Goal: Navigation & Orientation: Find specific page/section

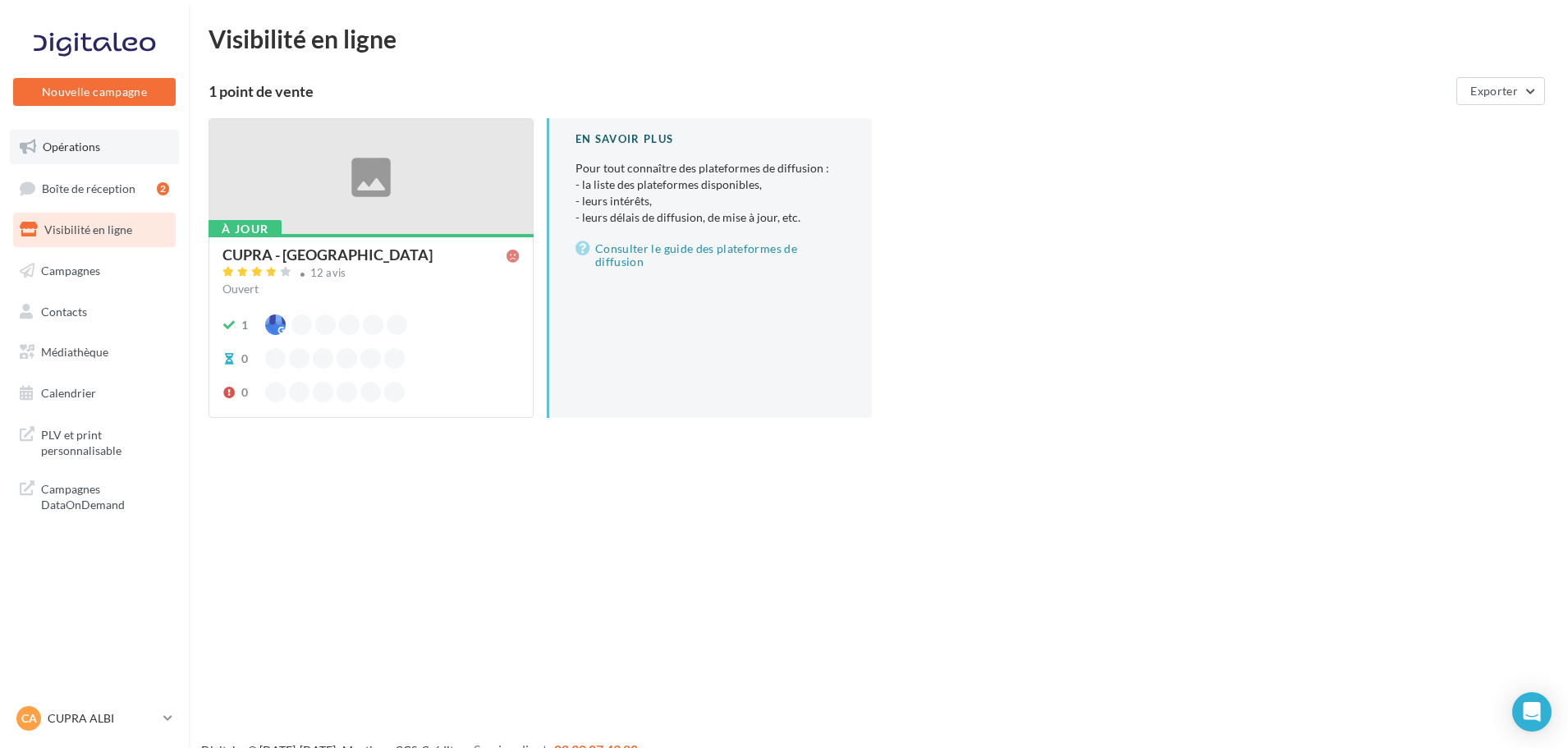
click at [88, 148] on span "Opérations" at bounding box center [71, 147] width 58 height 14
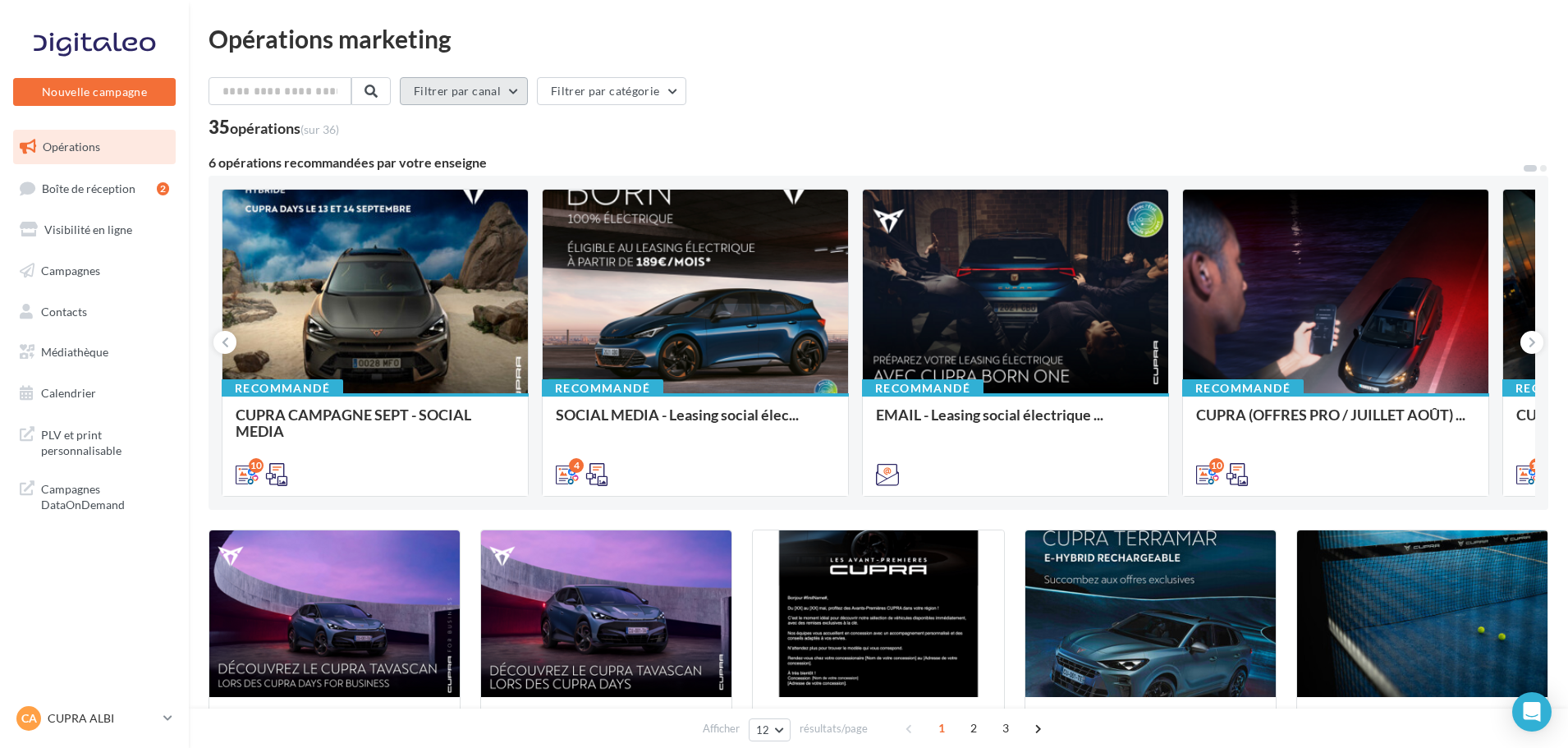
click at [523, 92] on button "Filtrer par canal" at bounding box center [463, 91] width 128 height 28
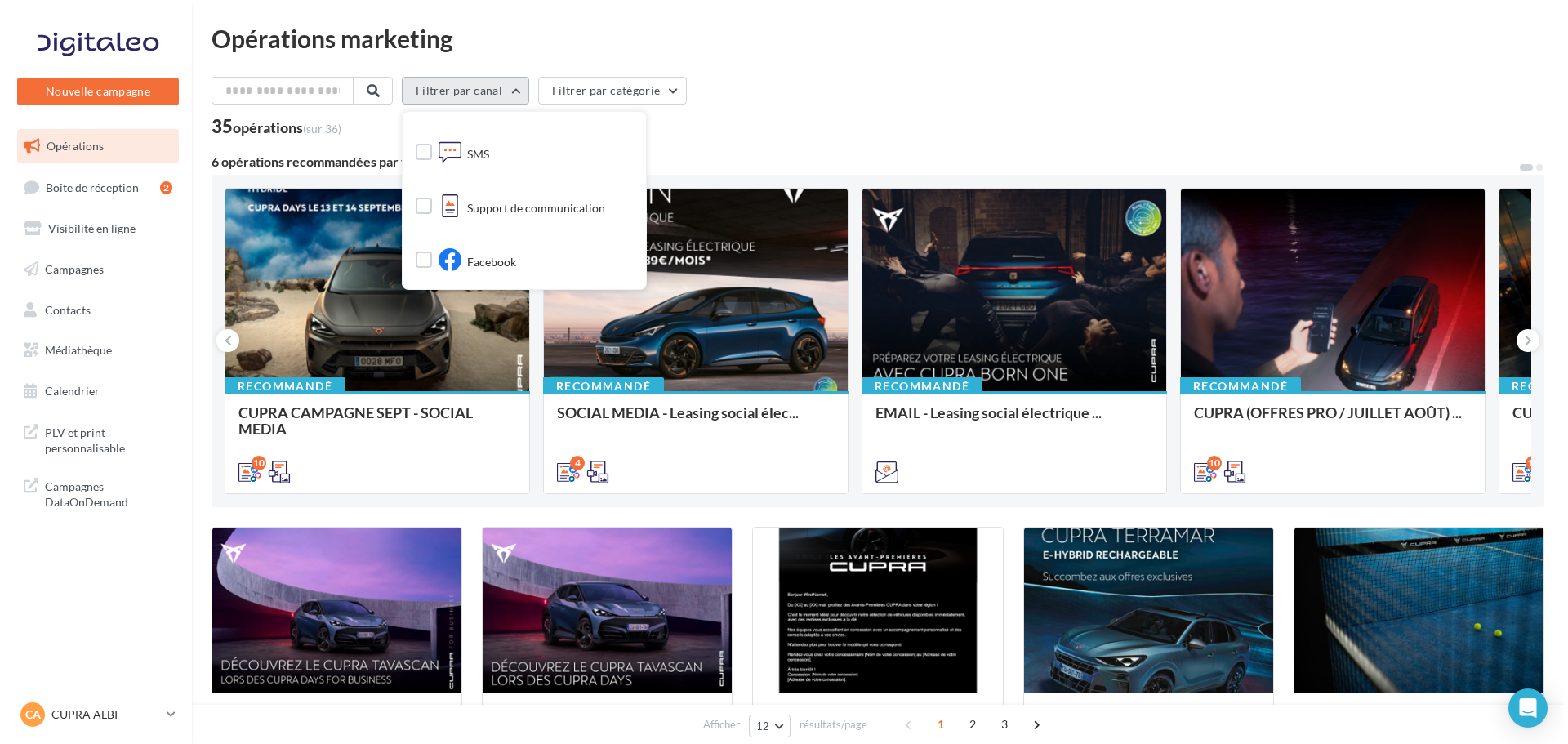
scroll to position [250, 0]
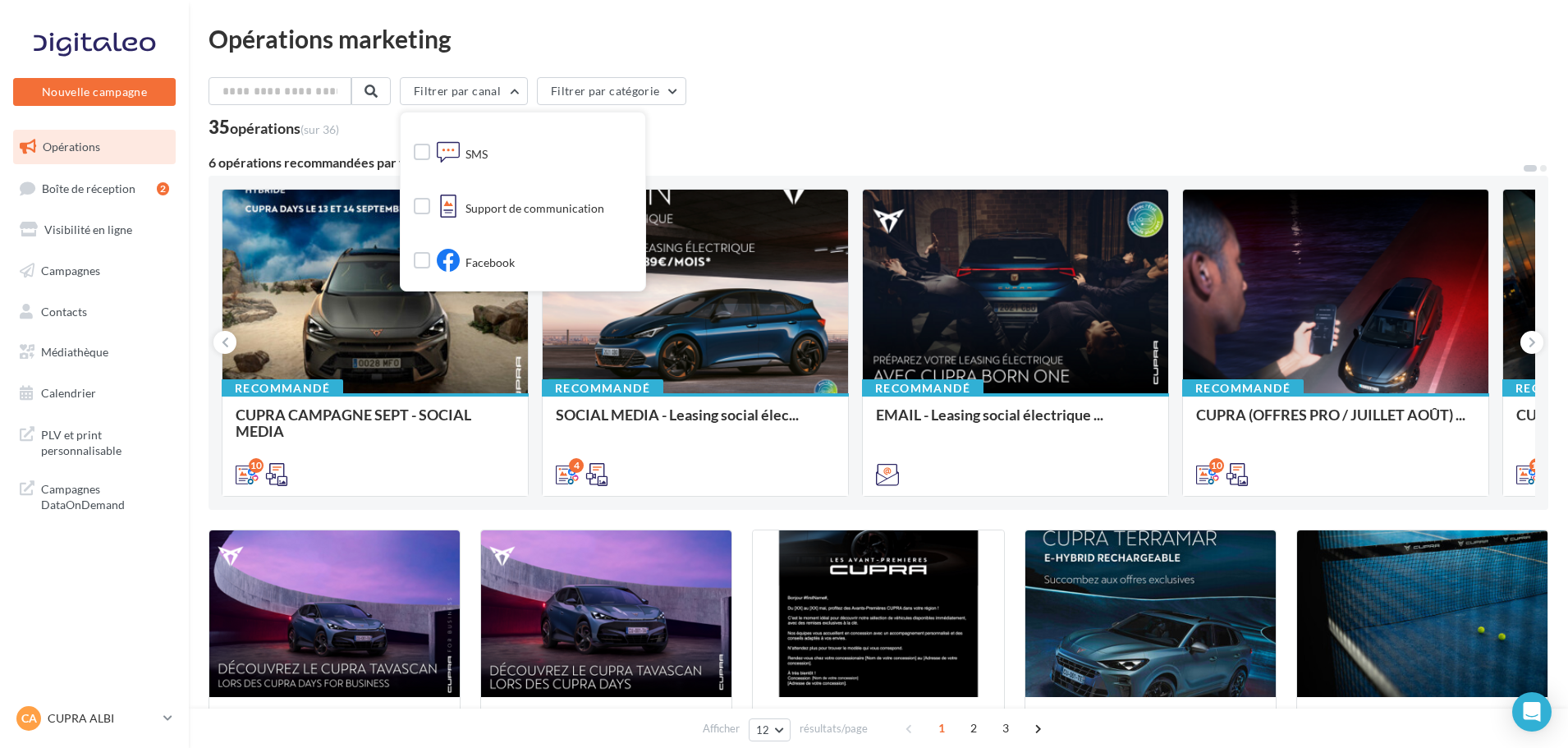
click at [870, 112] on div "Filtrer par canal Tous les canaux Cross-posting Document Email Google Post SMS …" at bounding box center [878, 107] width 1340 height 60
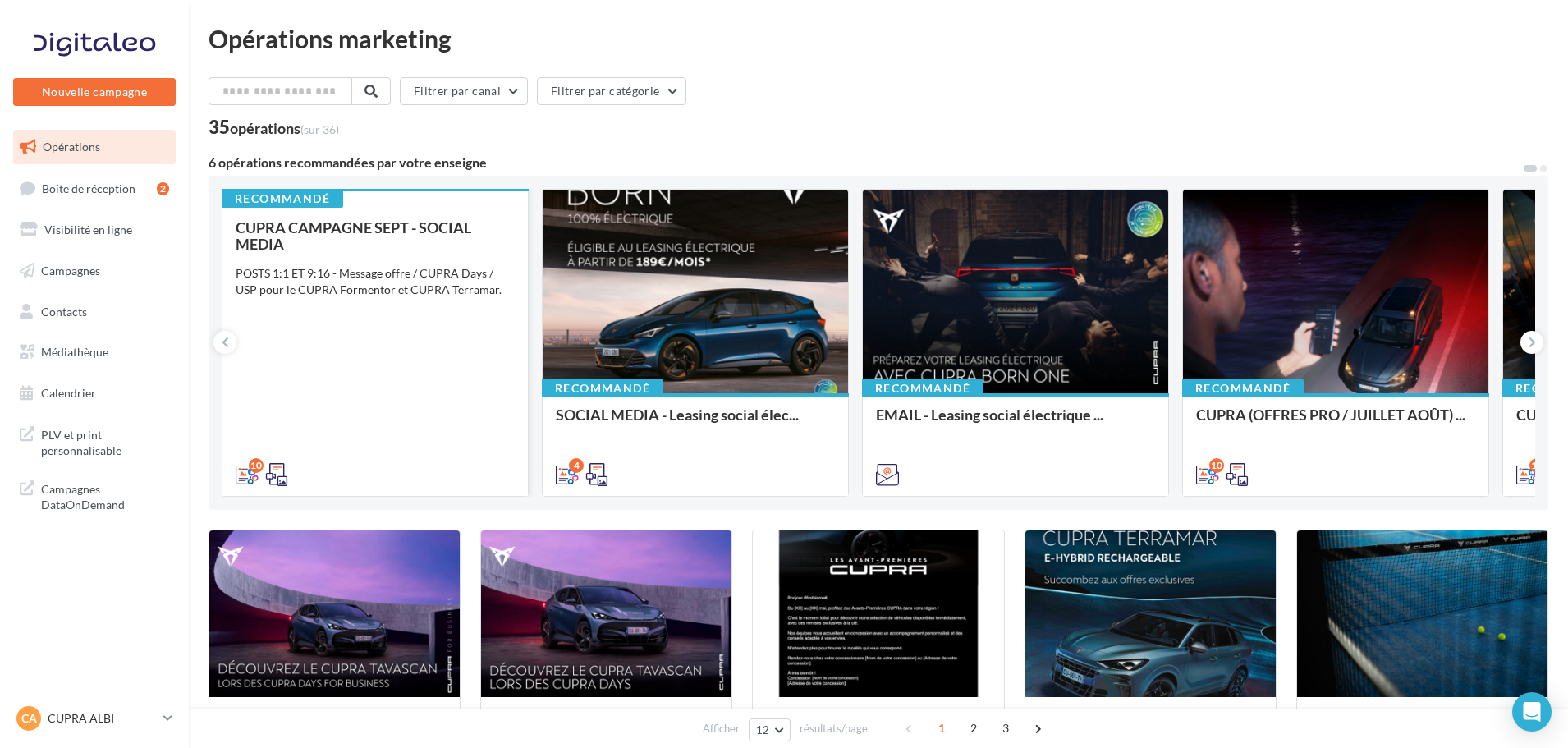
click at [349, 317] on div "CUPRA CAMPAGNE SEPT - SOCIAL MEDIA POSTS 1:1 ET 9:16 - Message offre / CUPRA Da…" at bounding box center [376, 350] width 280 height 262
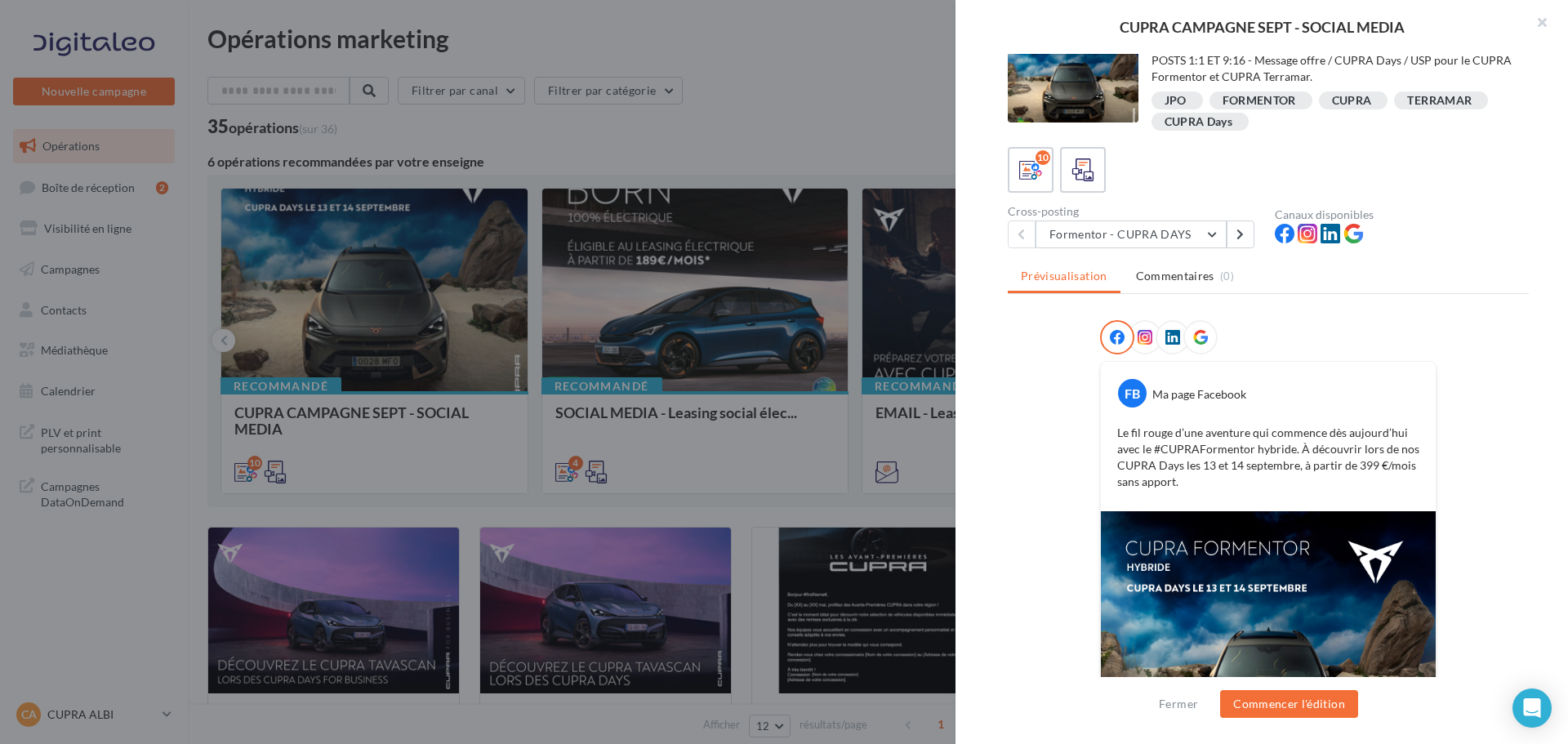
scroll to position [0, 0]
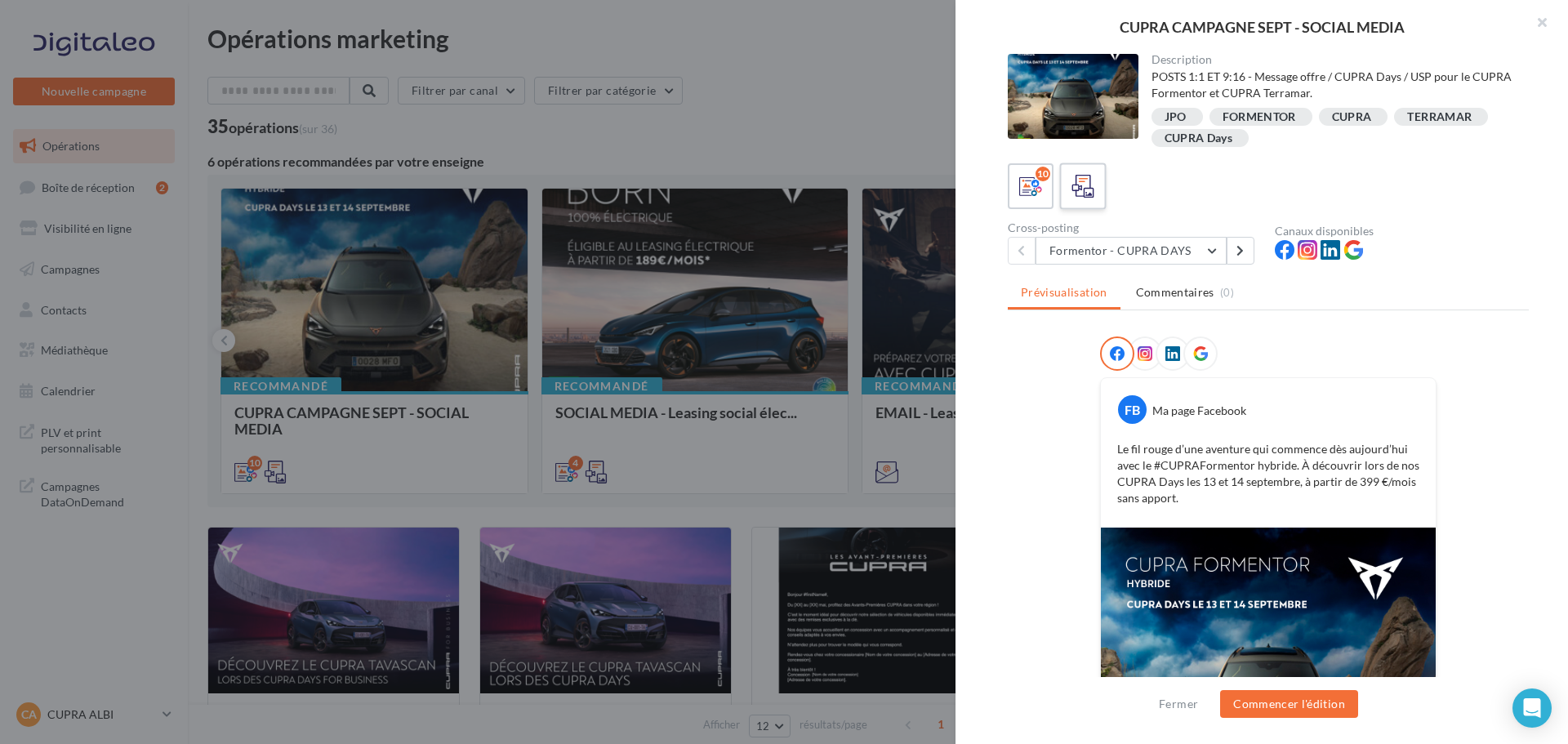
click at [1074, 198] on span at bounding box center [1083, 187] width 24 height 26
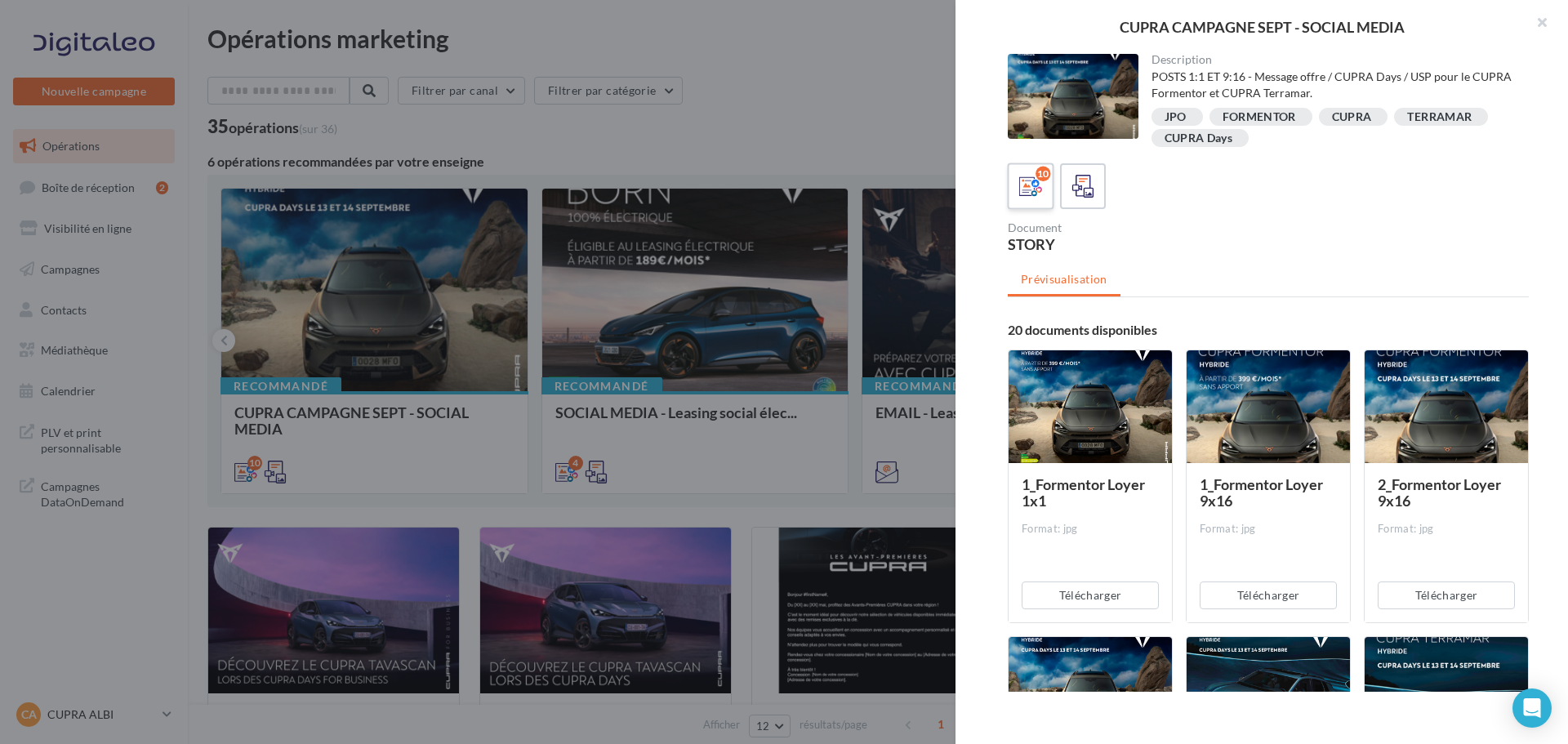
click at [1035, 195] on icon at bounding box center [1031, 186] width 24 height 24
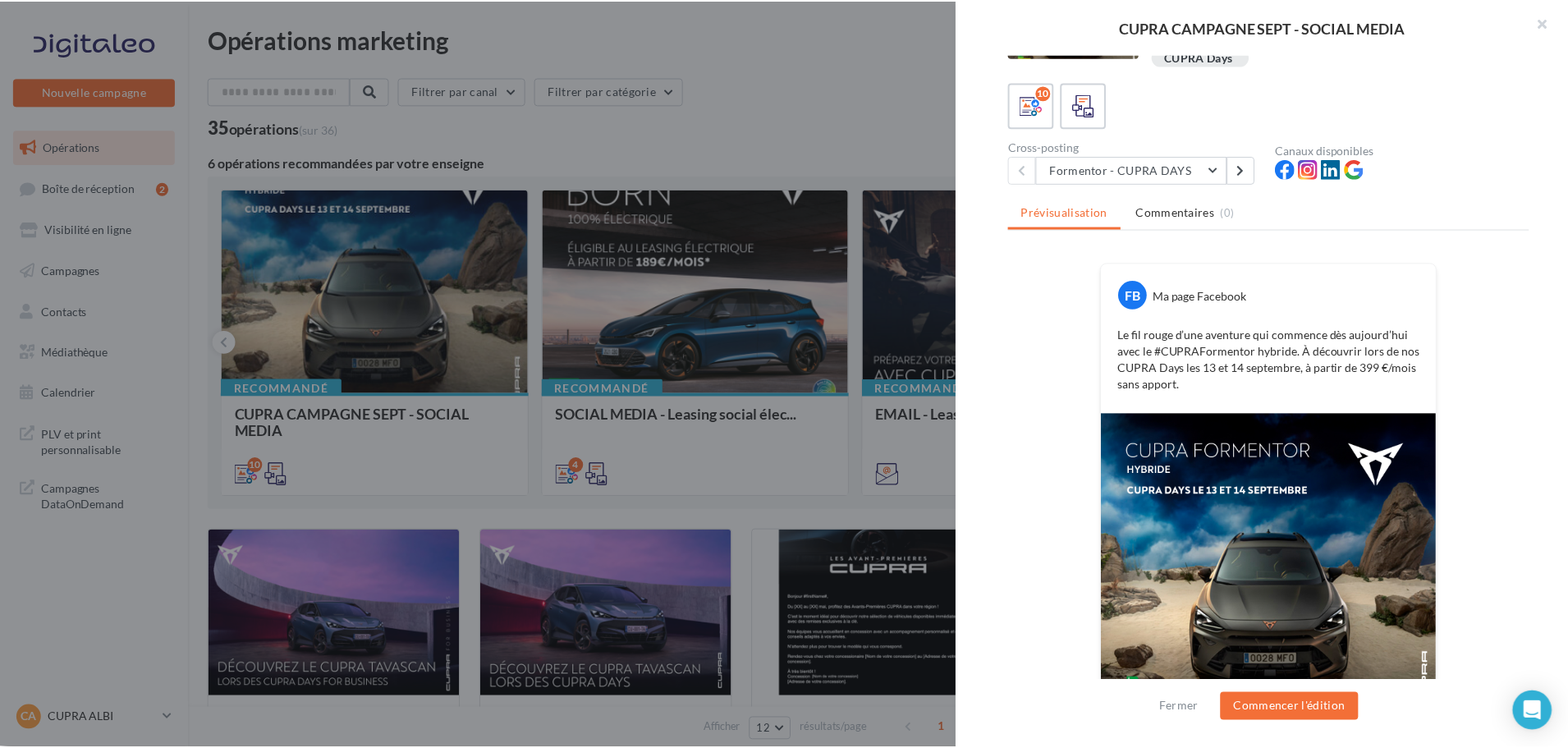
scroll to position [160, 0]
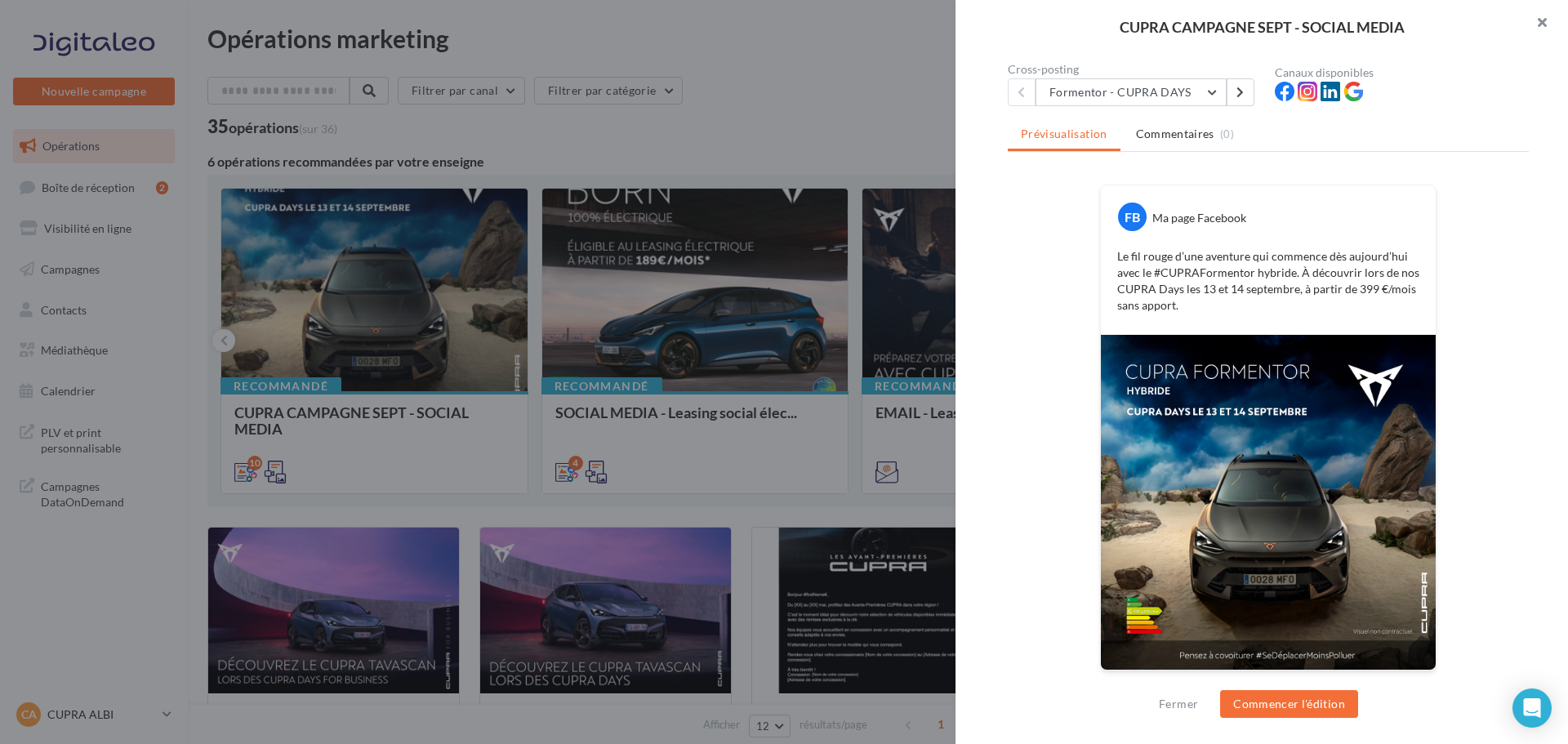
click at [1540, 22] on button "button" at bounding box center [1534, 25] width 65 height 49
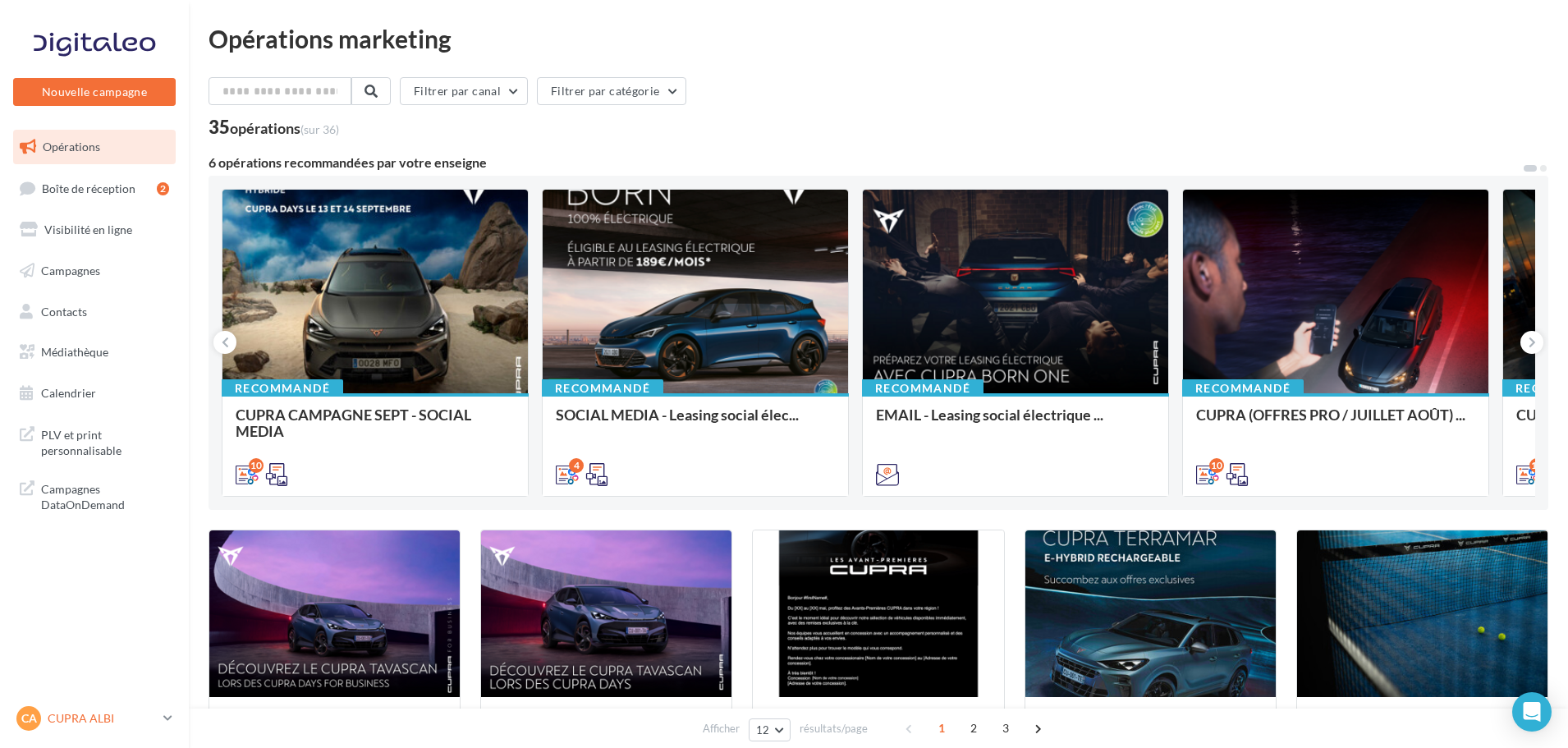
click at [141, 713] on p "CUPRA ALBI" at bounding box center [102, 718] width 109 height 17
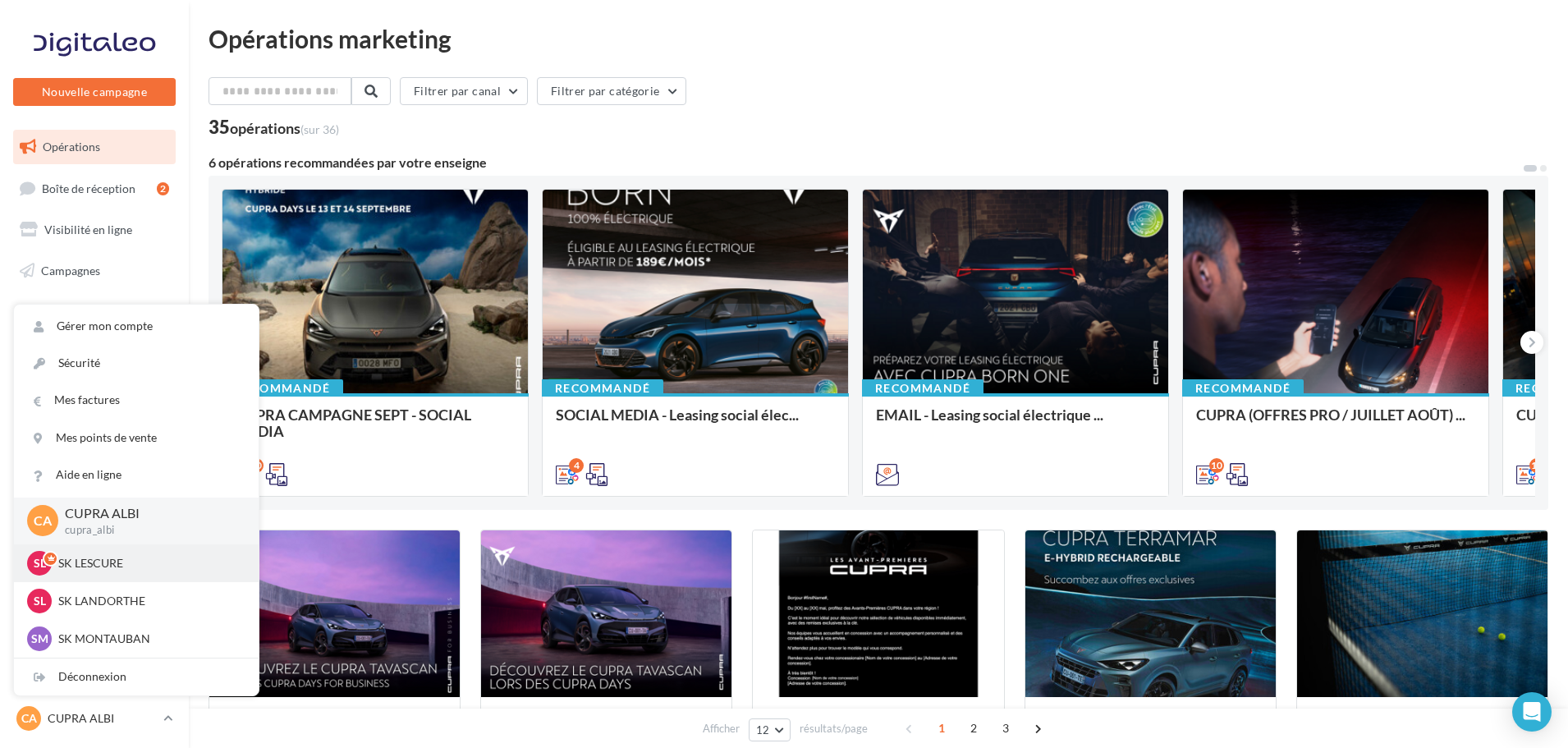
click at [137, 568] on p "SK LESCURE" at bounding box center [149, 563] width 181 height 17
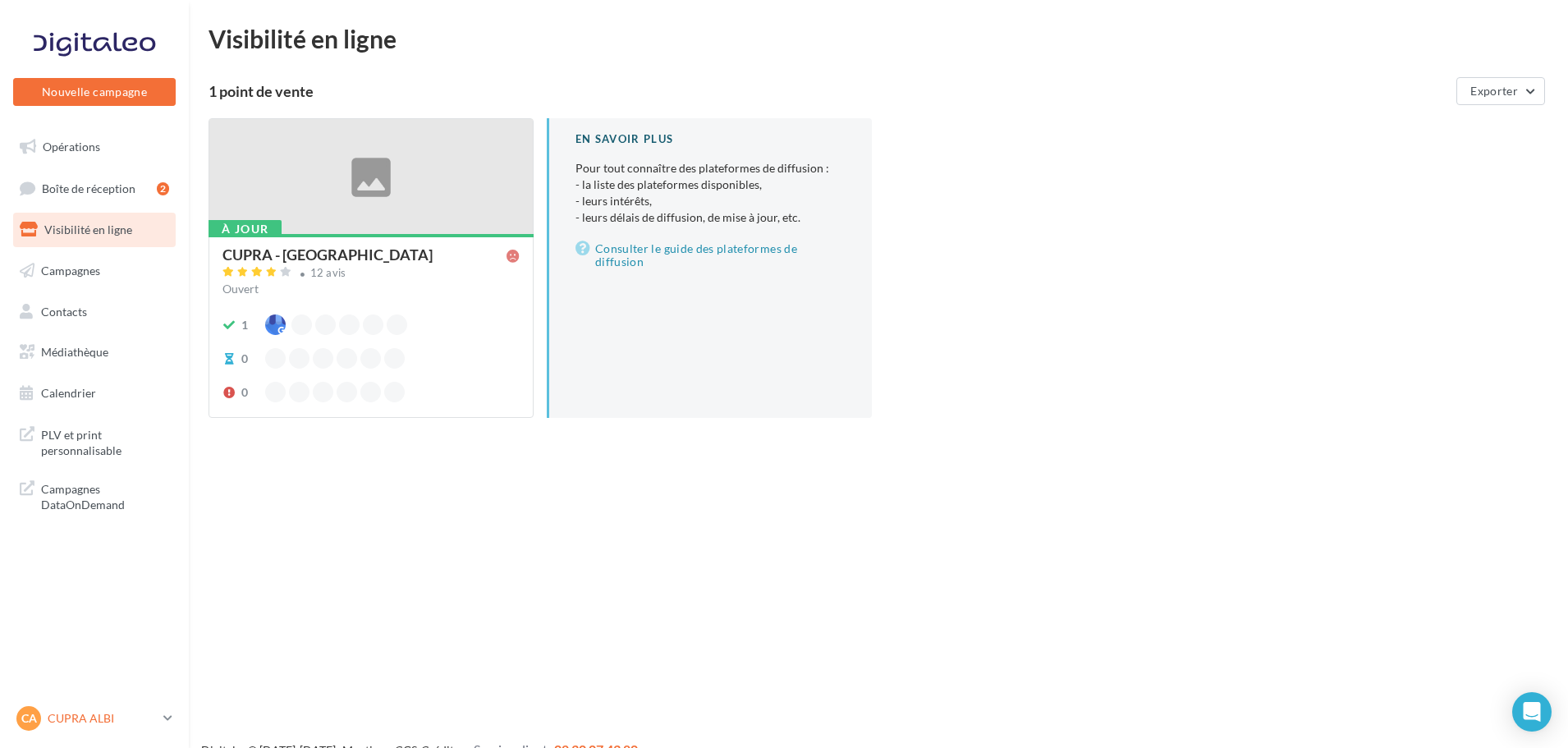
click at [171, 718] on icon at bounding box center [168, 718] width 9 height 14
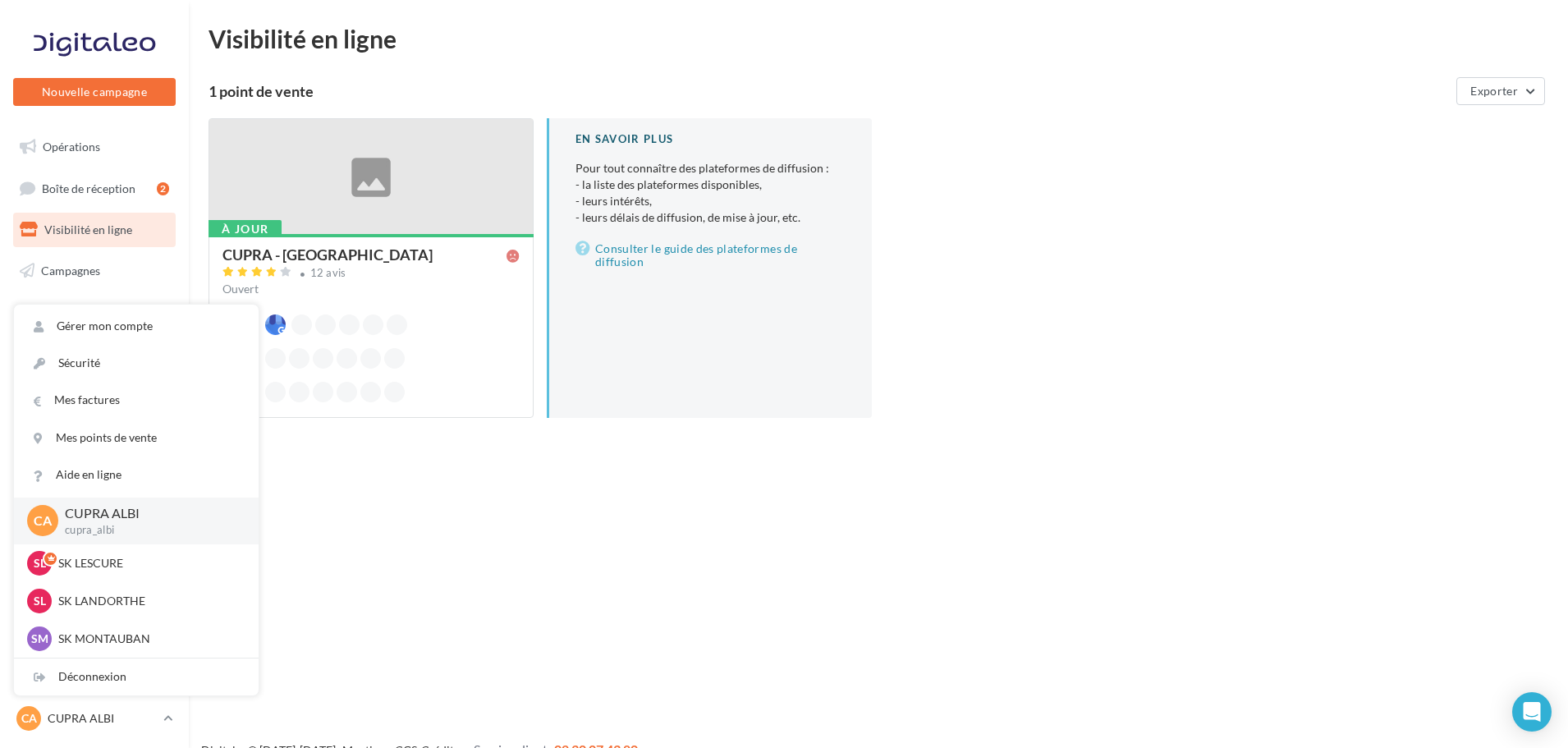
click at [416, 524] on div "Nouvelle campagne Nouvelle campagne Opérations Boîte de réception 2 Visibilité …" at bounding box center [784, 400] width 1568 height 748
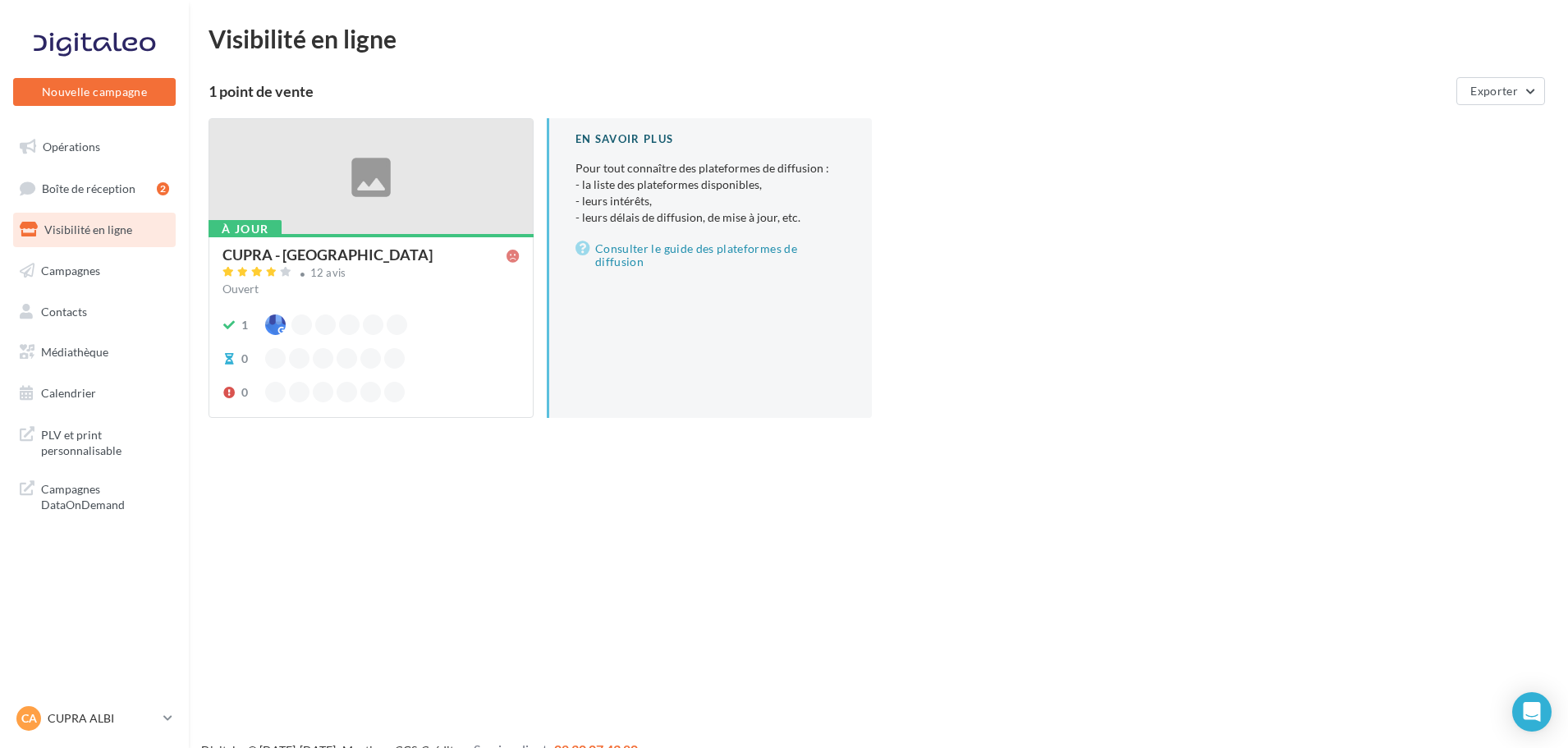
scroll to position [26, 0]
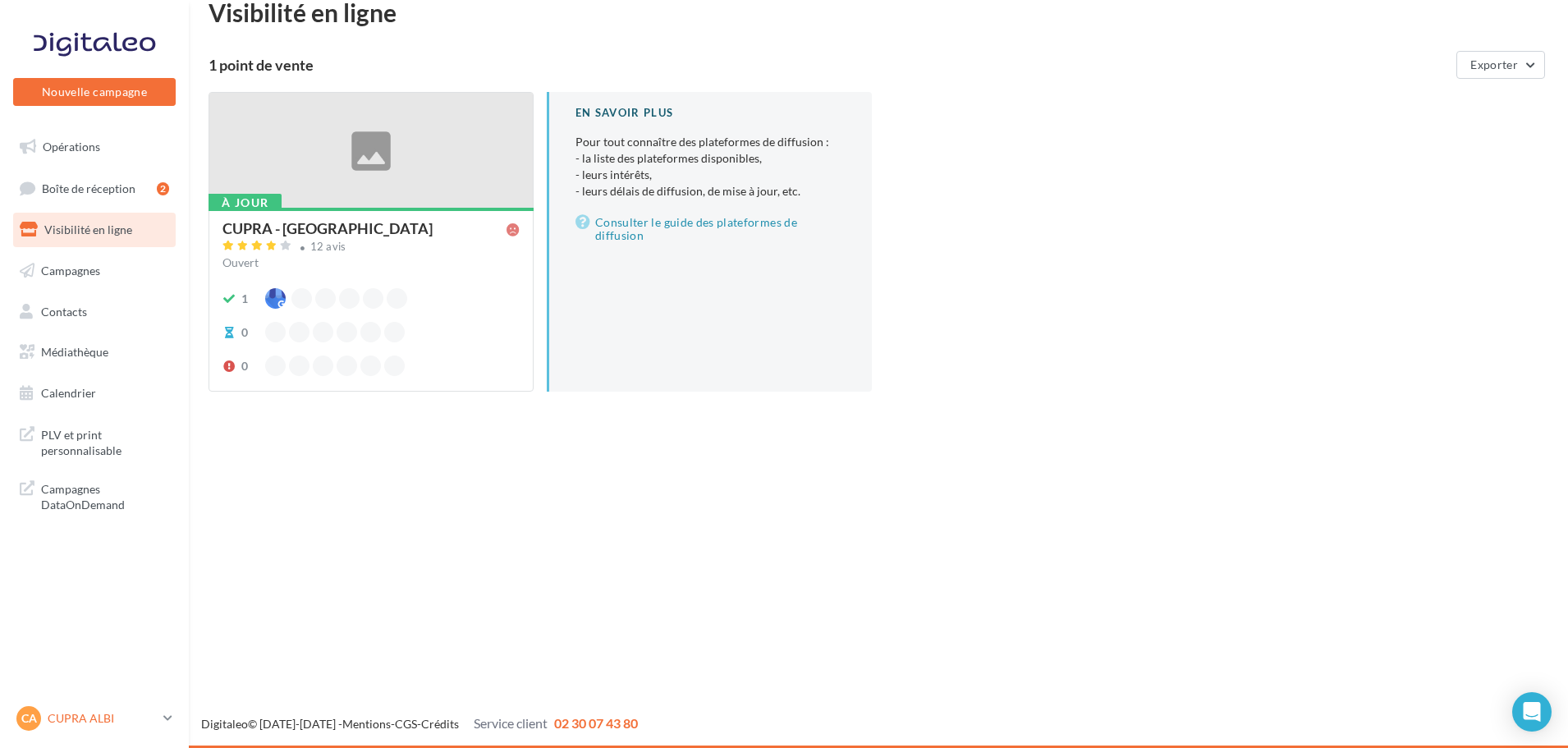
click at [103, 720] on p "CUPRA ALBI" at bounding box center [102, 718] width 109 height 17
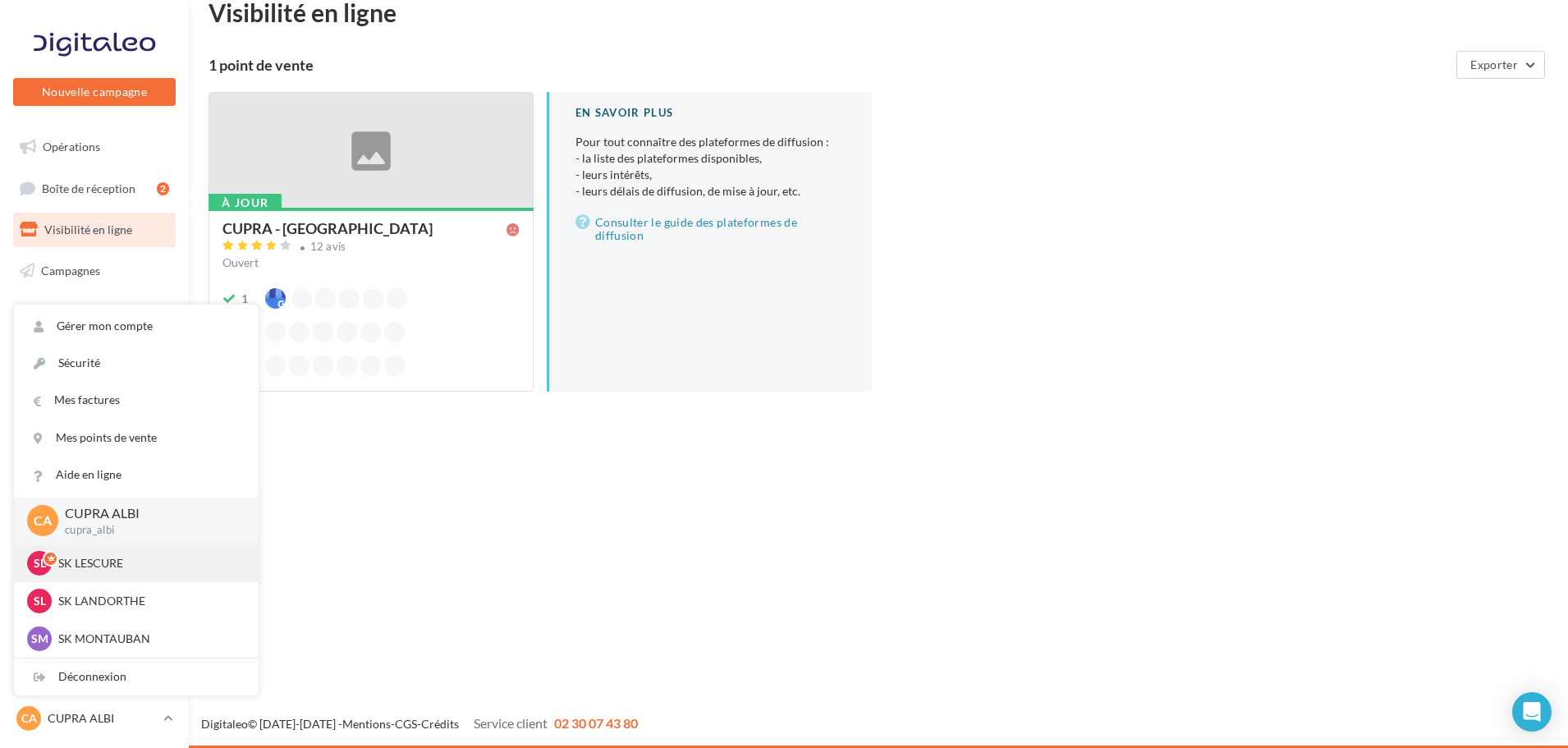
click at [115, 570] on p "SK LESCURE" at bounding box center [149, 563] width 181 height 17
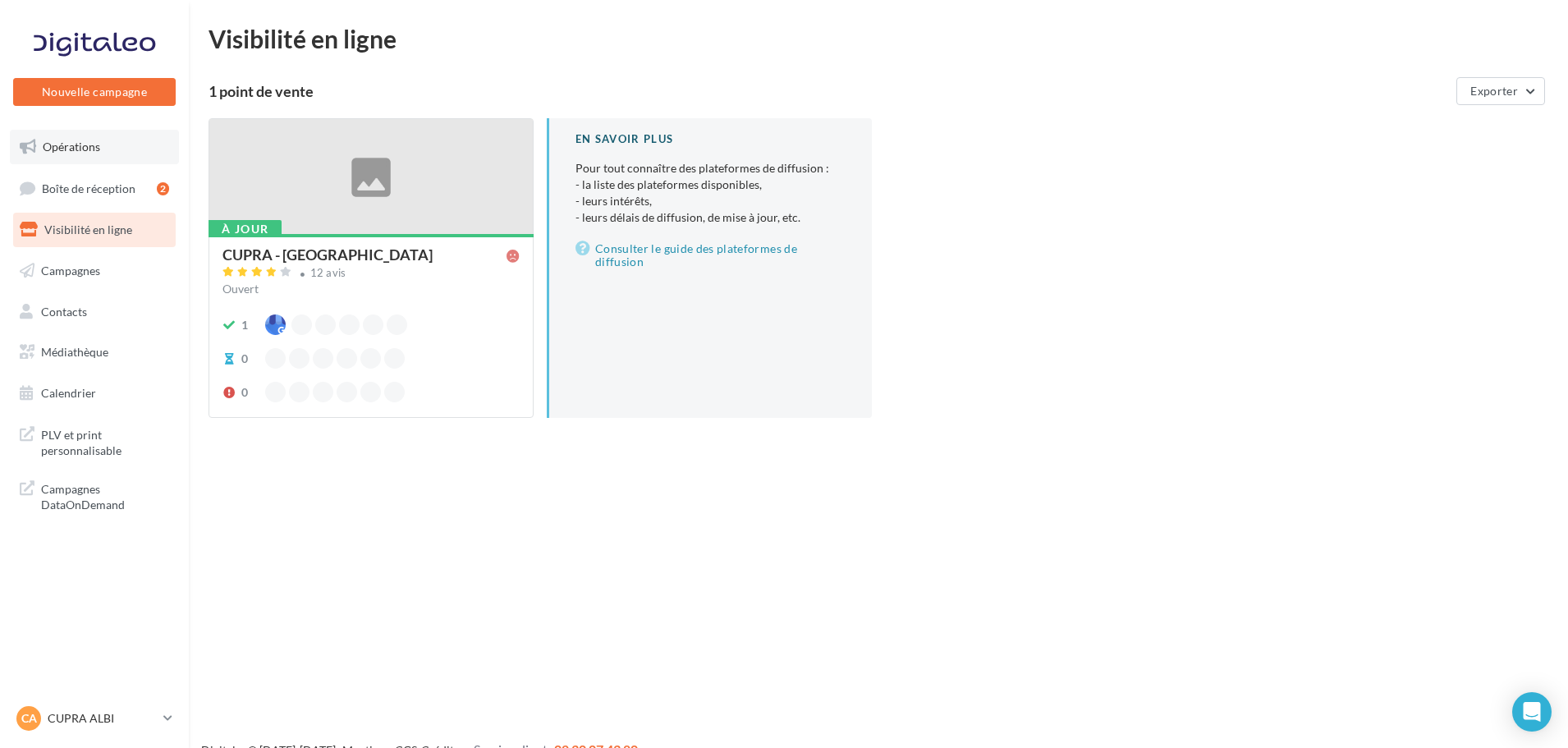
click at [76, 147] on span "Opérations" at bounding box center [71, 147] width 58 height 14
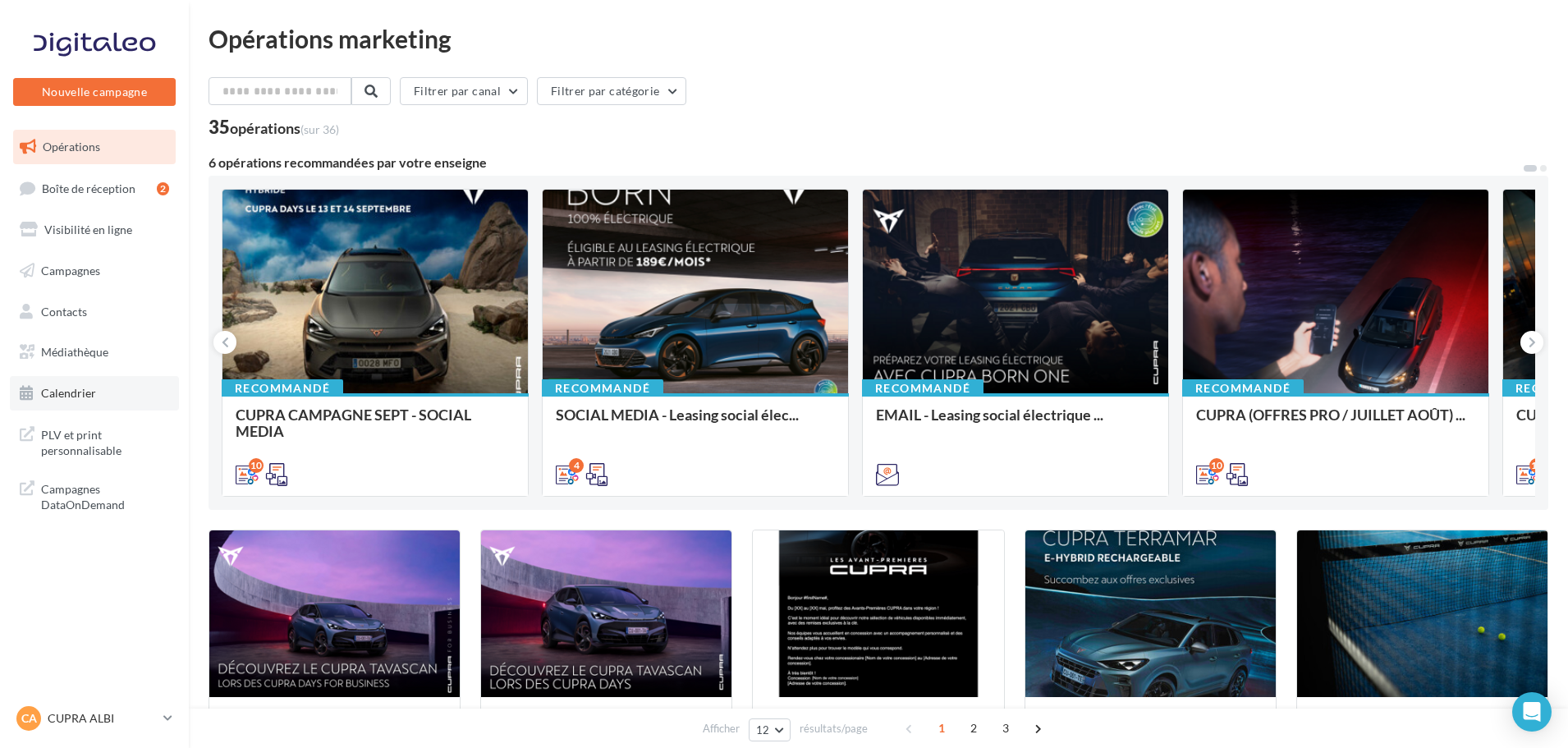
click at [98, 399] on link "Calendrier" at bounding box center [94, 393] width 170 height 35
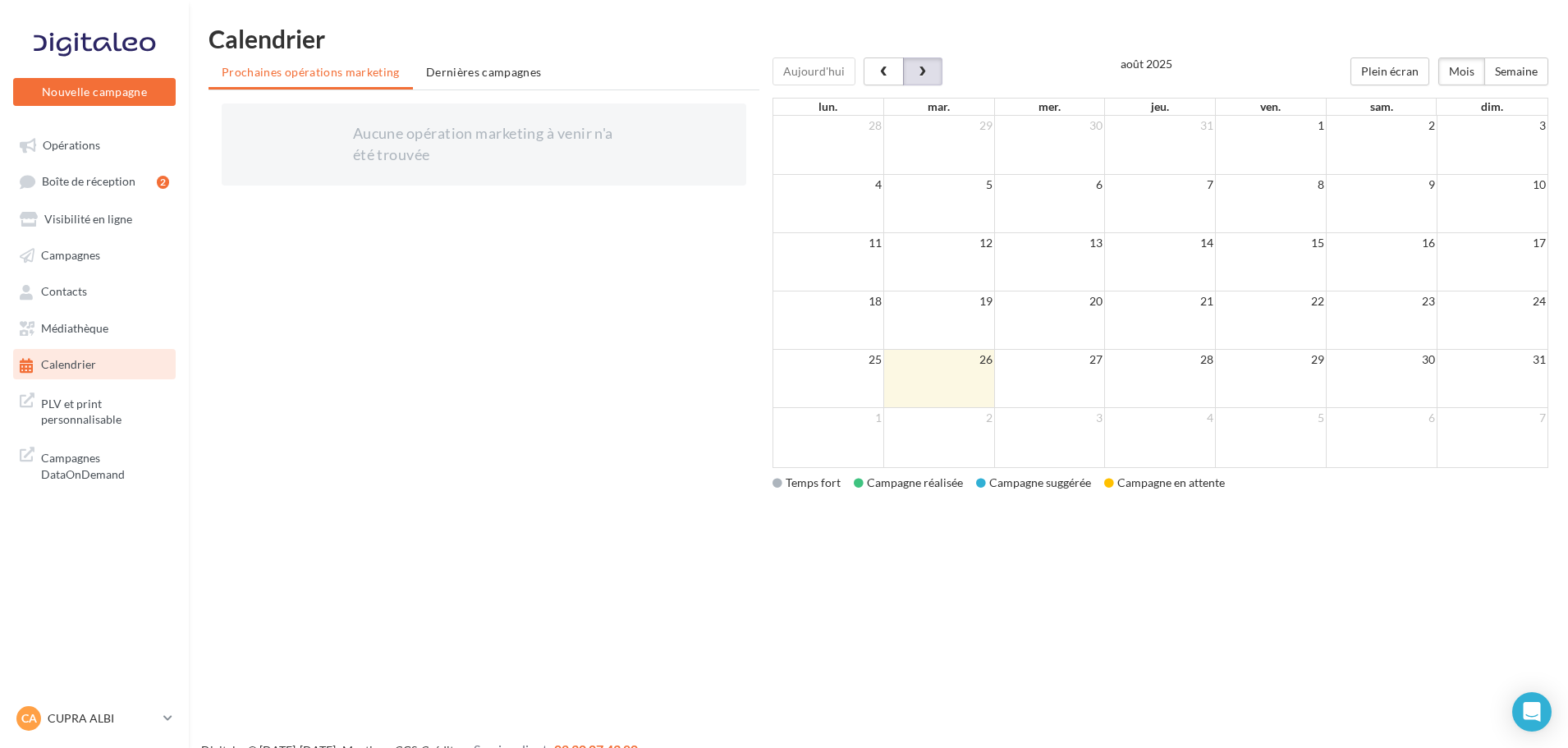
click at [934, 67] on button "button" at bounding box center [923, 71] width 40 height 28
click at [879, 75] on span "button" at bounding box center [884, 72] width 14 height 12
click at [923, 71] on span "button" at bounding box center [922, 72] width 14 height 12
click at [70, 145] on span "Opérations" at bounding box center [71, 145] width 58 height 14
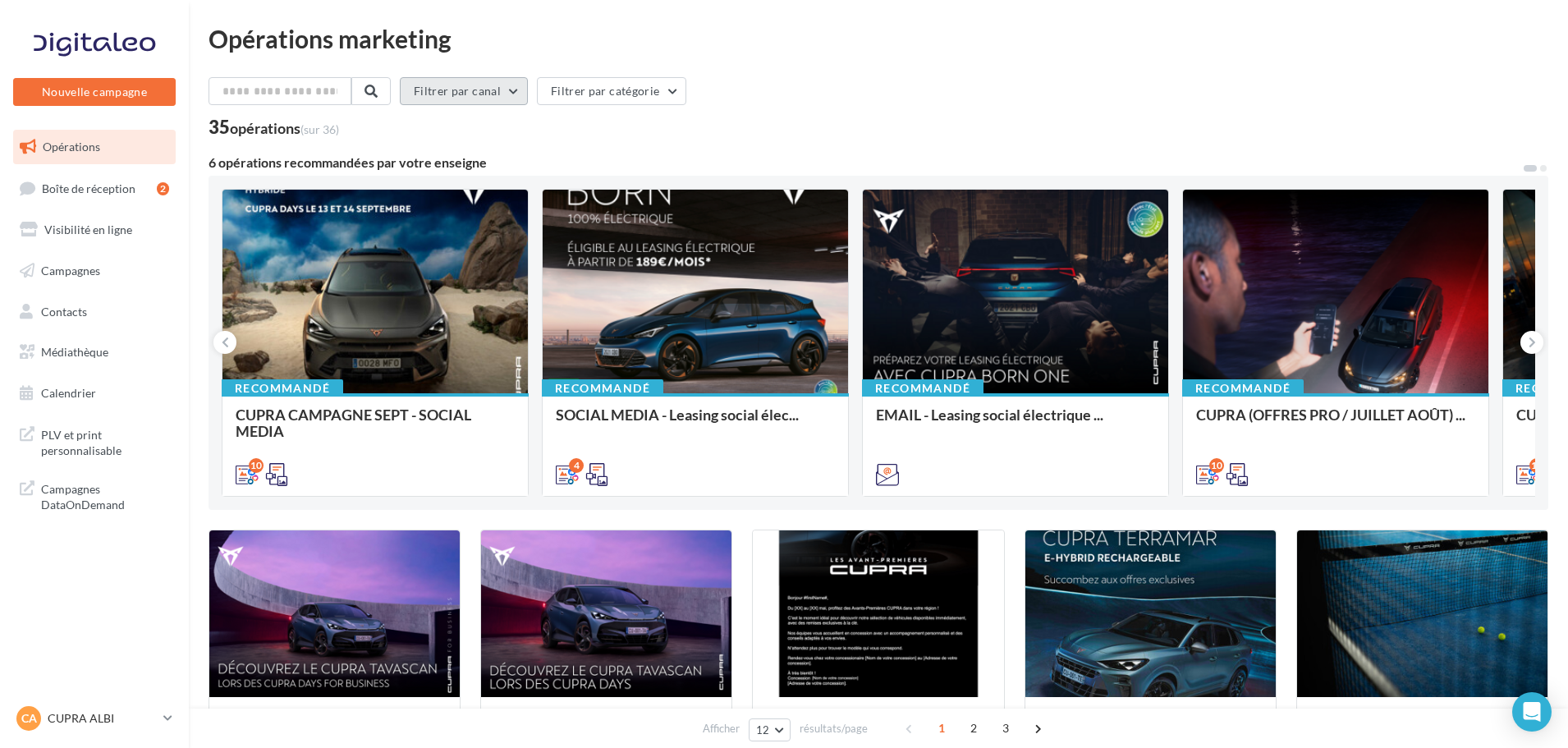
click at [484, 93] on button "Filtrer par canal" at bounding box center [463, 91] width 128 height 28
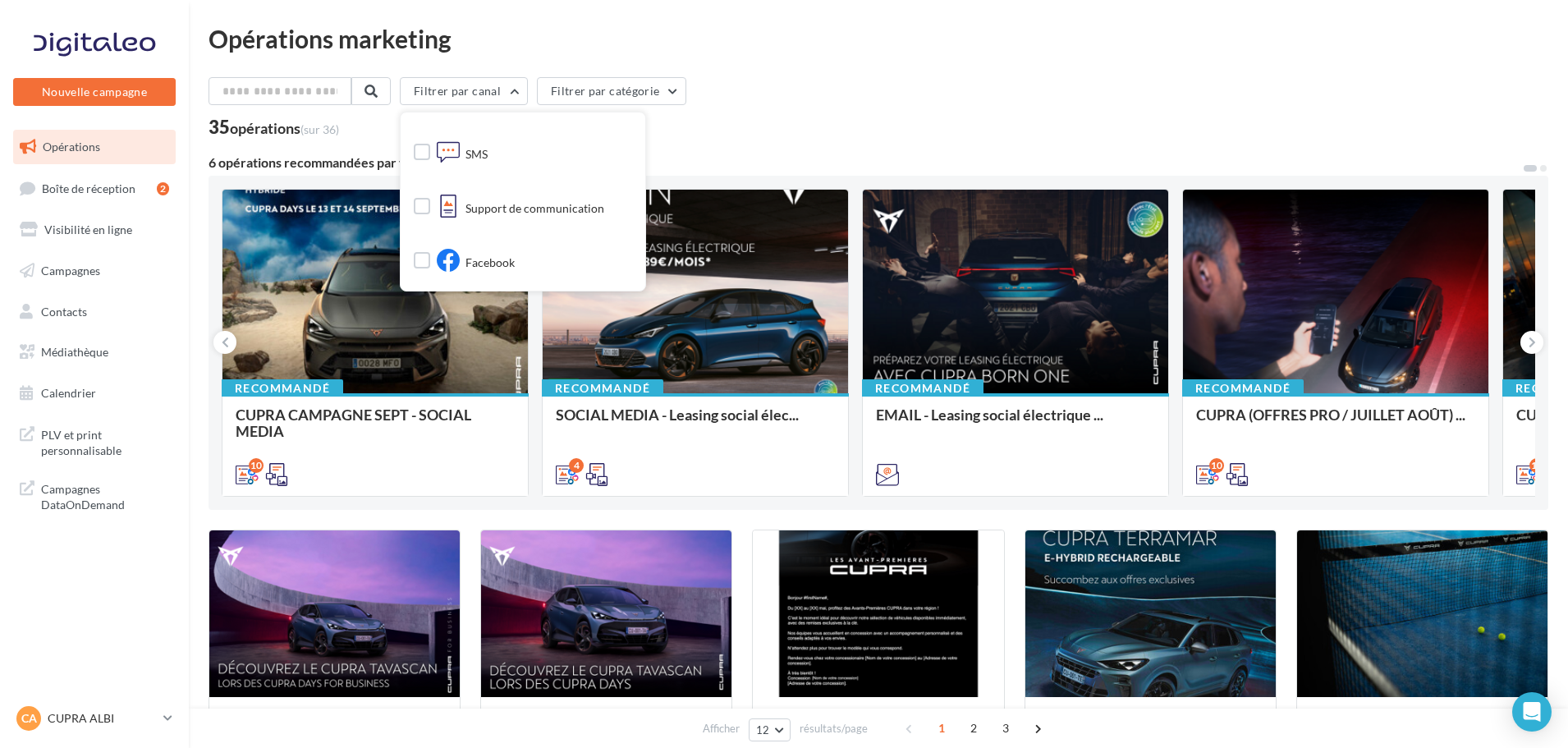
click at [933, 69] on div "Opérations marketing Filtrer par canal Tous les canaux Cross-posting Document E…" at bounding box center [878, 730] width 1340 height 1409
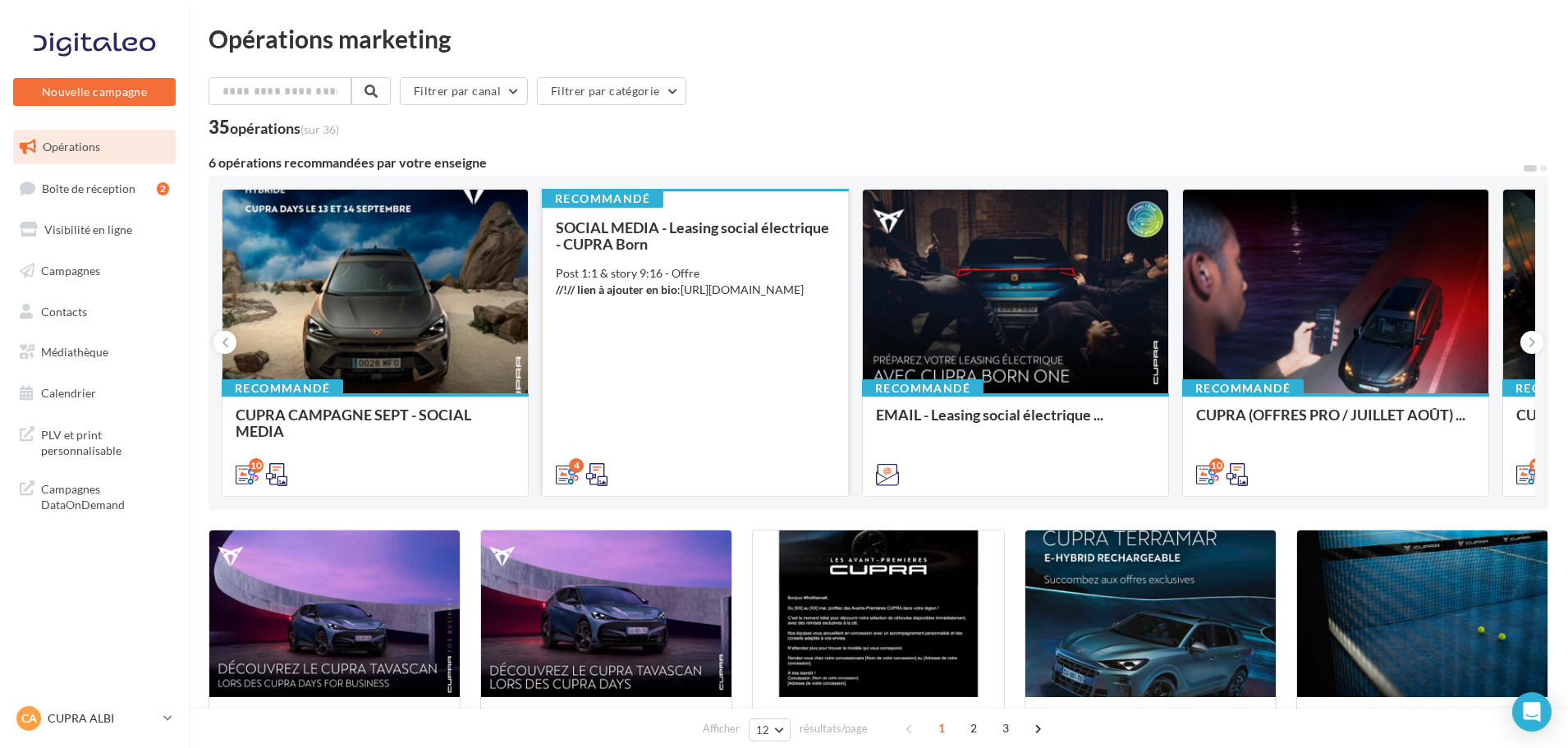
click at [668, 333] on div "SOCIAL MEDIA - Leasing social électrique - CUPRA Born Post 1:1 & story 9:16 - O…" at bounding box center [696, 350] width 280 height 262
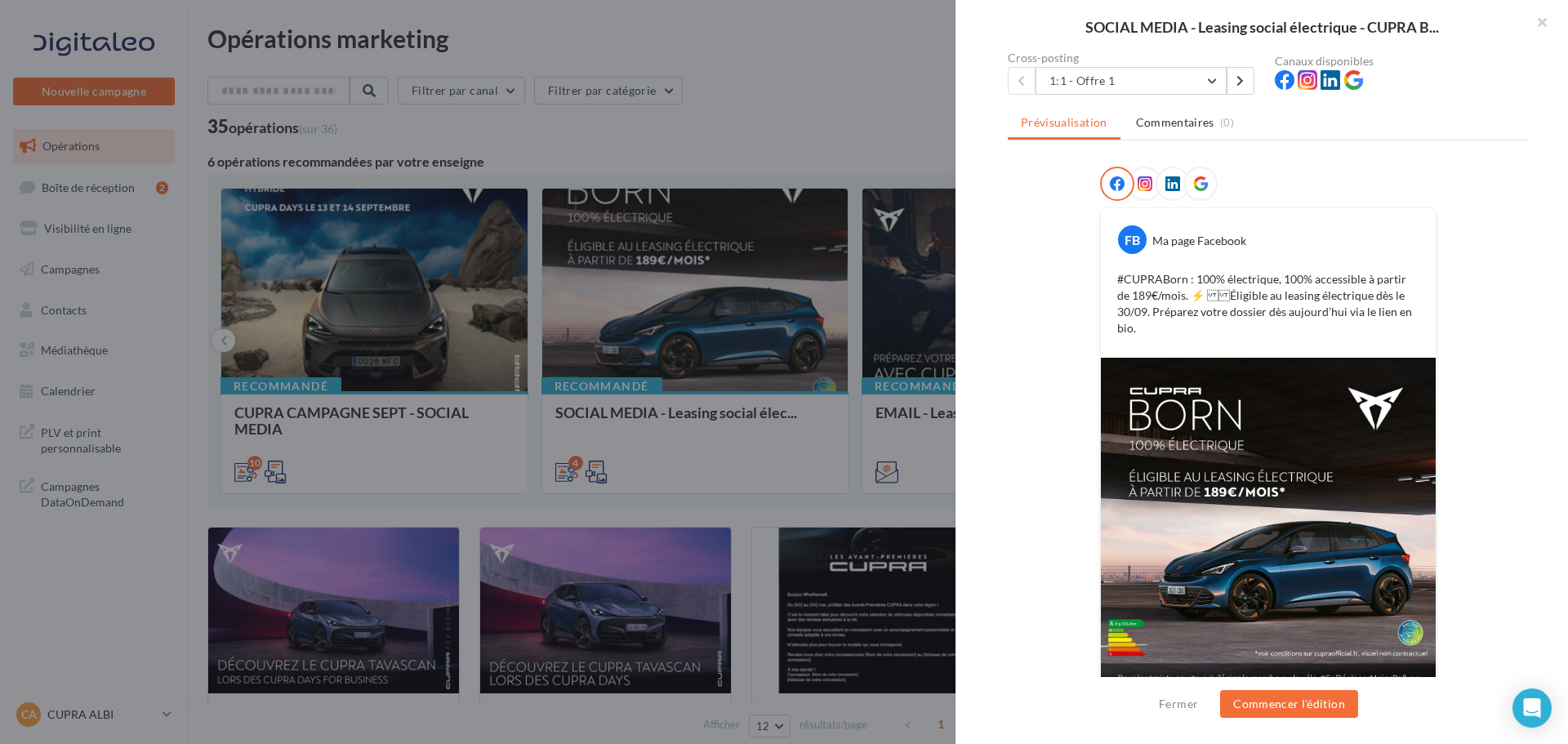
scroll to position [165, 0]
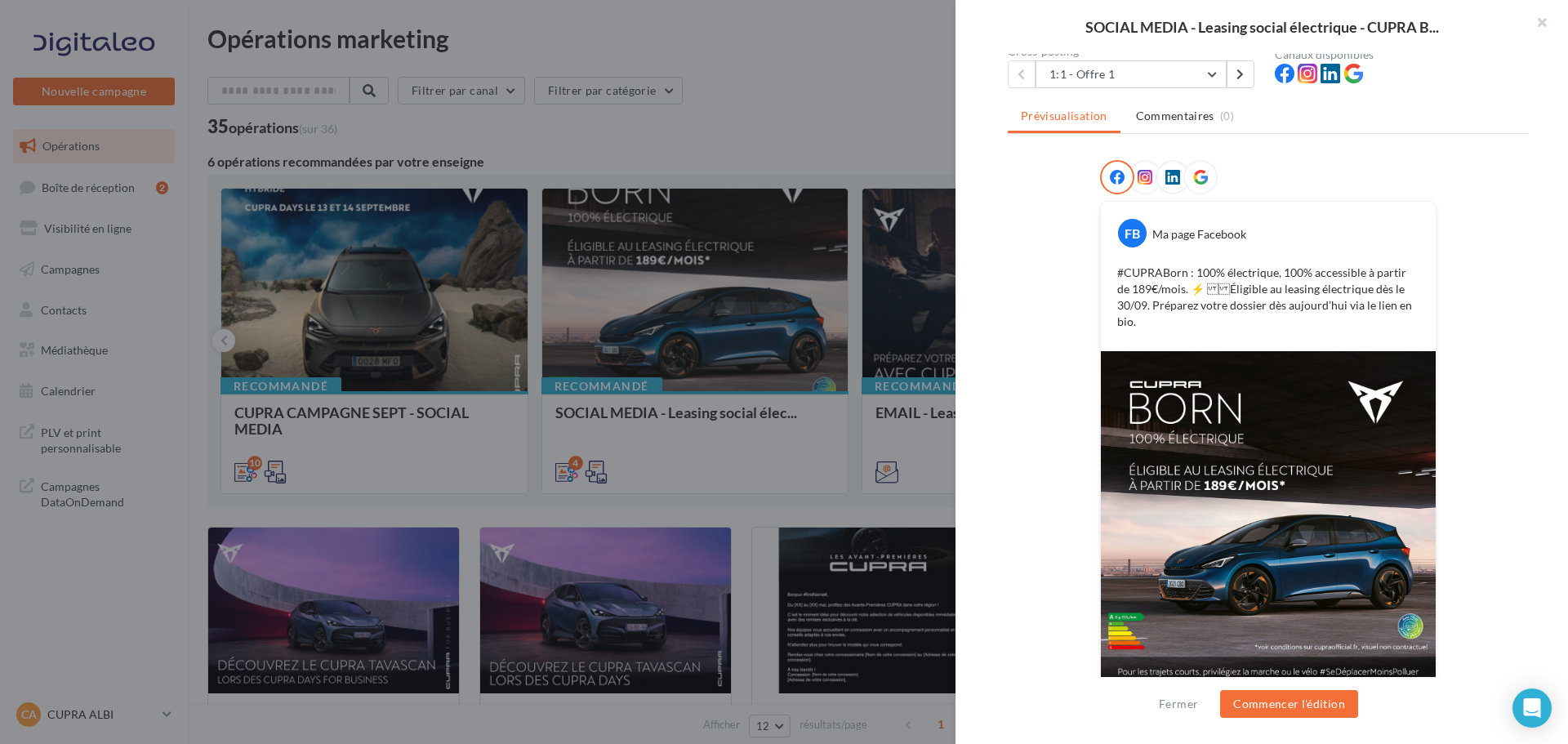
click at [1141, 178] on icon at bounding box center [1144, 177] width 15 height 15
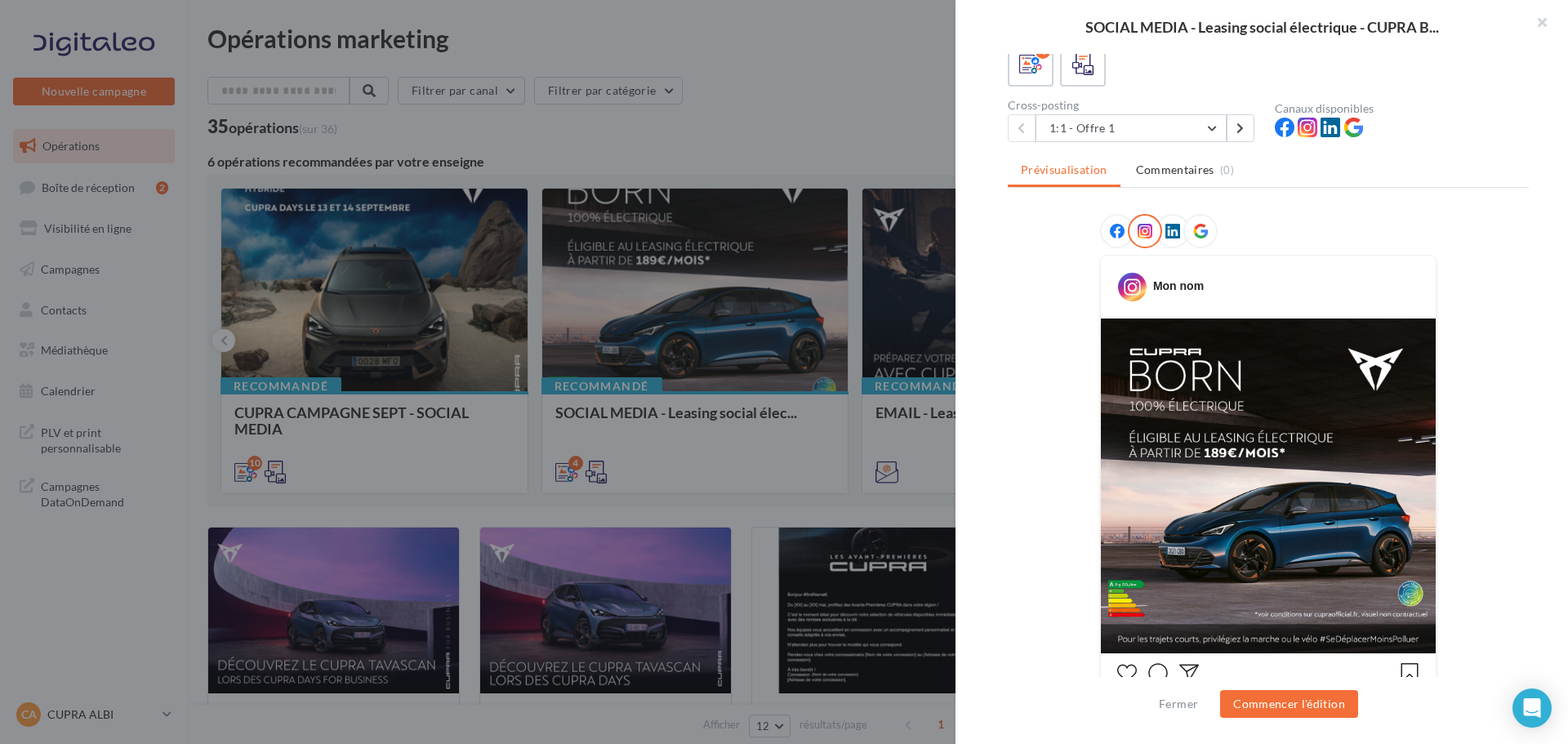
scroll to position [0, 0]
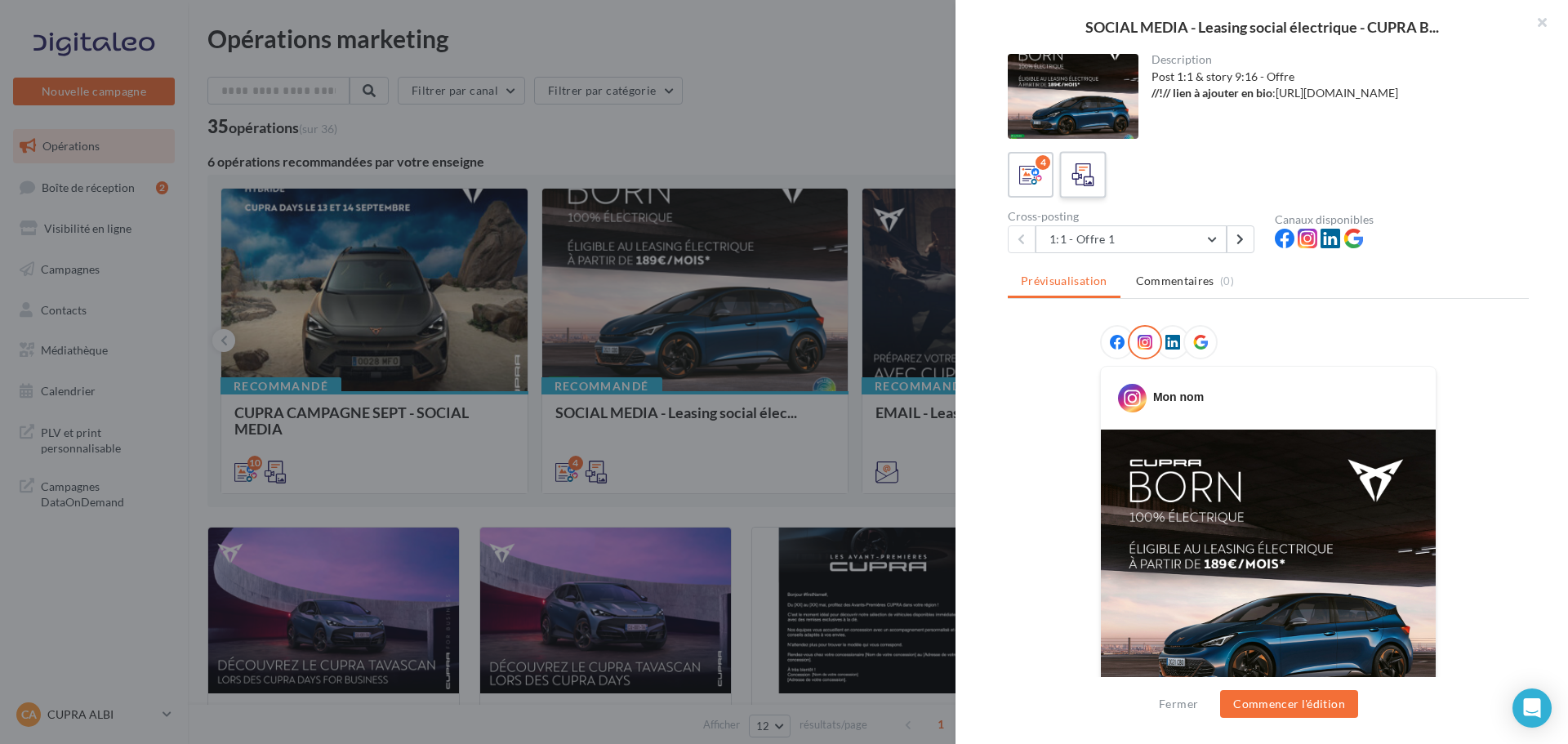
click at [1085, 184] on icon at bounding box center [1083, 176] width 24 height 24
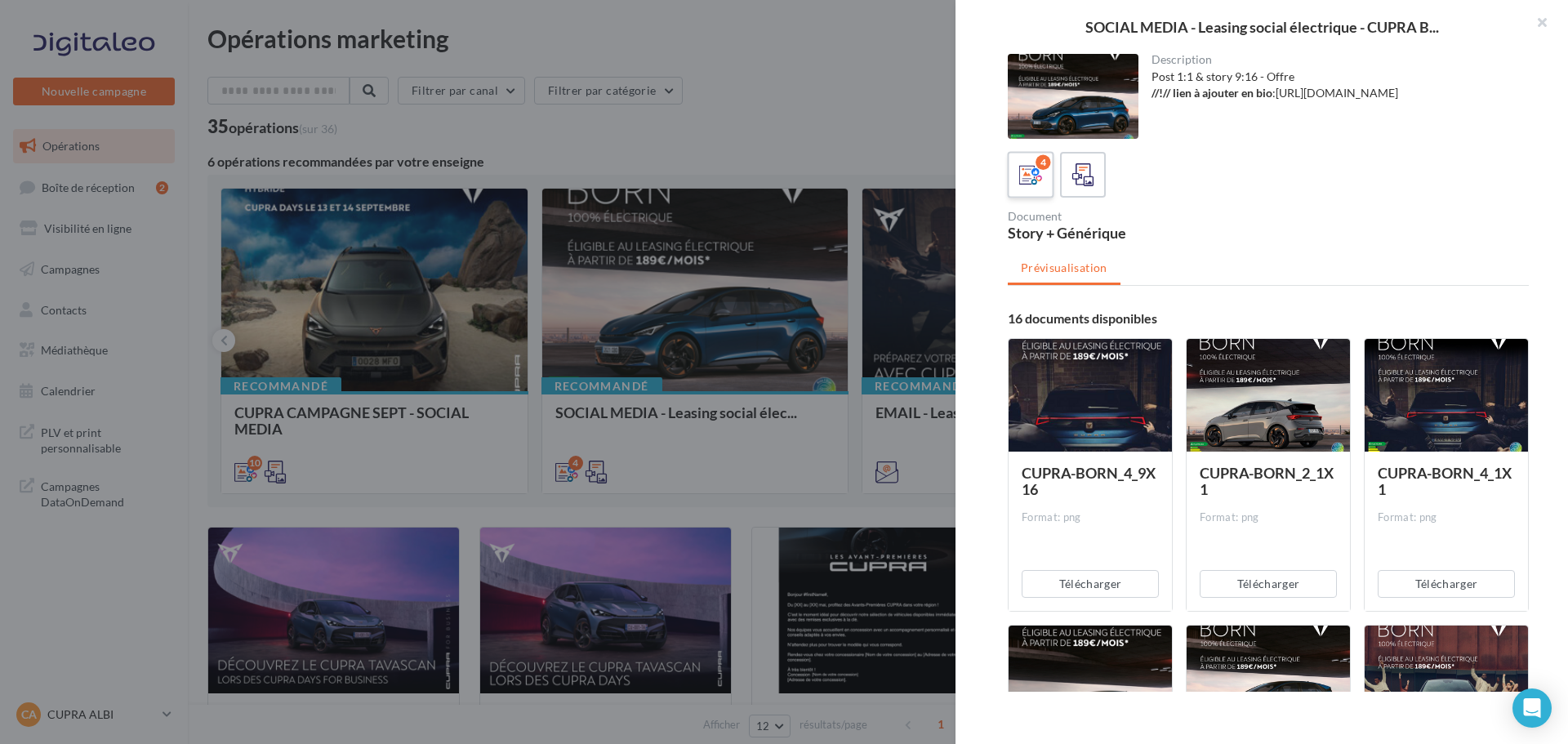
click at [1026, 178] on icon at bounding box center [1031, 176] width 24 height 24
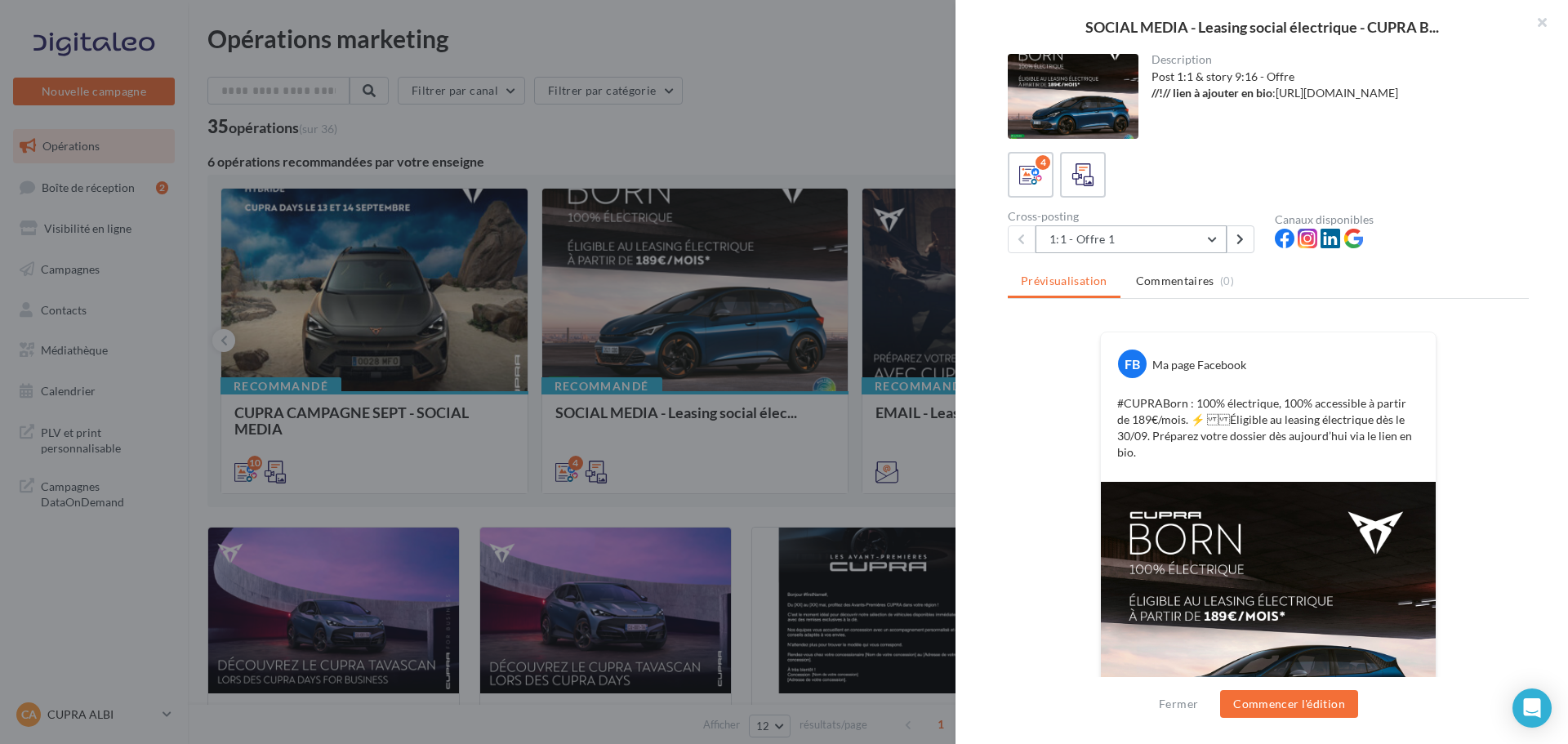
click at [1207, 242] on button "1:1 - Offre 1" at bounding box center [1131, 240] width 191 height 28
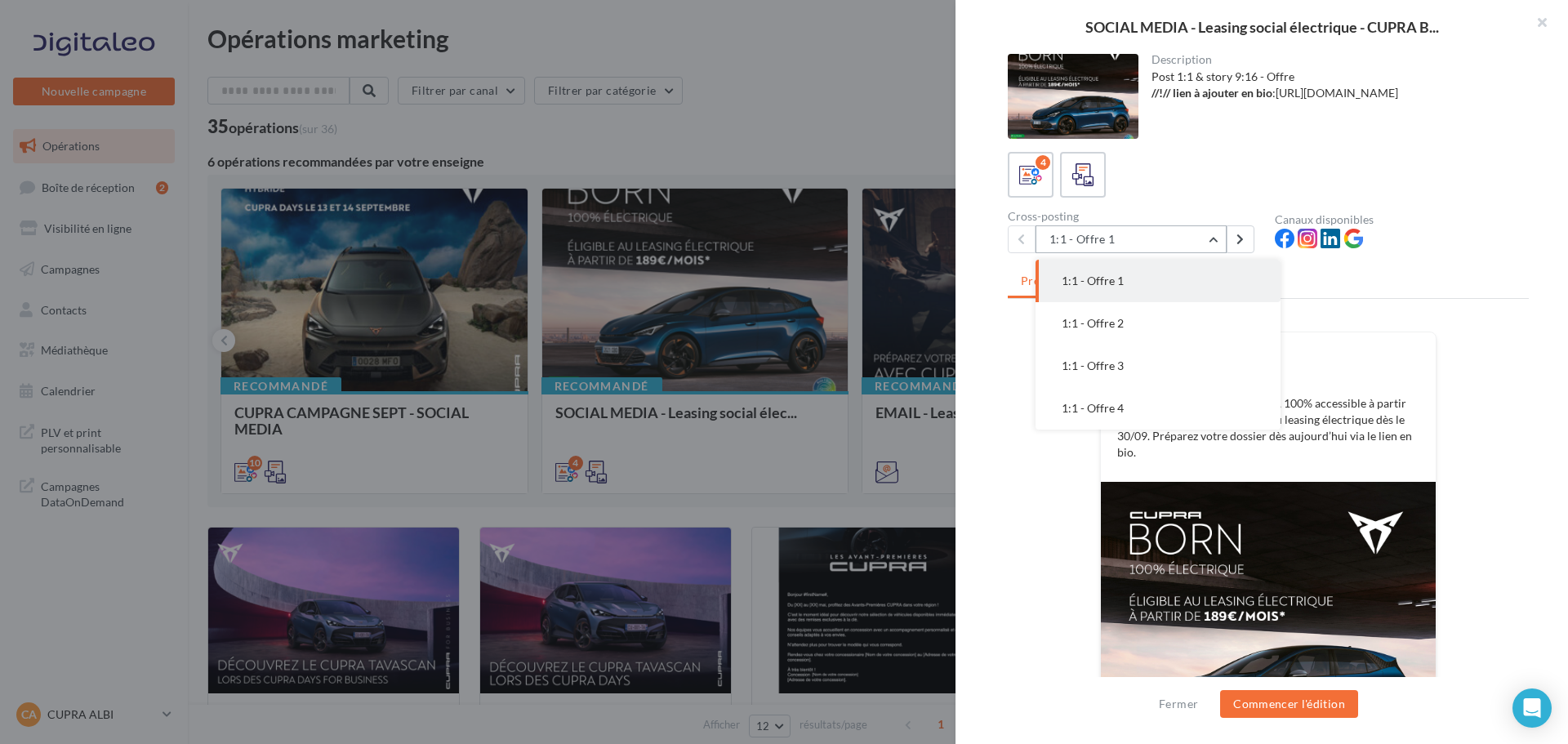
click at [1215, 240] on button "1:1 - Offre 1" at bounding box center [1131, 240] width 191 height 28
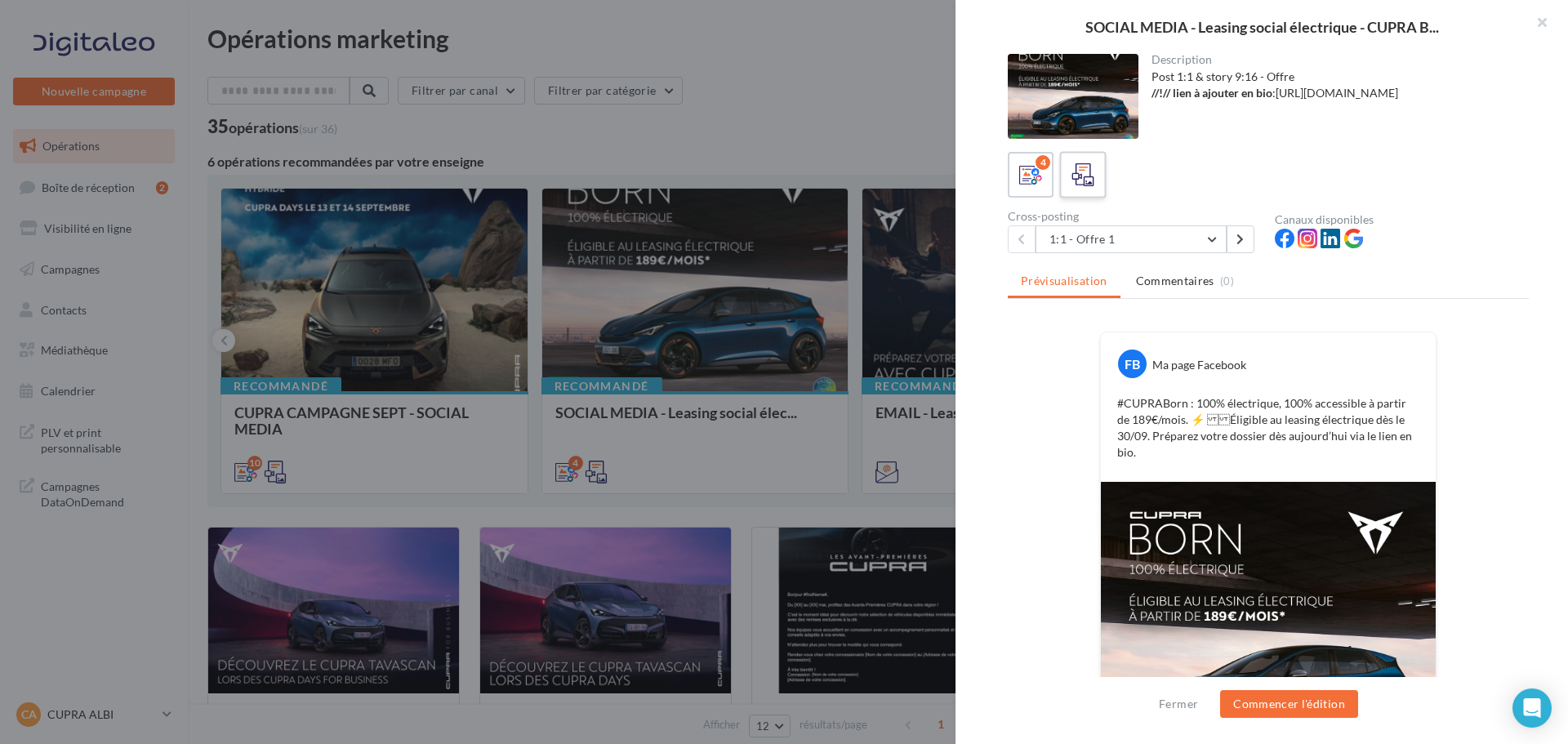
click at [1094, 160] on div at bounding box center [1083, 175] width 31 height 31
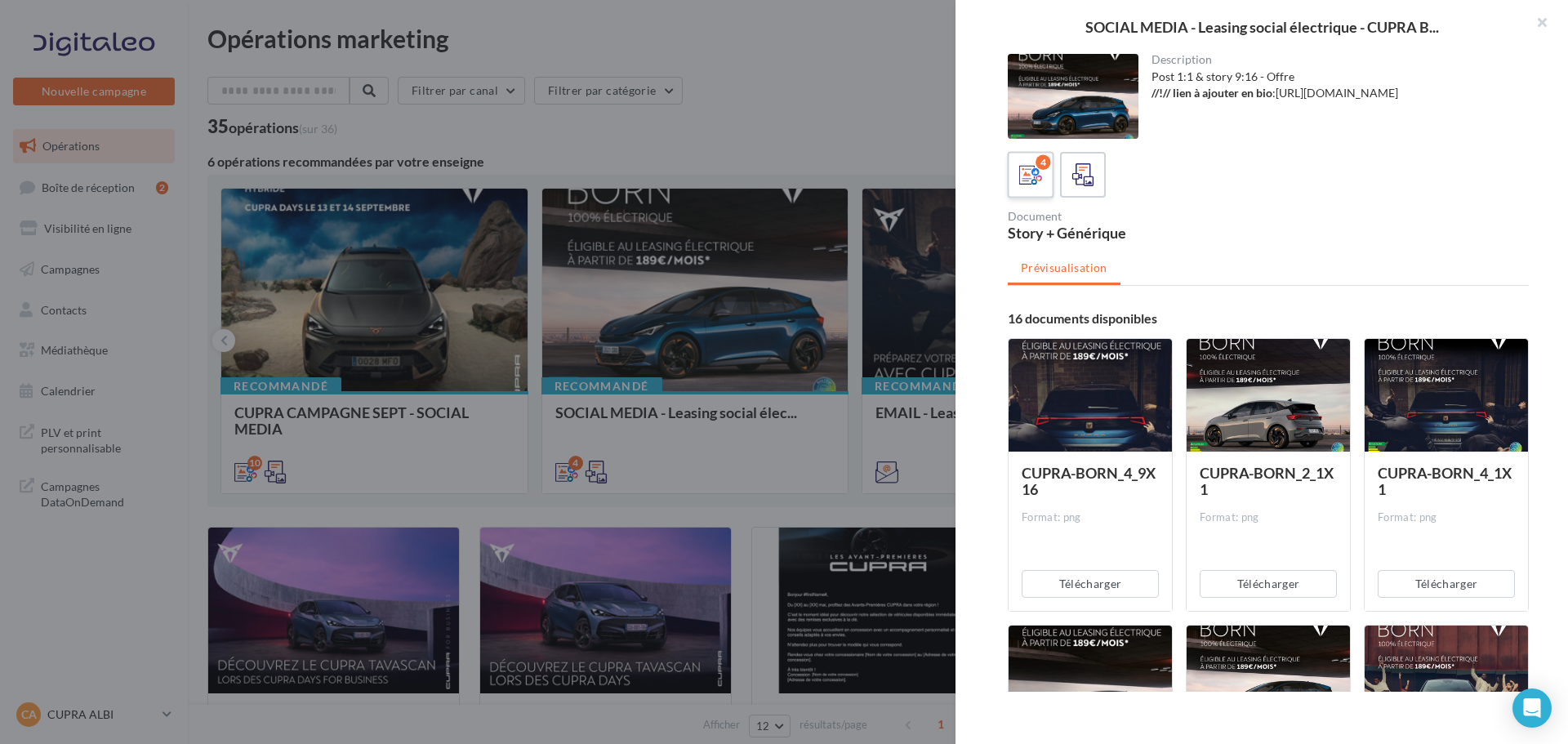
click at [1038, 185] on icon at bounding box center [1031, 176] width 24 height 24
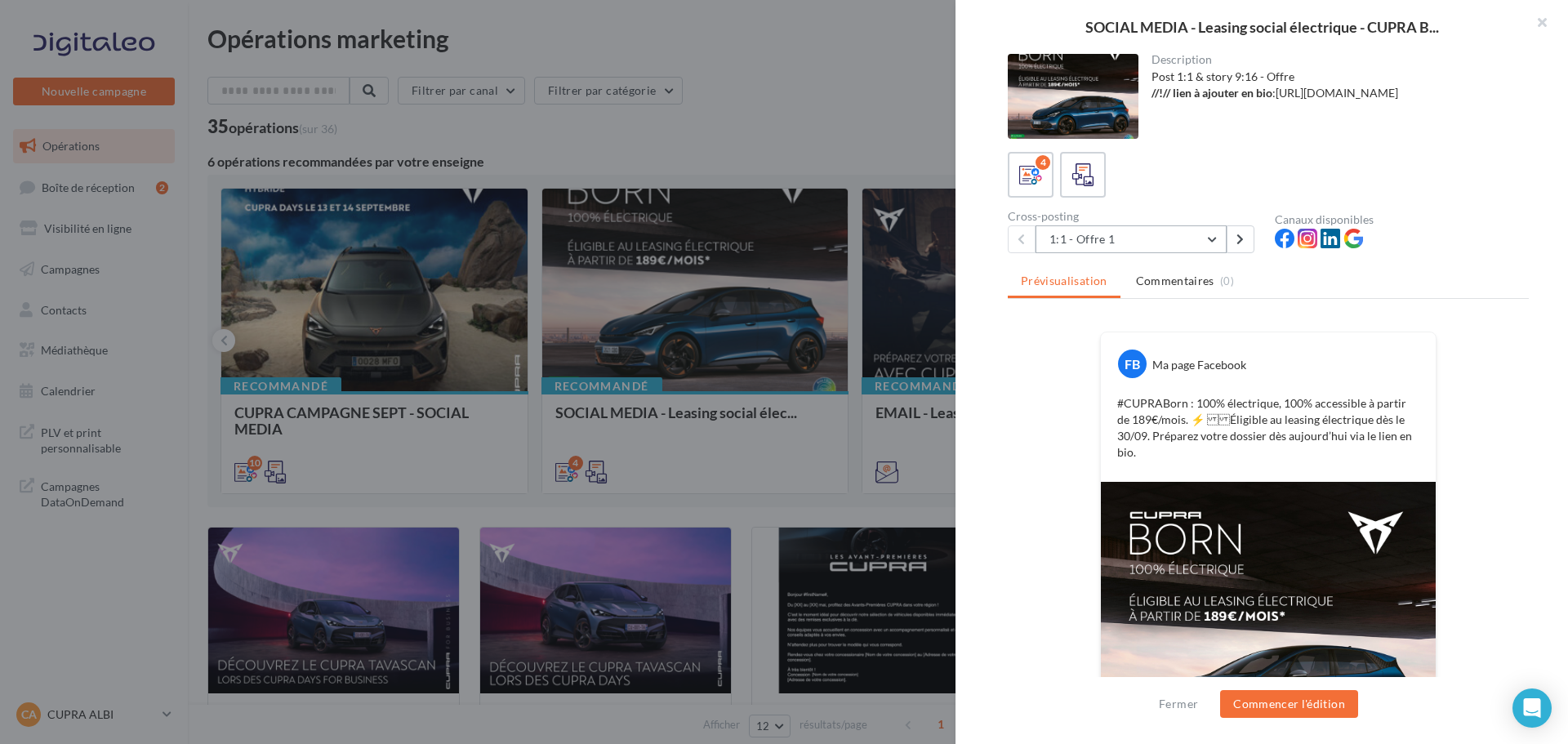
click at [1213, 239] on button "1:1 - Offre 1" at bounding box center [1131, 240] width 191 height 28
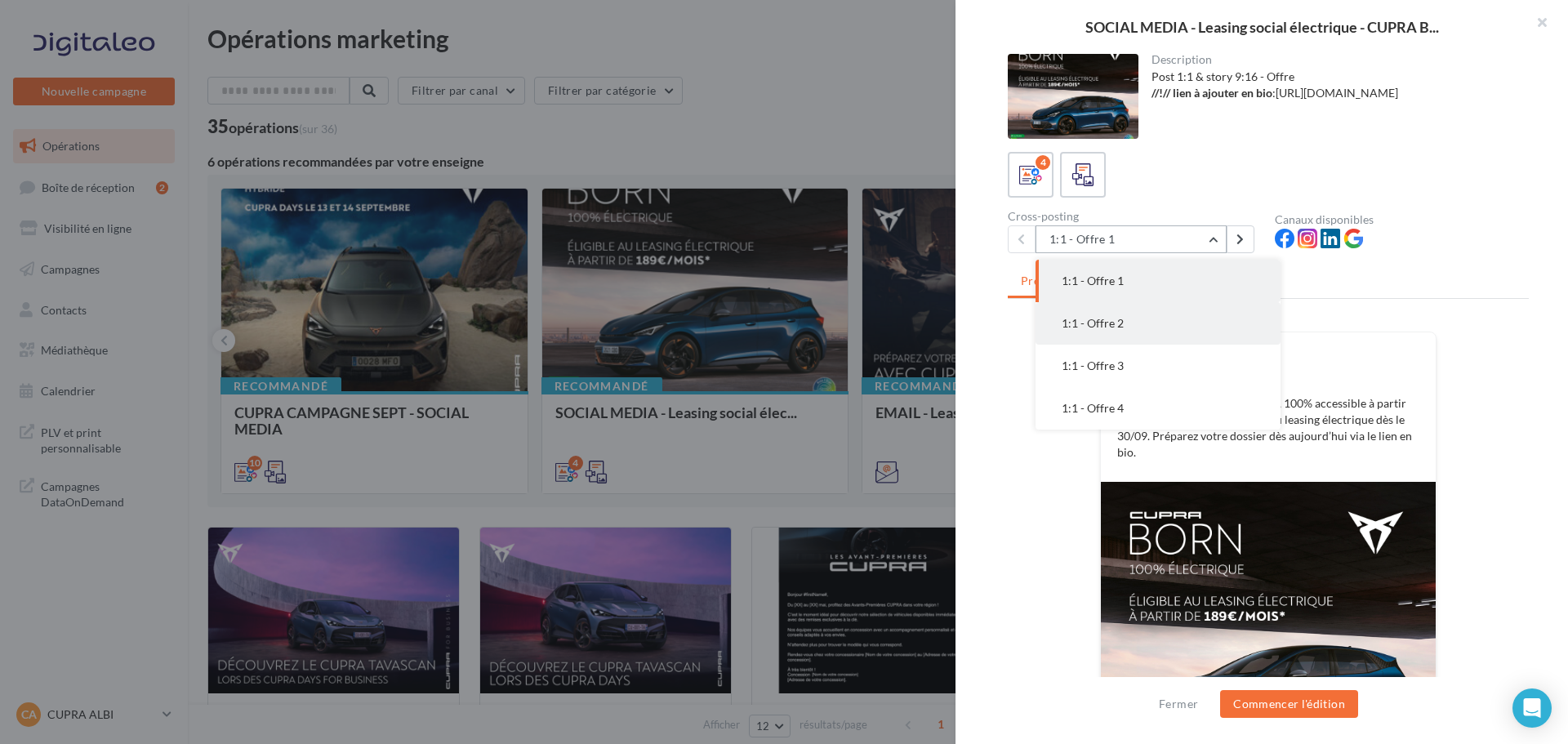
scroll to position [130, 0]
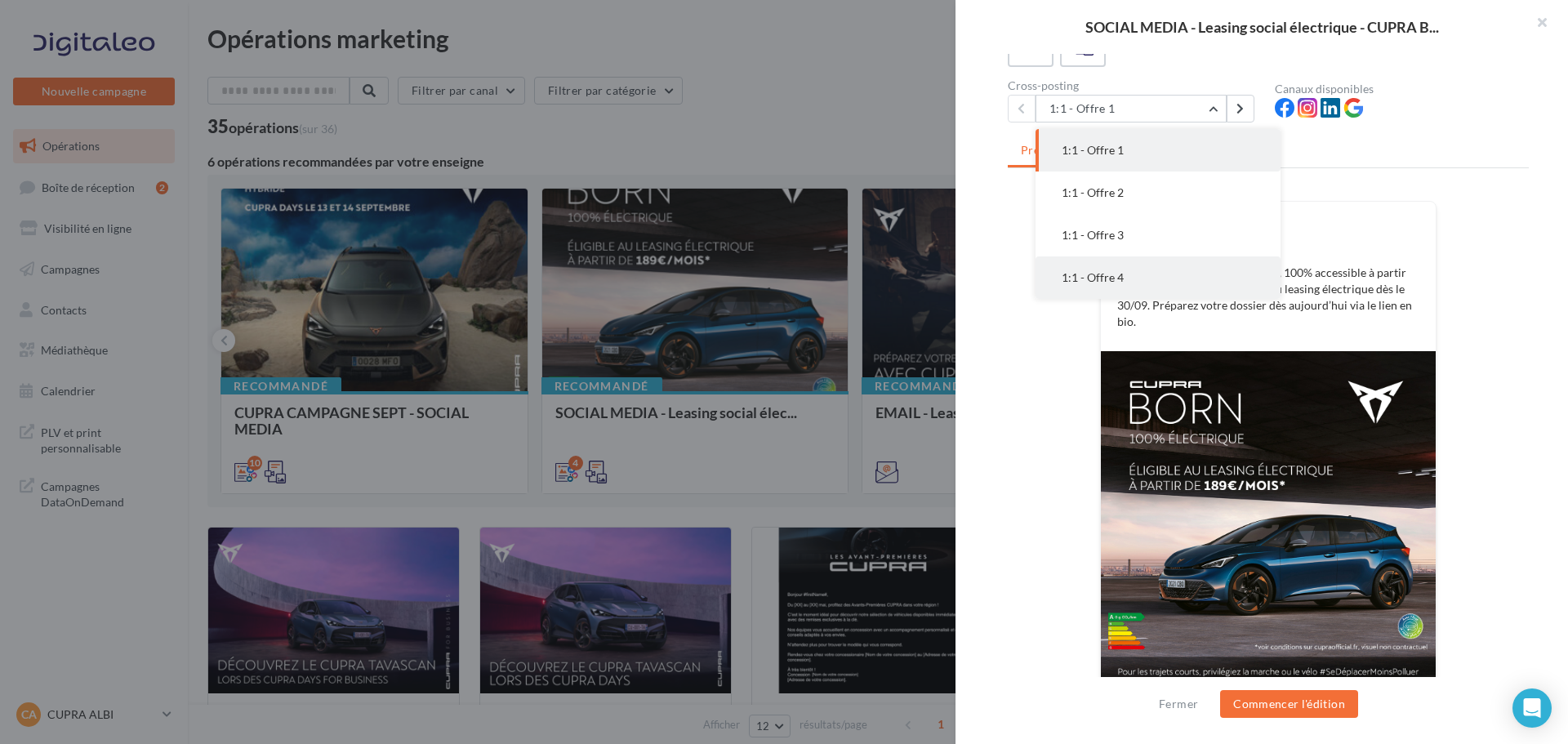
click at [1166, 275] on button "1:1 - Offre 4" at bounding box center [1158, 277] width 245 height 42
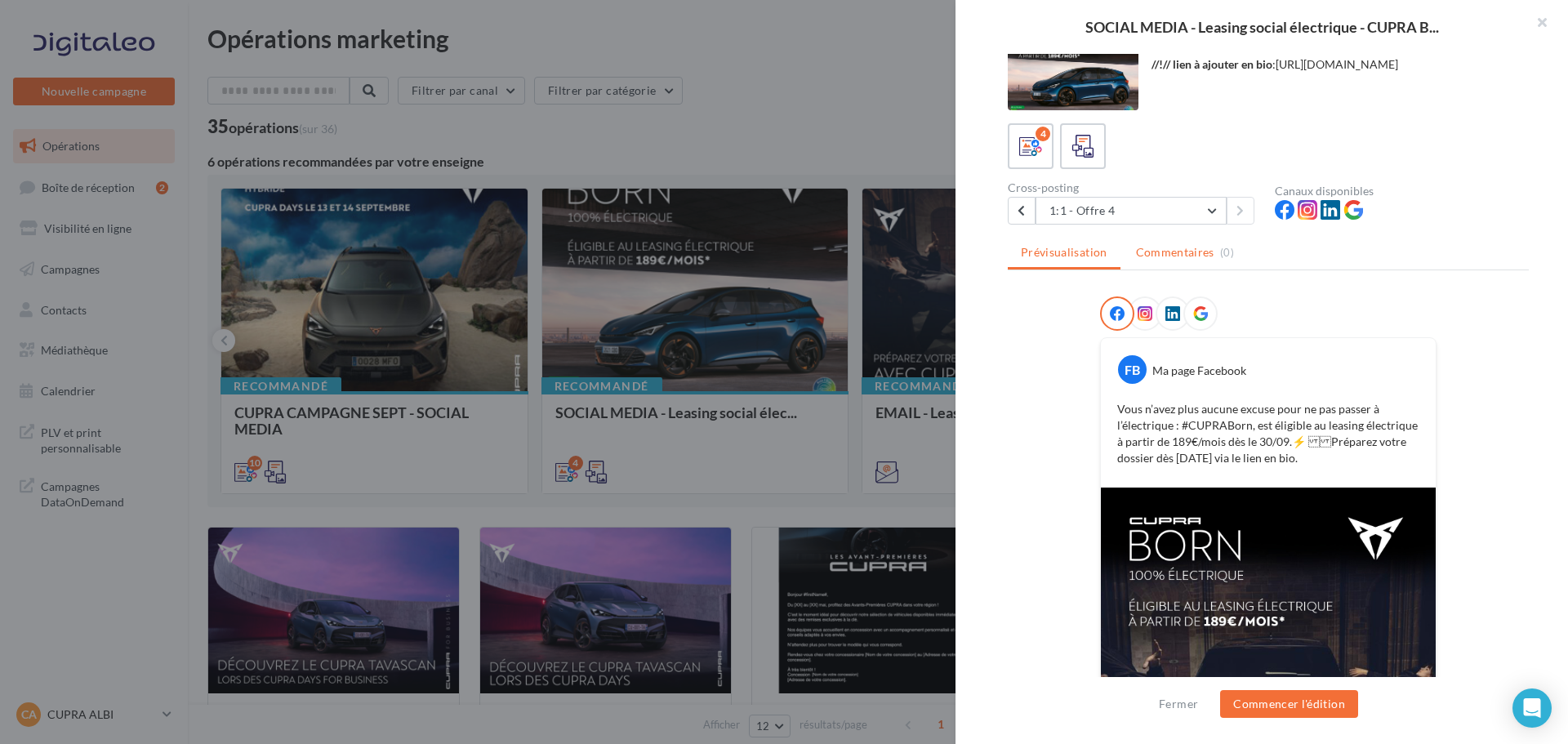
scroll to position [0, 0]
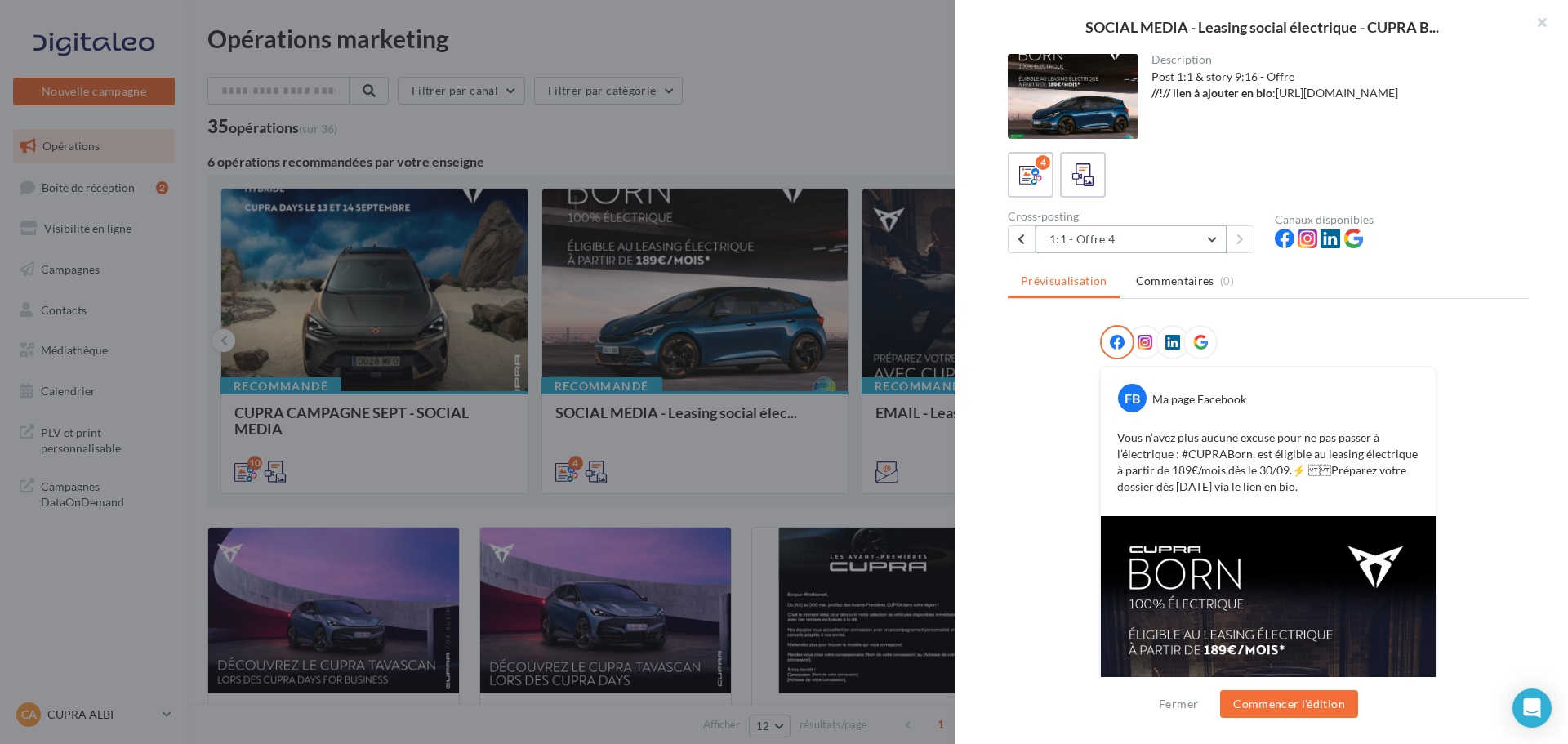
click at [1177, 240] on button "1:1 - Offre 4" at bounding box center [1131, 240] width 191 height 28
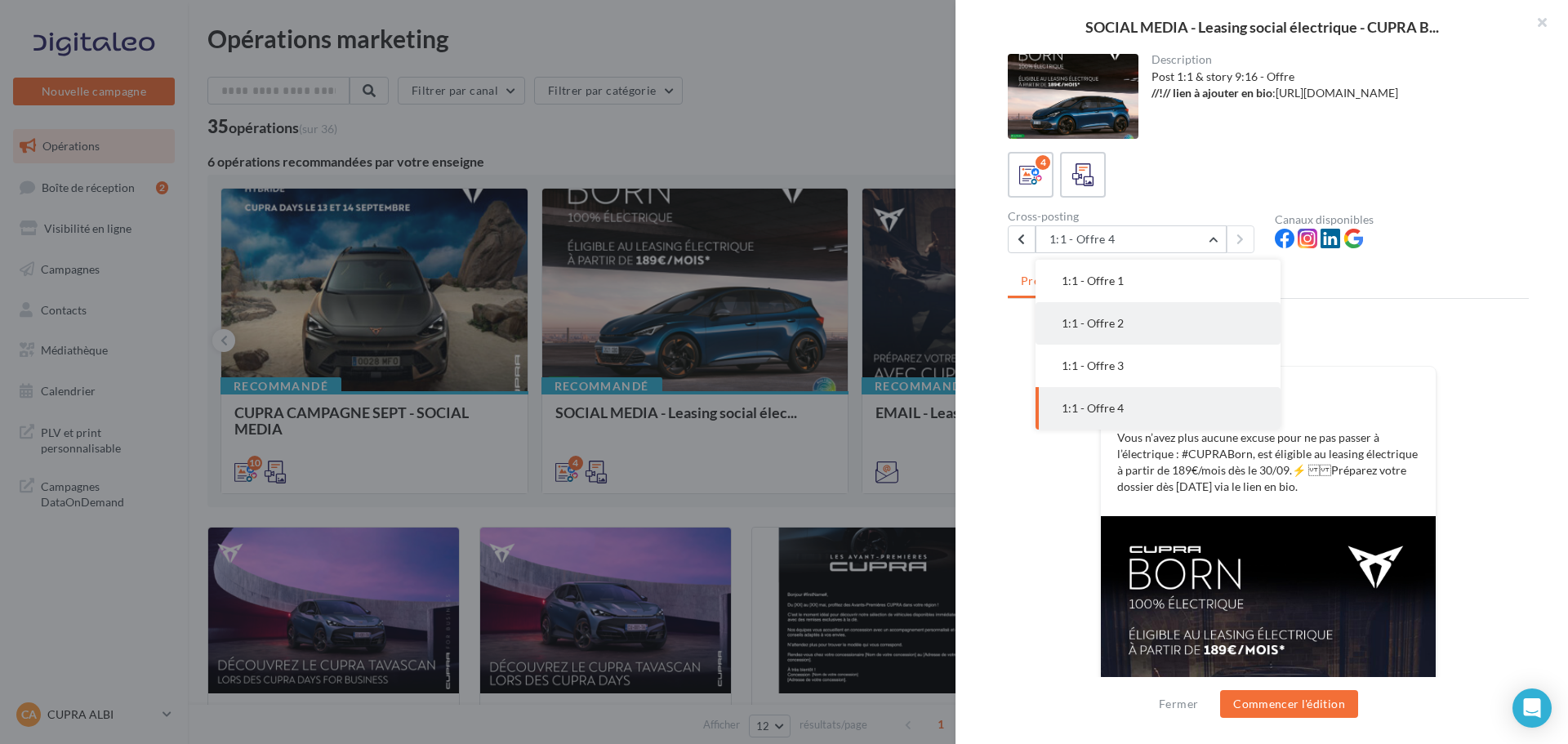
click at [1136, 321] on button "1:1 - Offre 2" at bounding box center [1158, 323] width 245 height 42
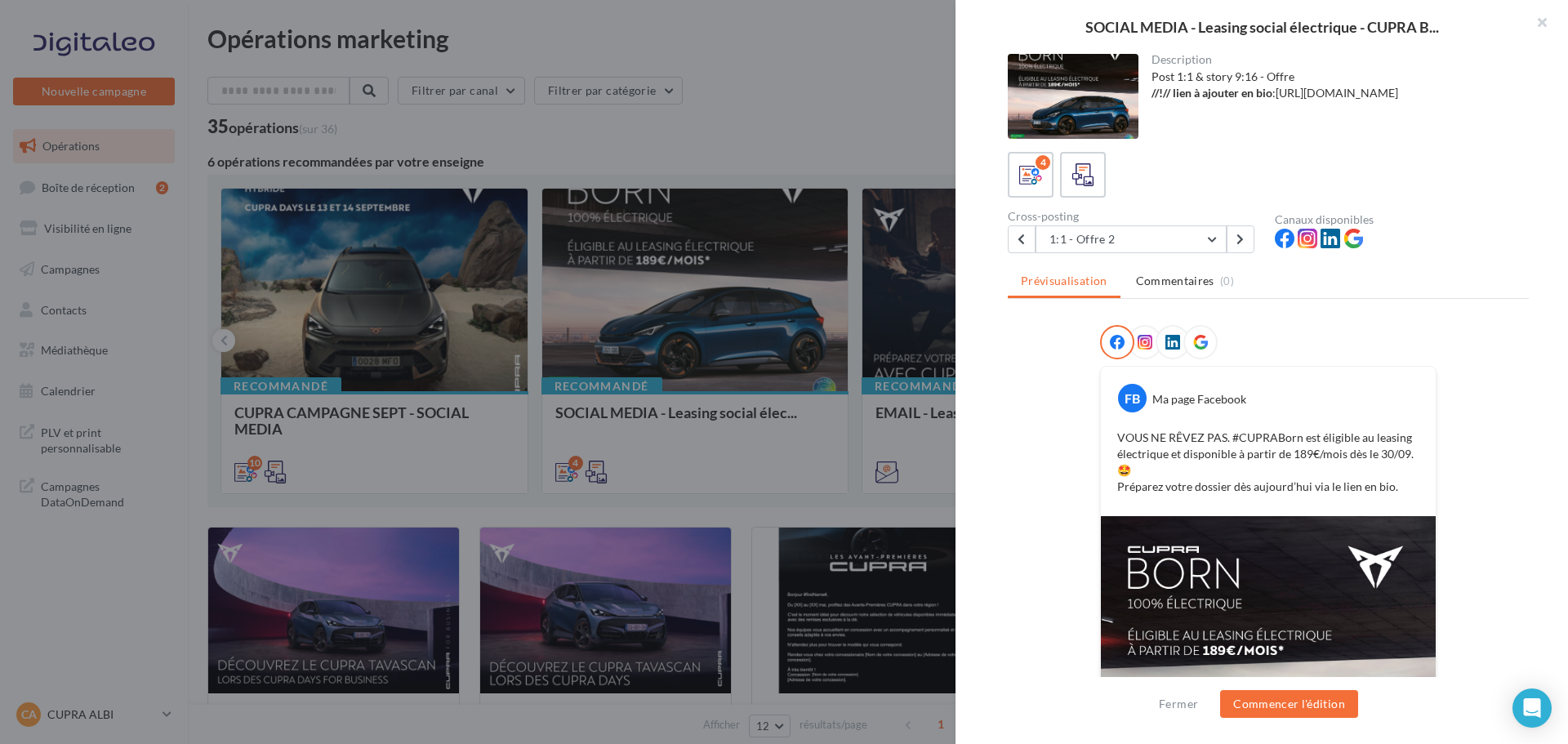
click at [1141, 349] on span at bounding box center [1144, 342] width 15 height 17
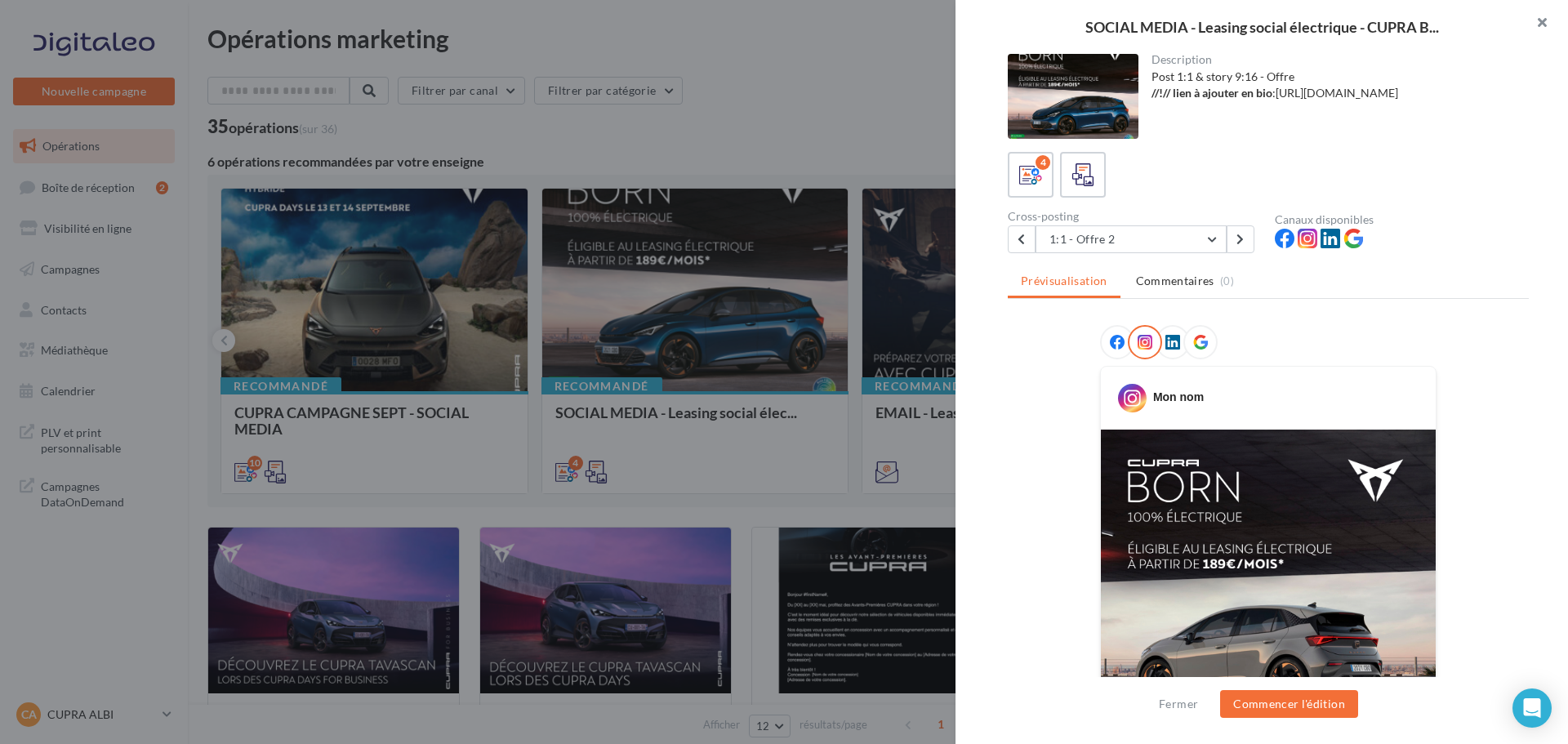
click at [1544, 24] on button "button" at bounding box center [1534, 25] width 65 height 49
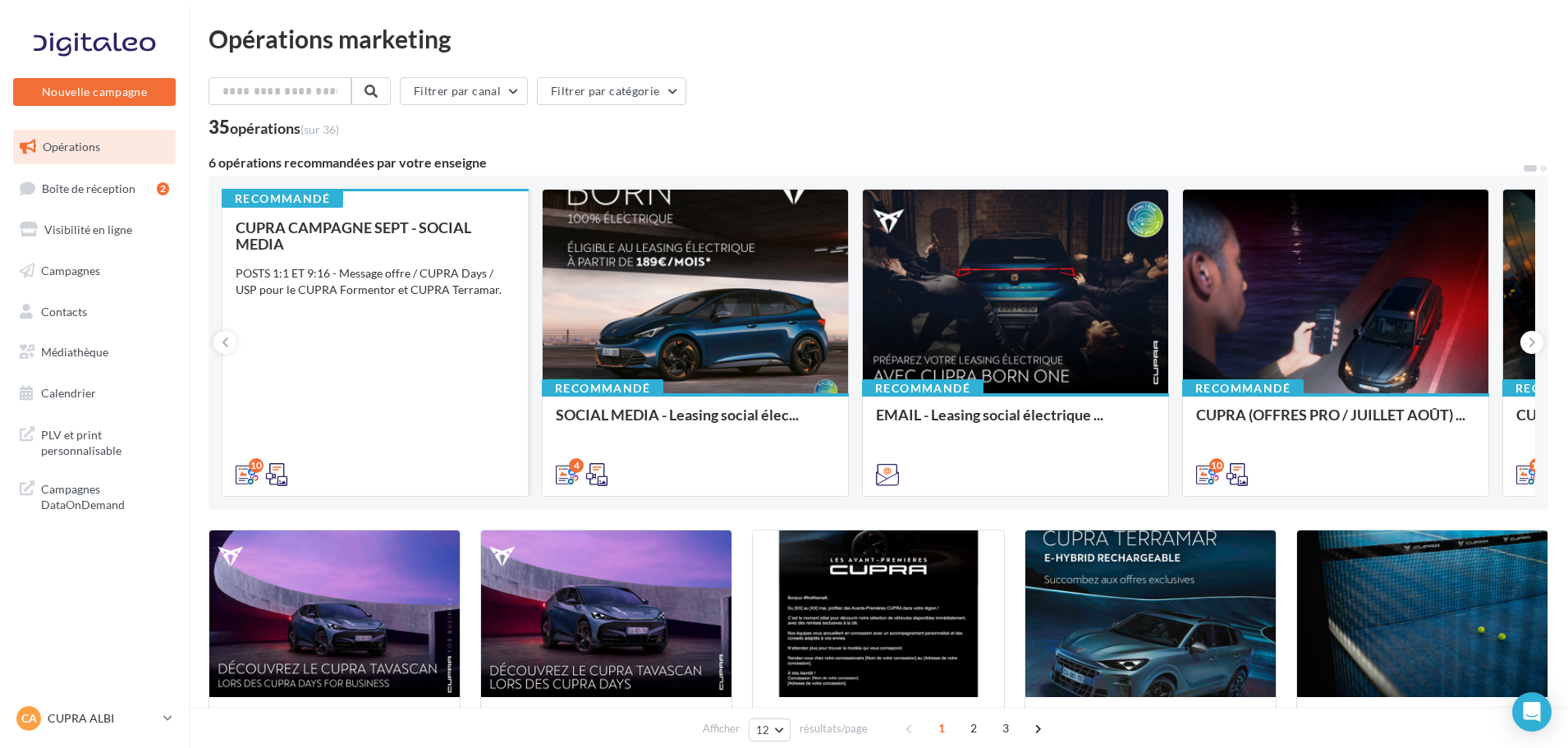
click at [320, 346] on div "CUPRA CAMPAGNE SEPT - SOCIAL MEDIA POSTS 1:1 ET 9:16 - Message offre / CUPRA Da…" at bounding box center [376, 350] width 280 height 262
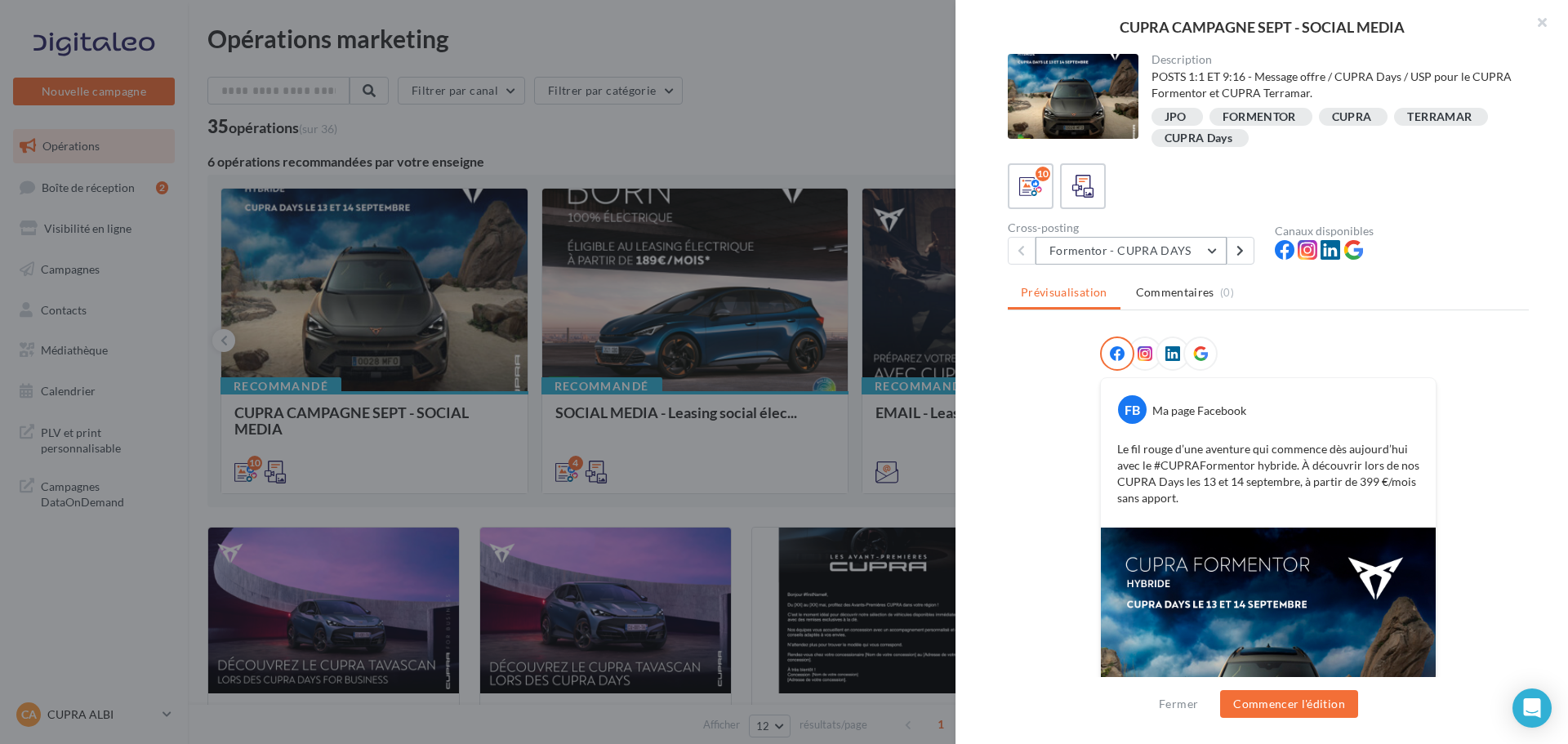
click at [1210, 251] on button "Formentor - CUPRA DAYS" at bounding box center [1131, 251] width 191 height 28
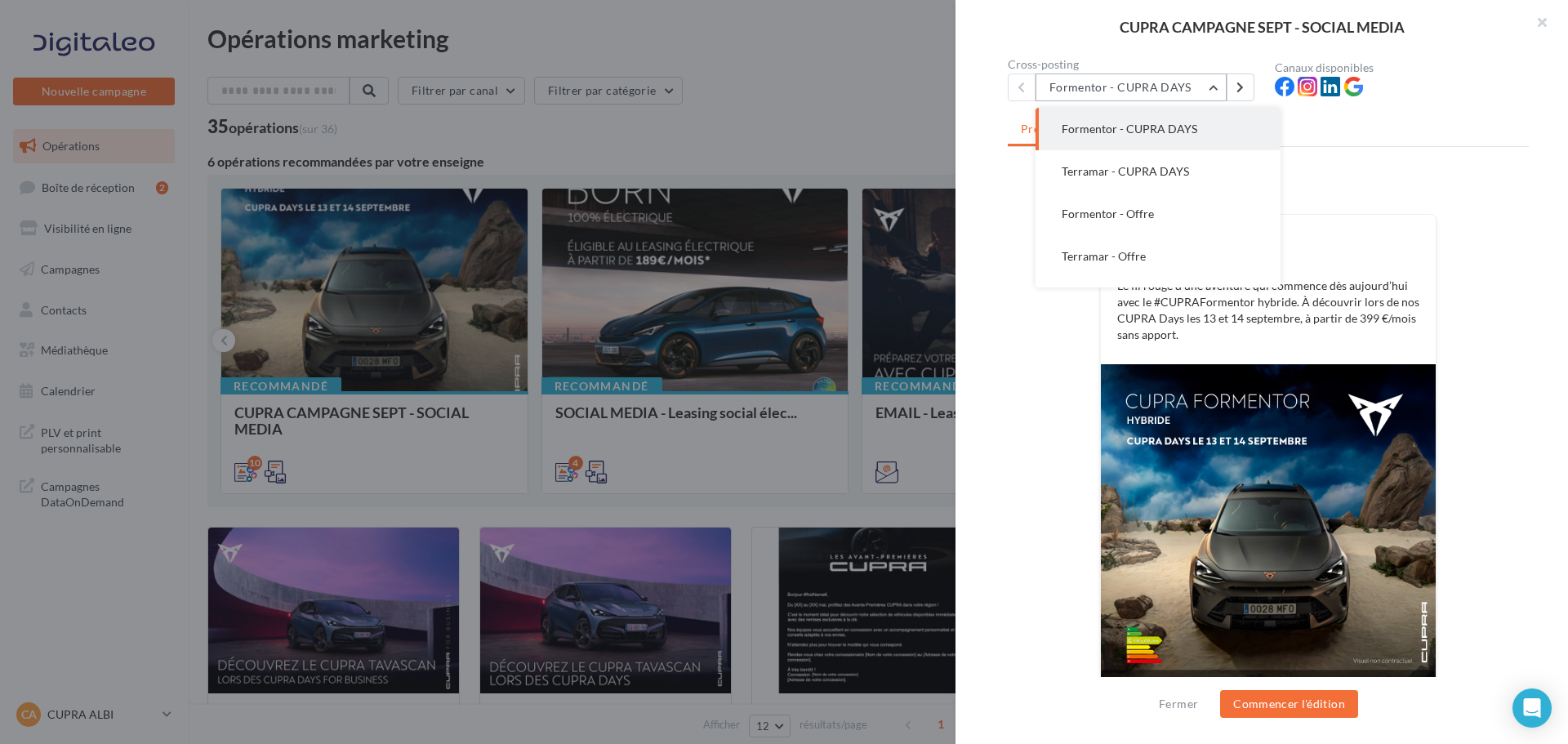
scroll to position [82, 0]
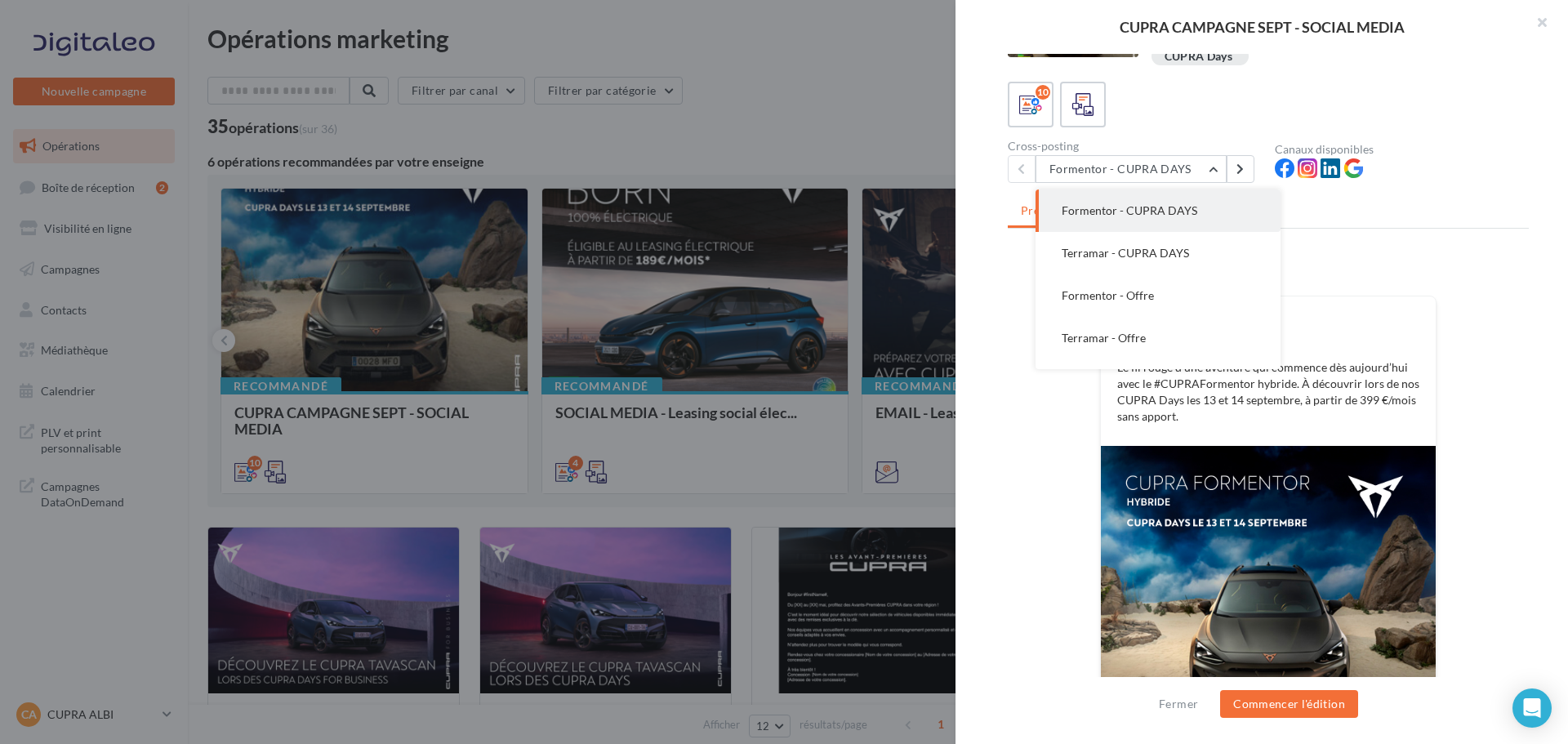
click at [1461, 263] on div at bounding box center [1268, 274] width 521 height 40
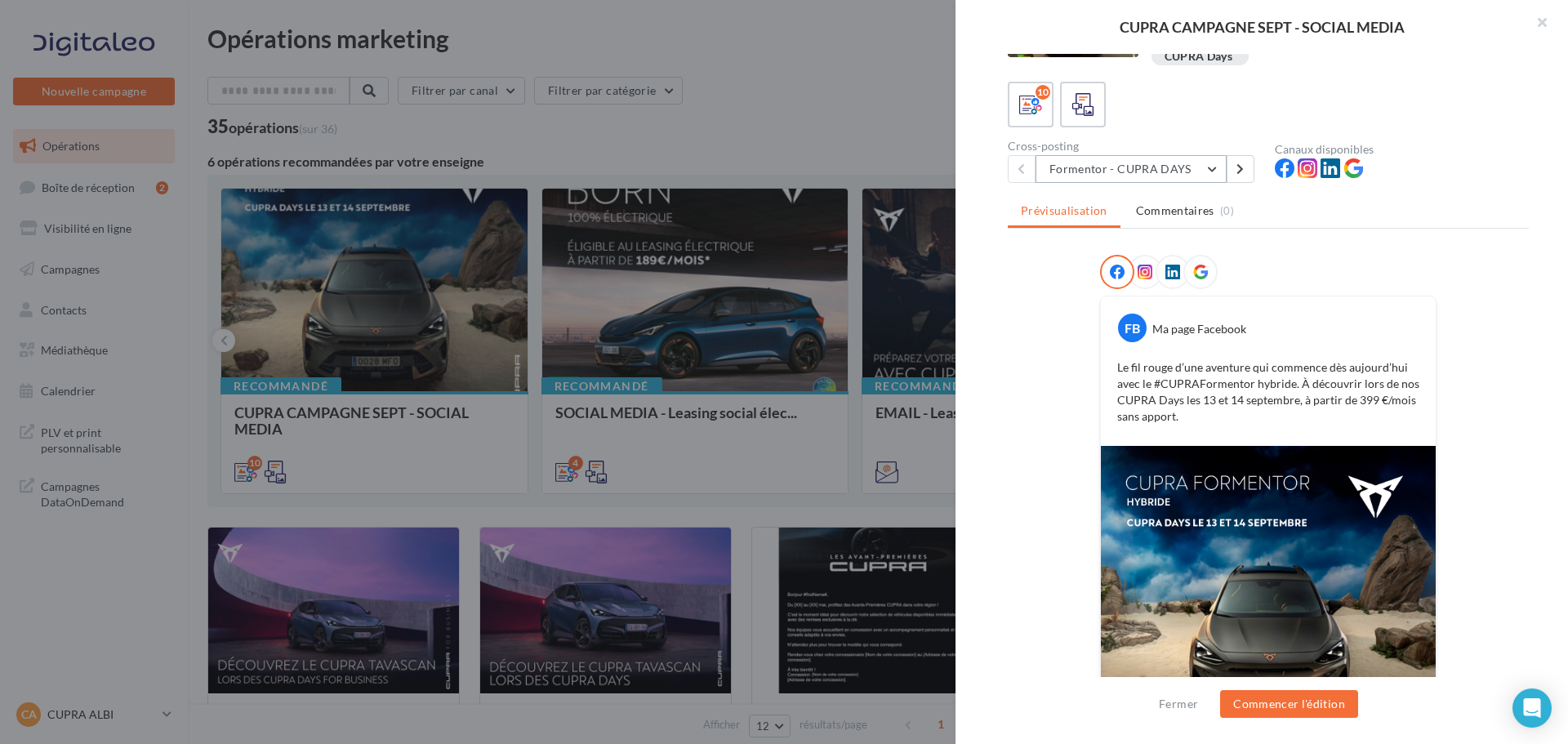
click at [1217, 169] on button "Formentor - CUPRA DAYS" at bounding box center [1131, 169] width 191 height 28
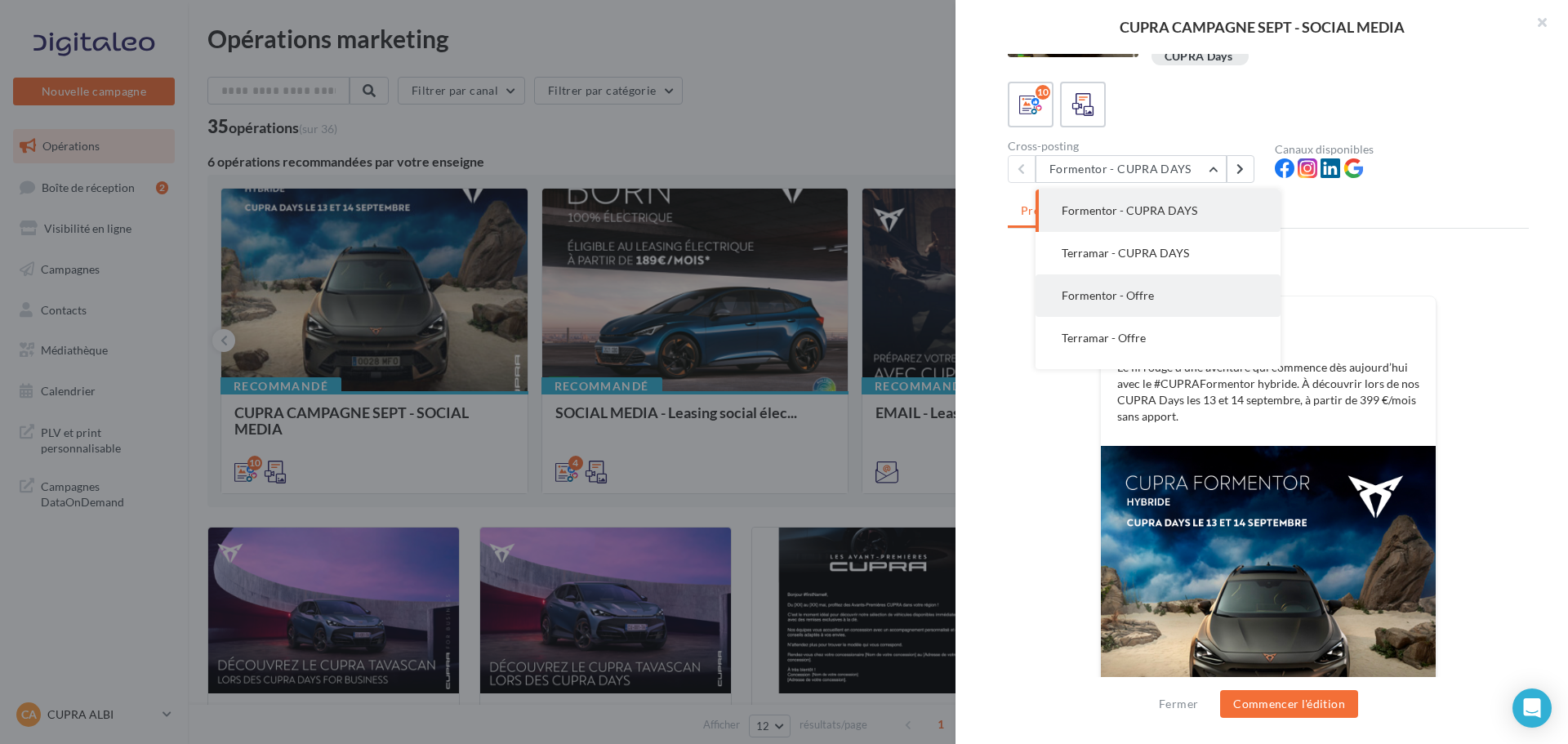
click at [1146, 304] on button "Formentor - Offre" at bounding box center [1158, 295] width 245 height 42
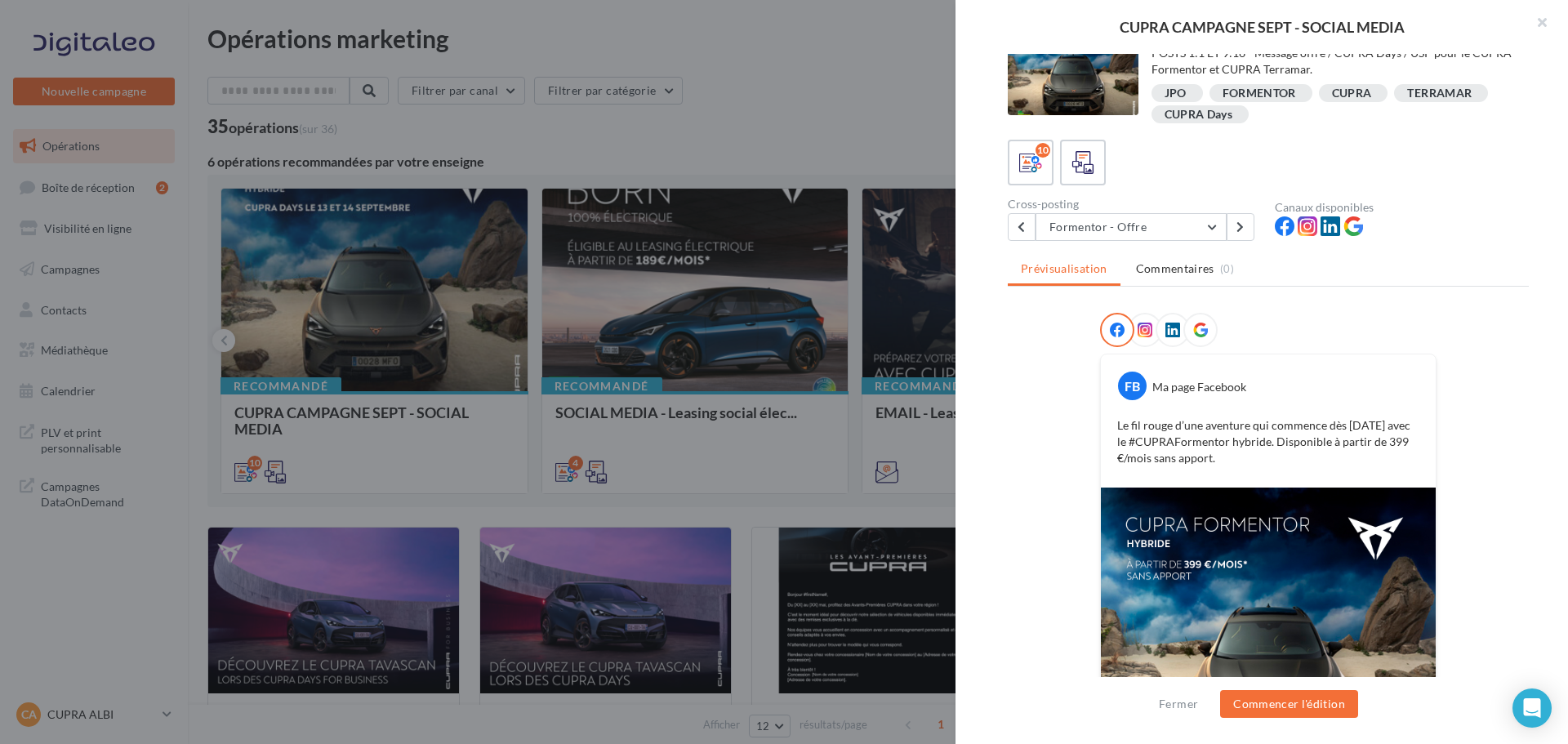
scroll to position [0, 0]
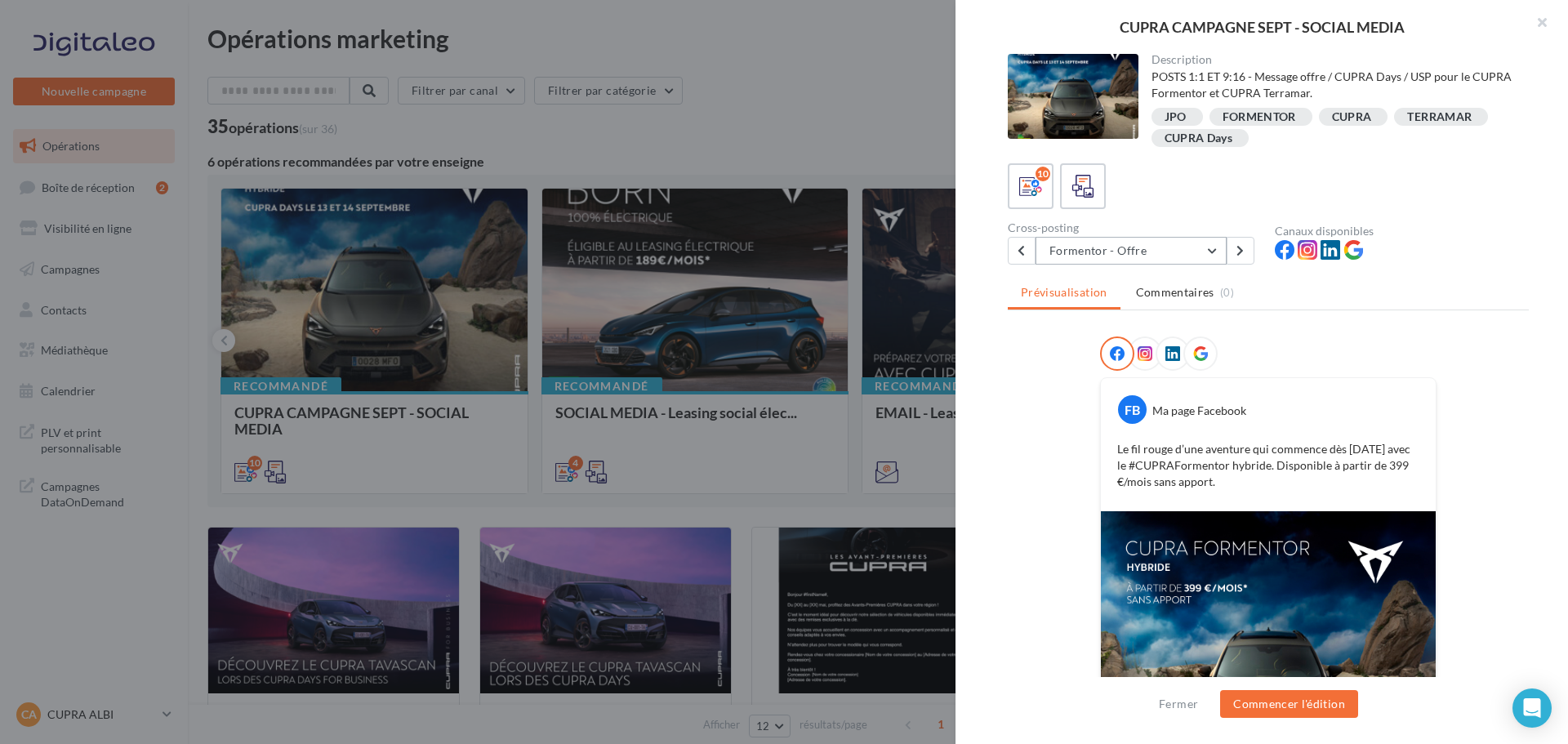
click at [1217, 250] on button "Formentor - Offre" at bounding box center [1131, 251] width 191 height 28
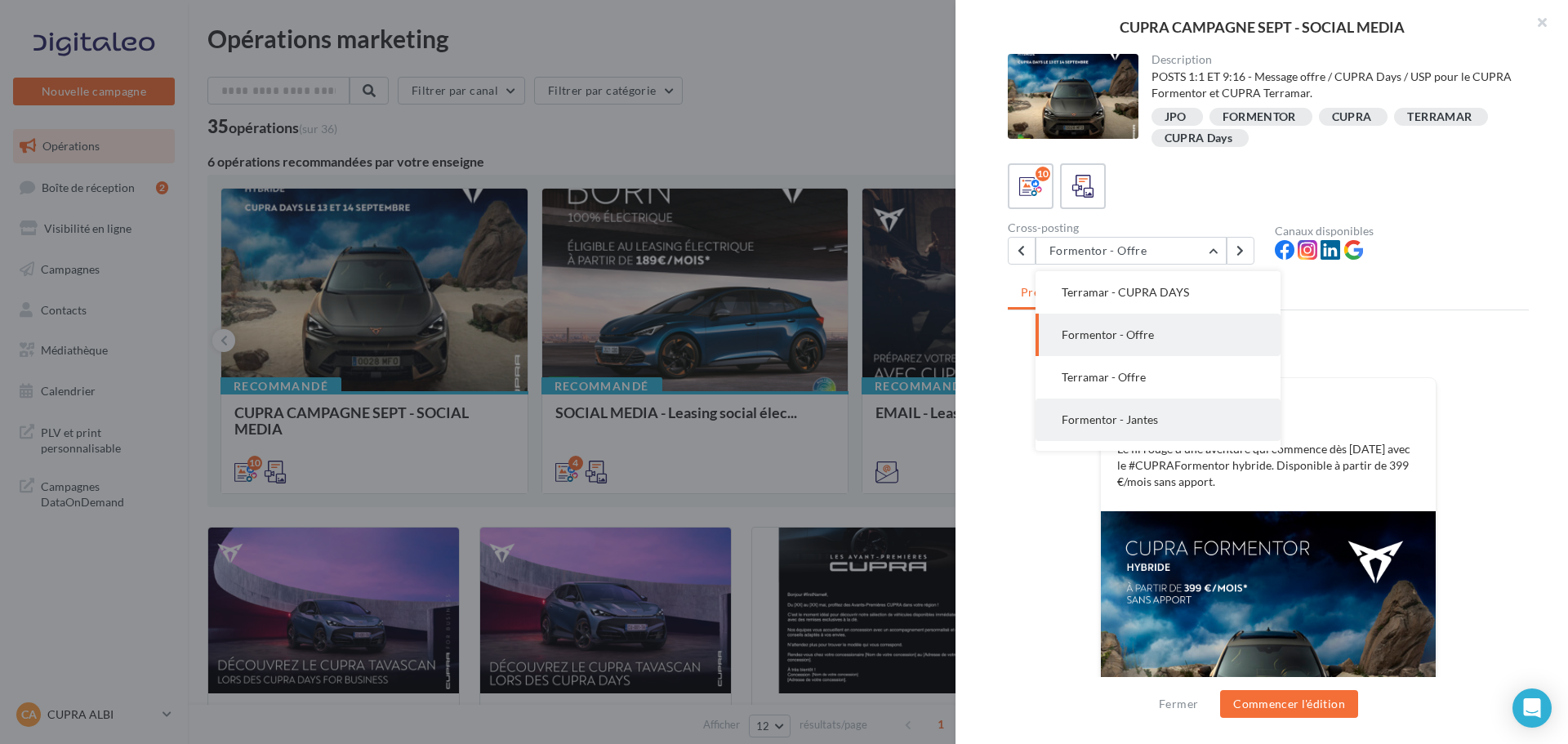
click at [1127, 415] on span "Formentor - Jantes" at bounding box center [1109, 419] width 97 height 14
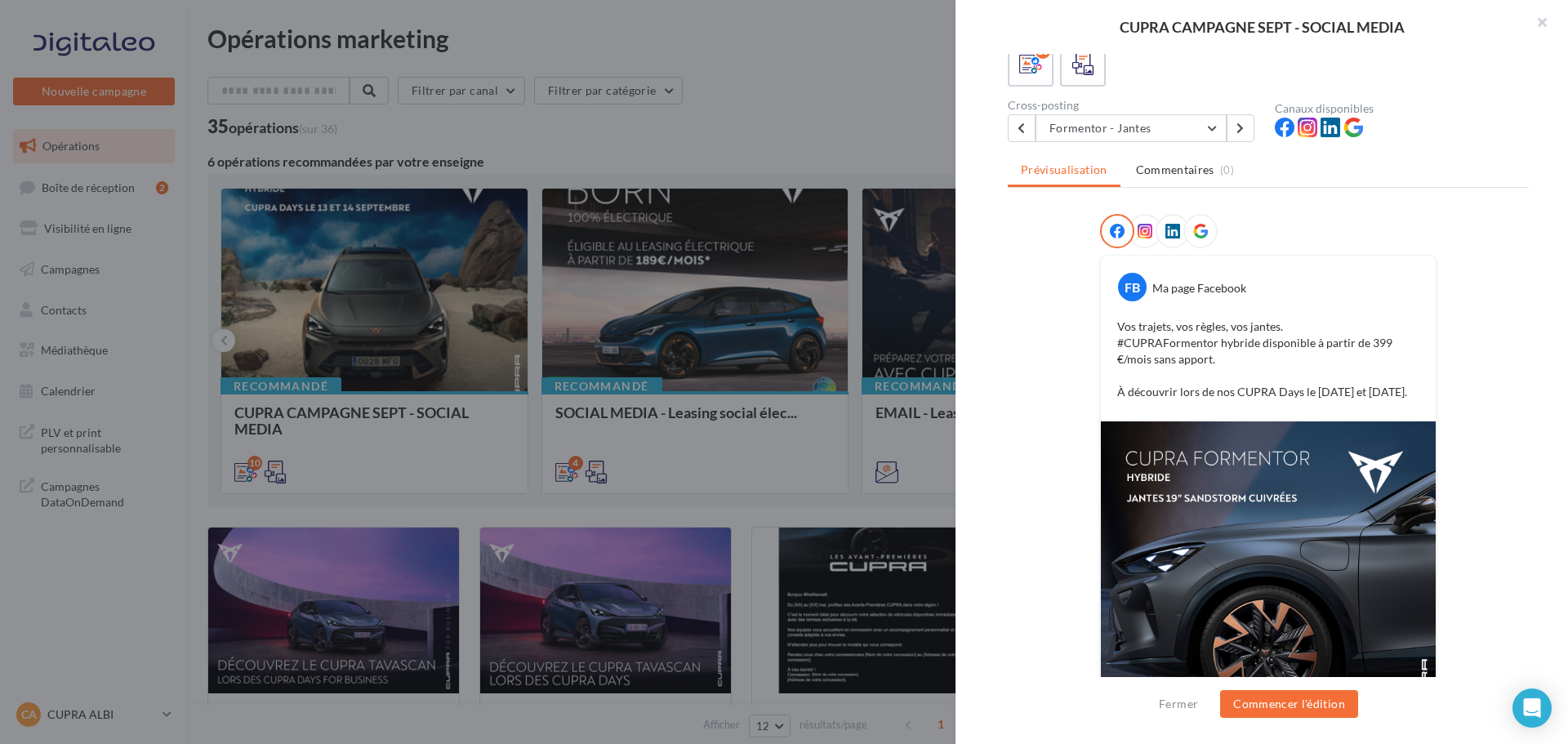
scroll to position [0, 0]
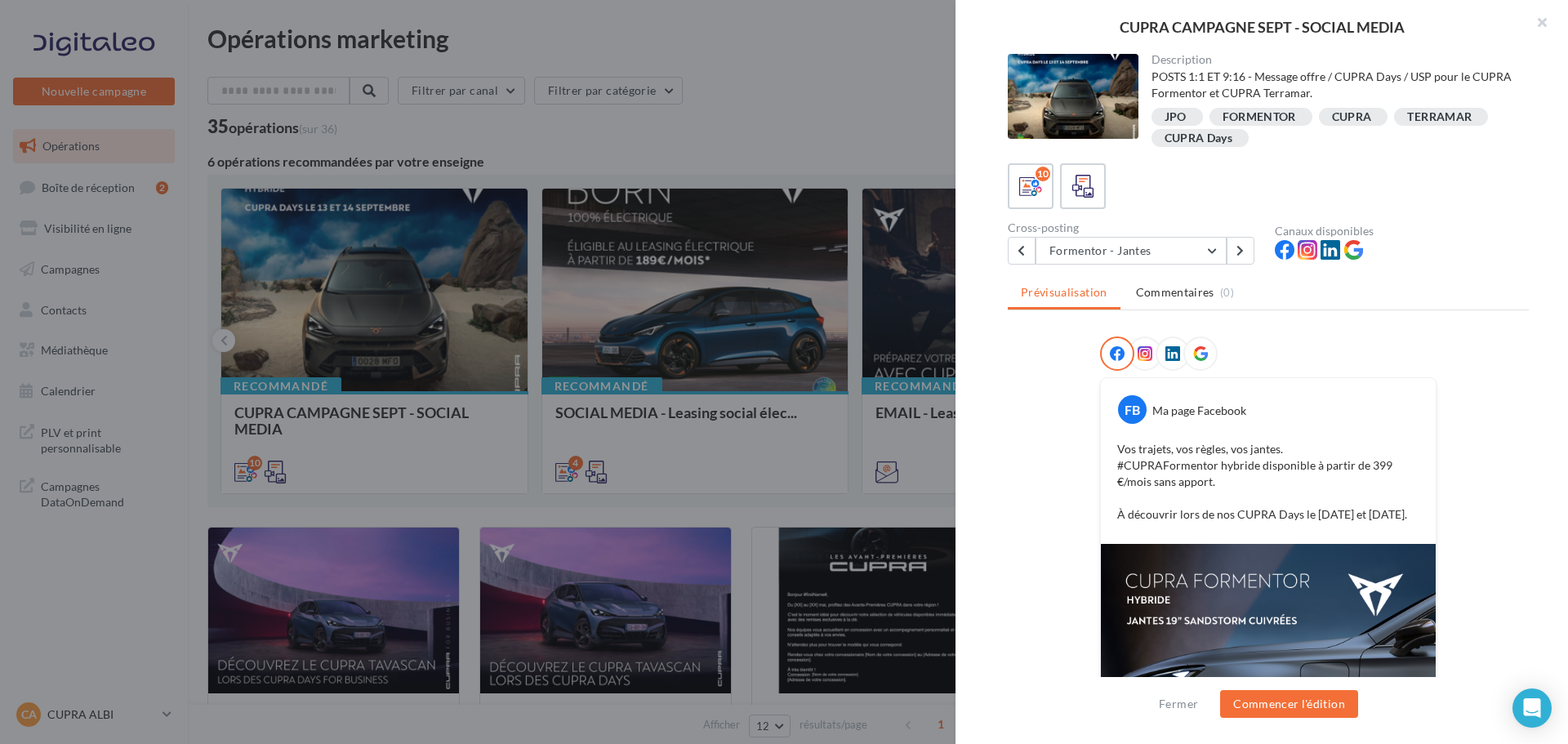
click at [1137, 354] on icon at bounding box center [1144, 353] width 15 height 15
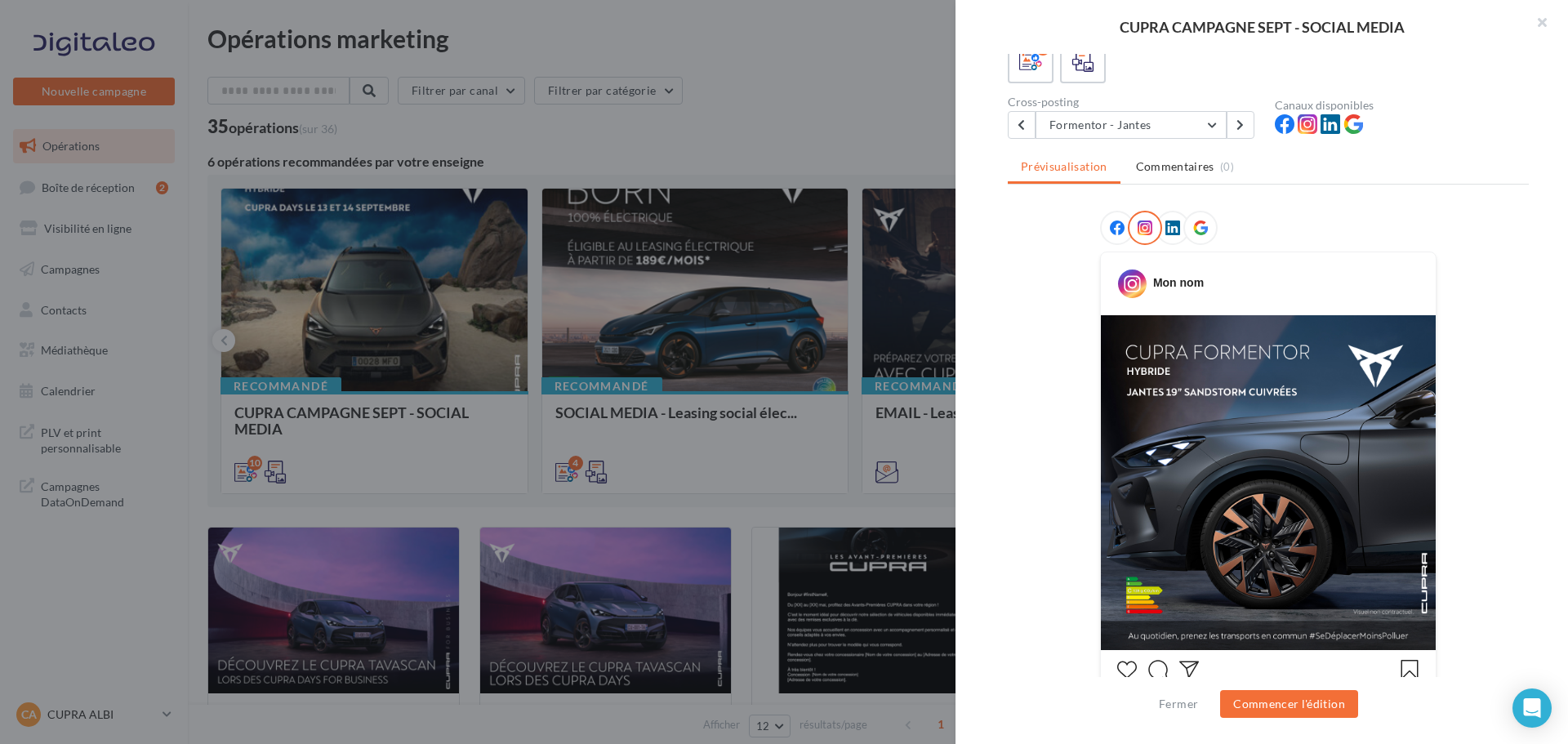
scroll to position [18, 0]
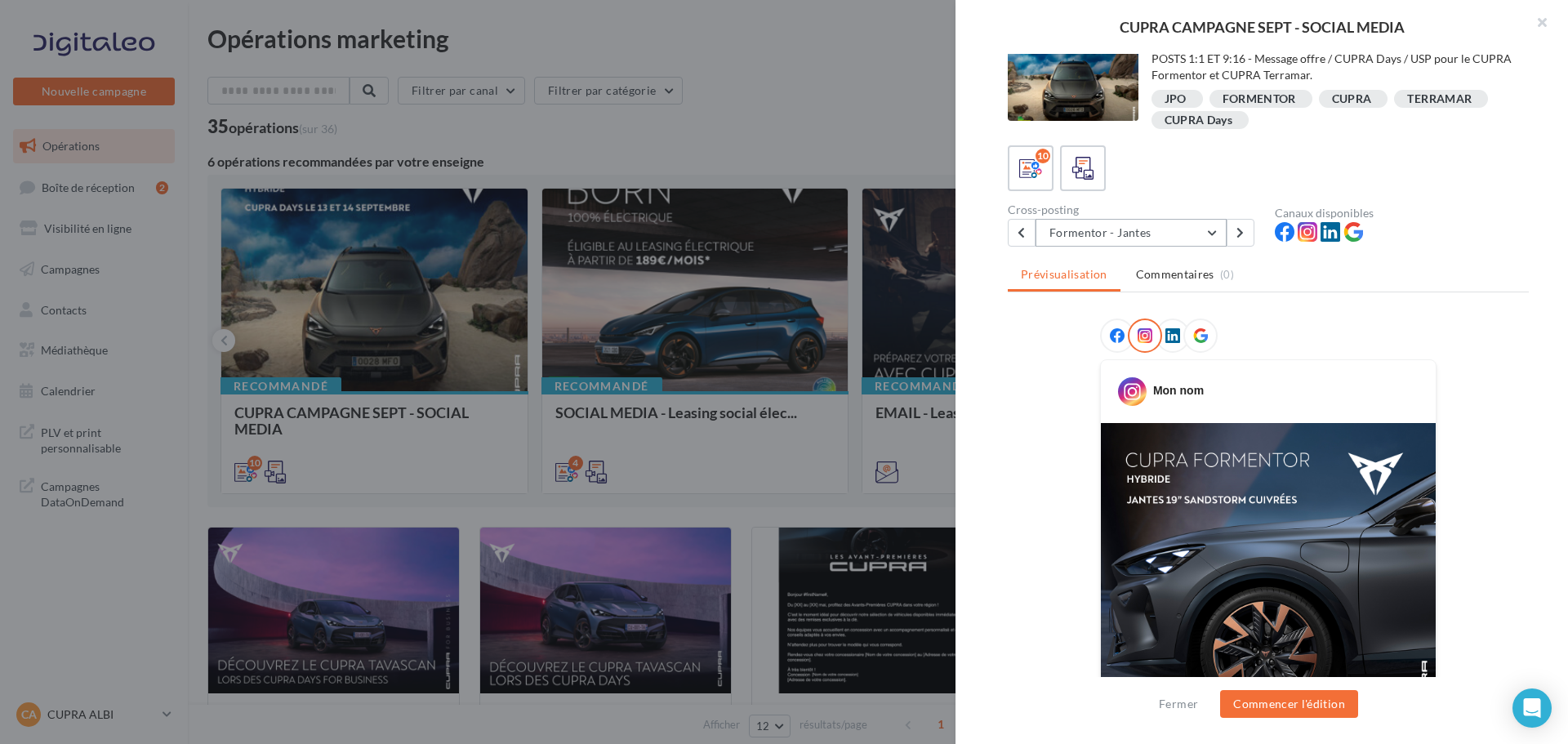
click at [1212, 231] on button "Formentor - Jantes" at bounding box center [1131, 233] width 191 height 28
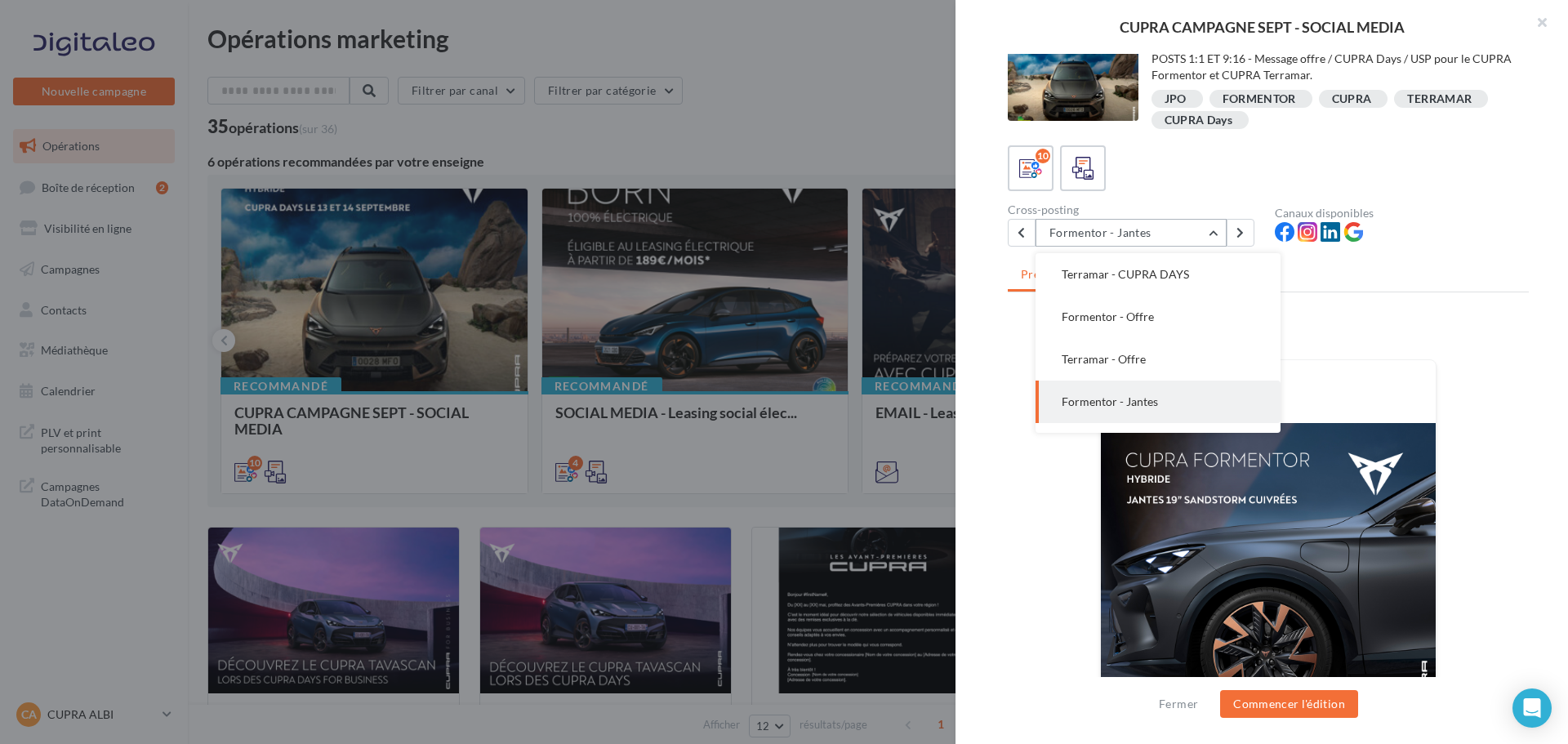
scroll to position [127, 0]
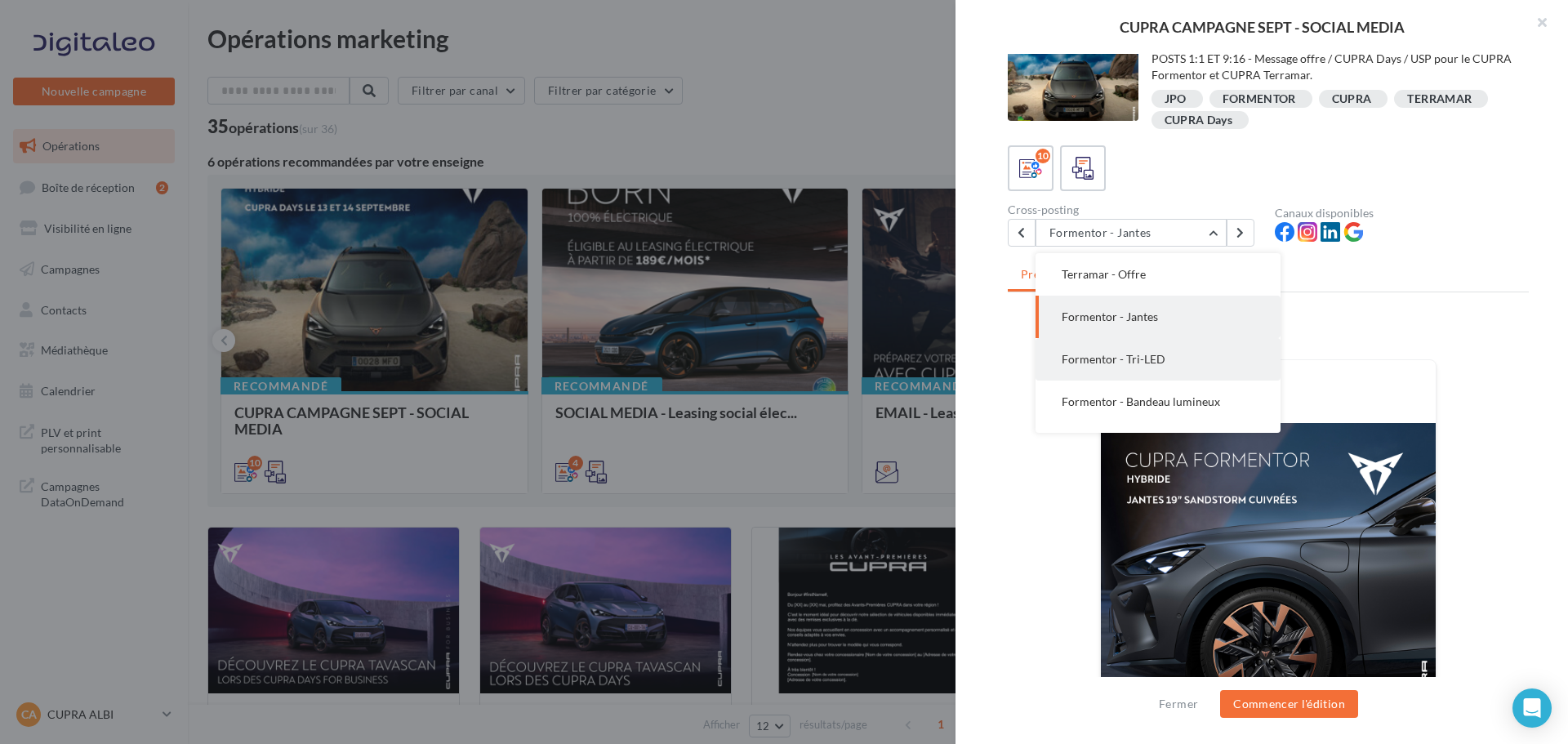
click at [1210, 350] on button "Formentor - Tri-LED" at bounding box center [1158, 359] width 245 height 42
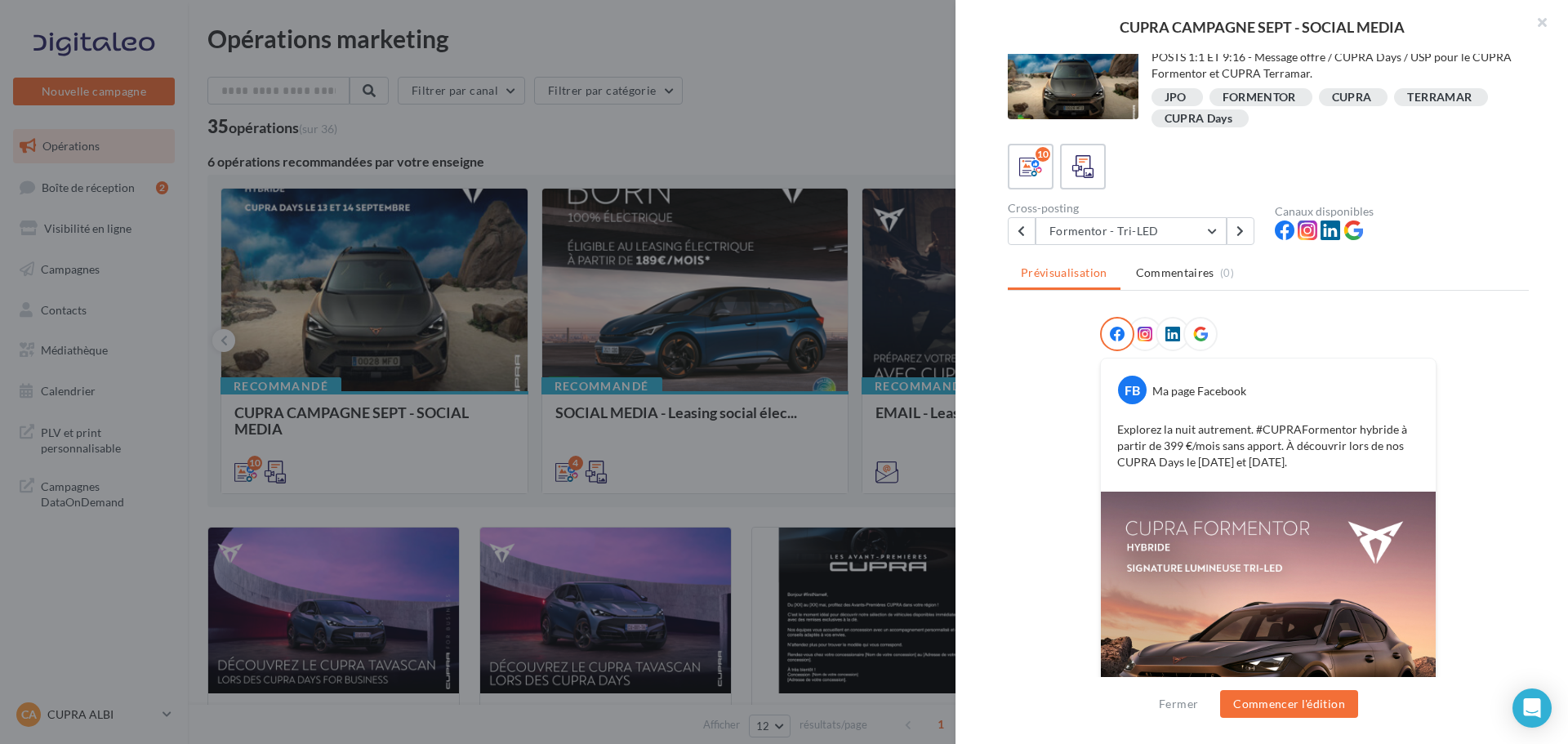
scroll to position [13, 0]
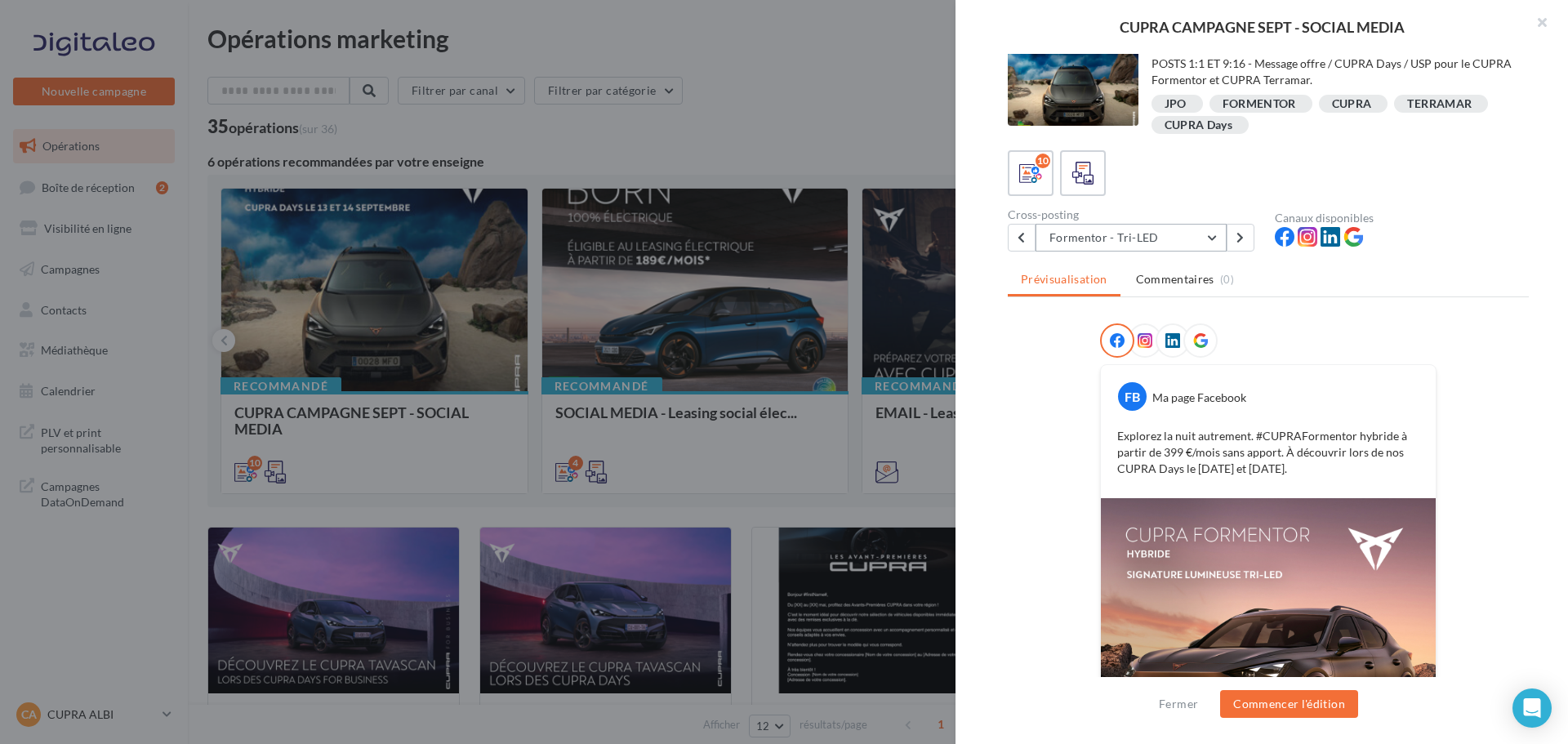
click at [1212, 240] on button "Formentor - Tri-LED" at bounding box center [1131, 238] width 191 height 28
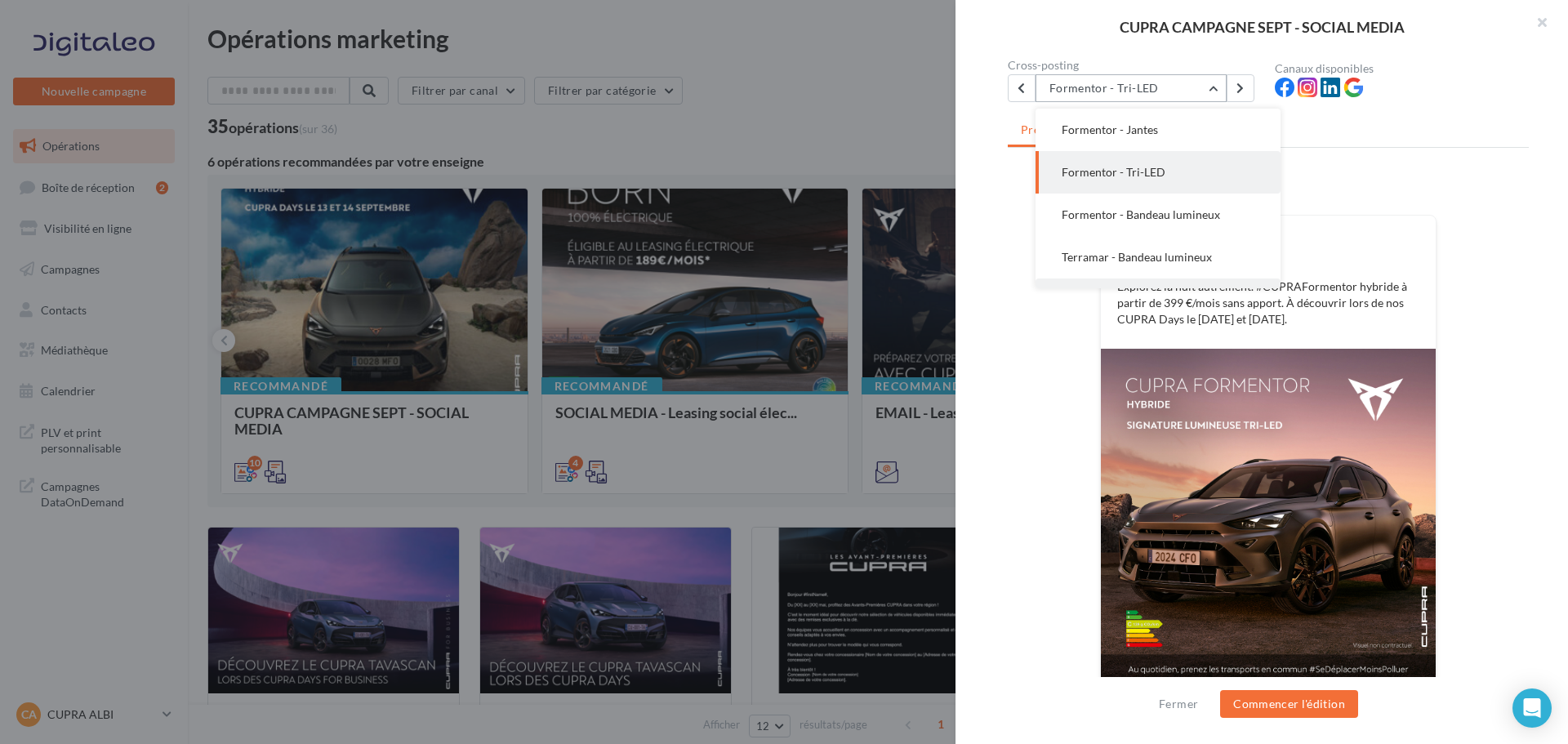
scroll to position [177, 0]
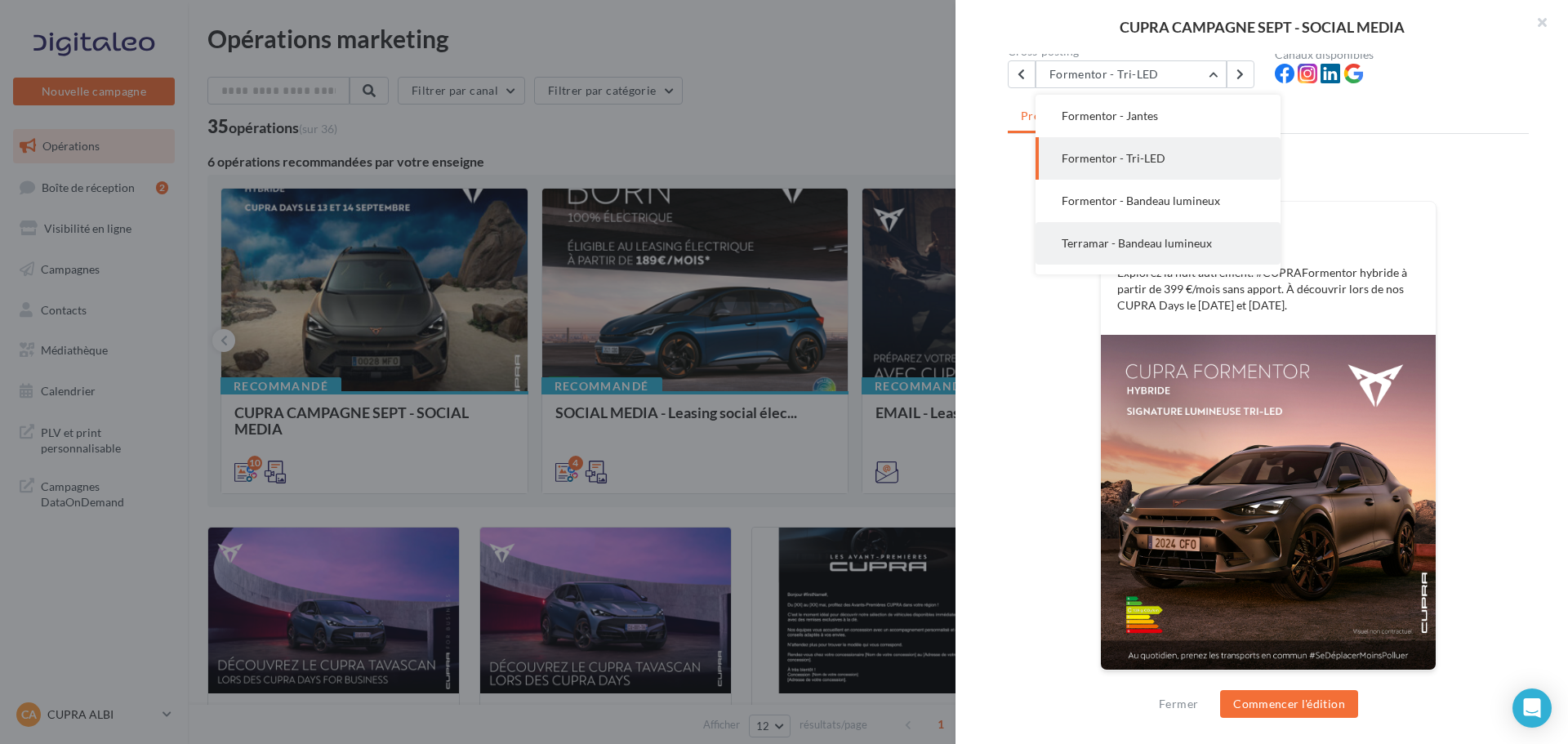
click at [1177, 245] on span "Terramar - Bandeau lumineux" at bounding box center [1136, 243] width 150 height 14
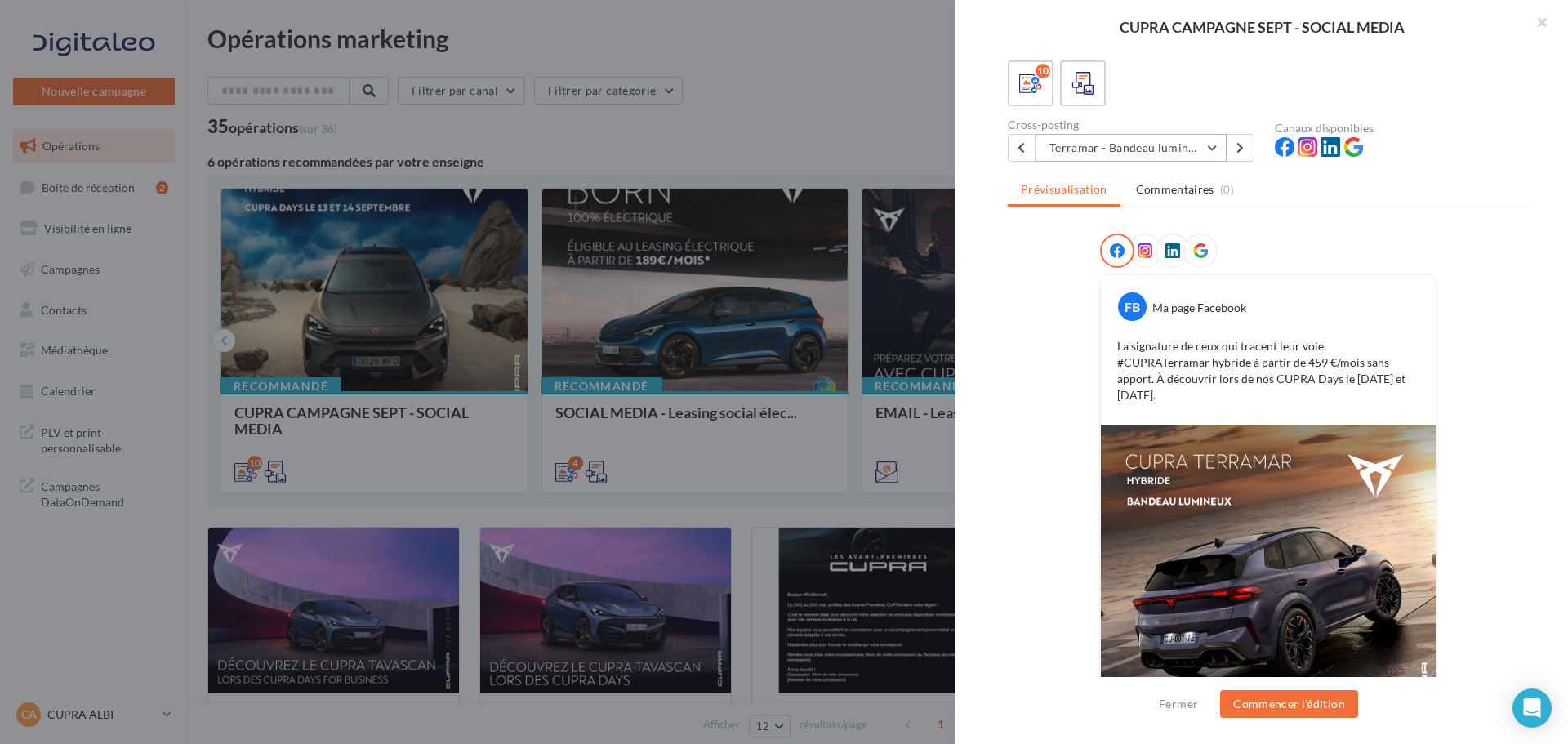
scroll to position [0, 0]
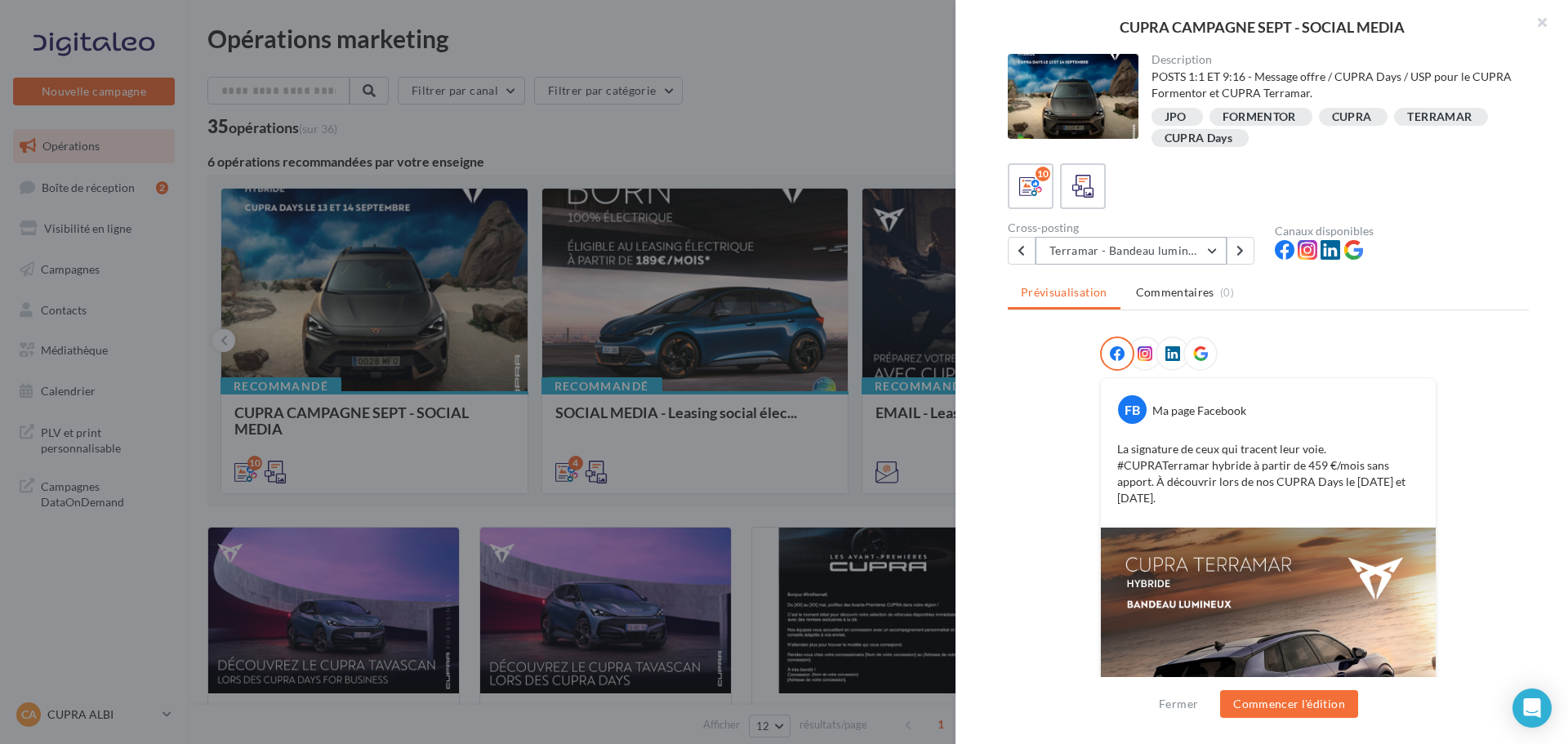
click at [1212, 248] on button "Terramar - Bandeau lumineux" at bounding box center [1131, 251] width 191 height 28
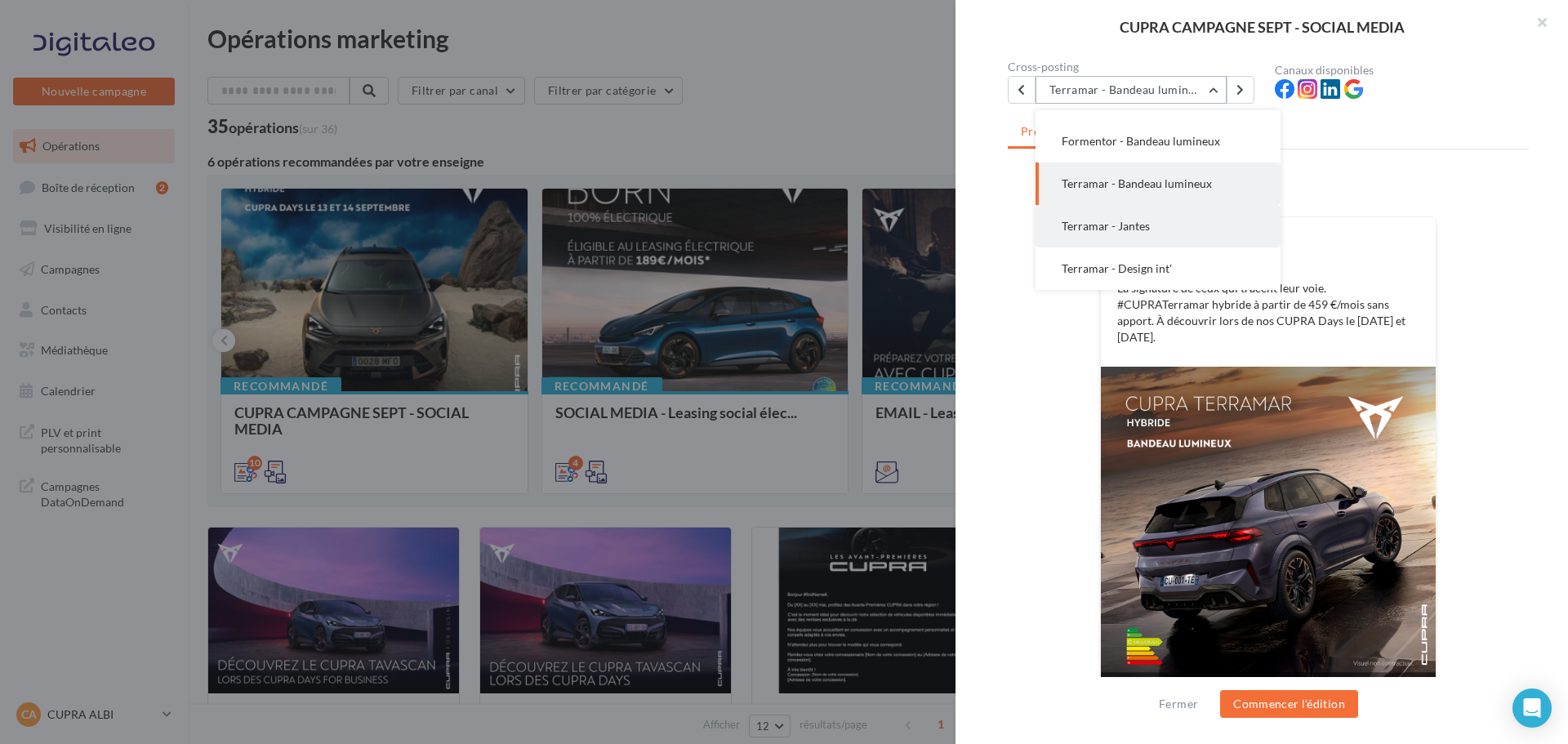
scroll to position [177, 0]
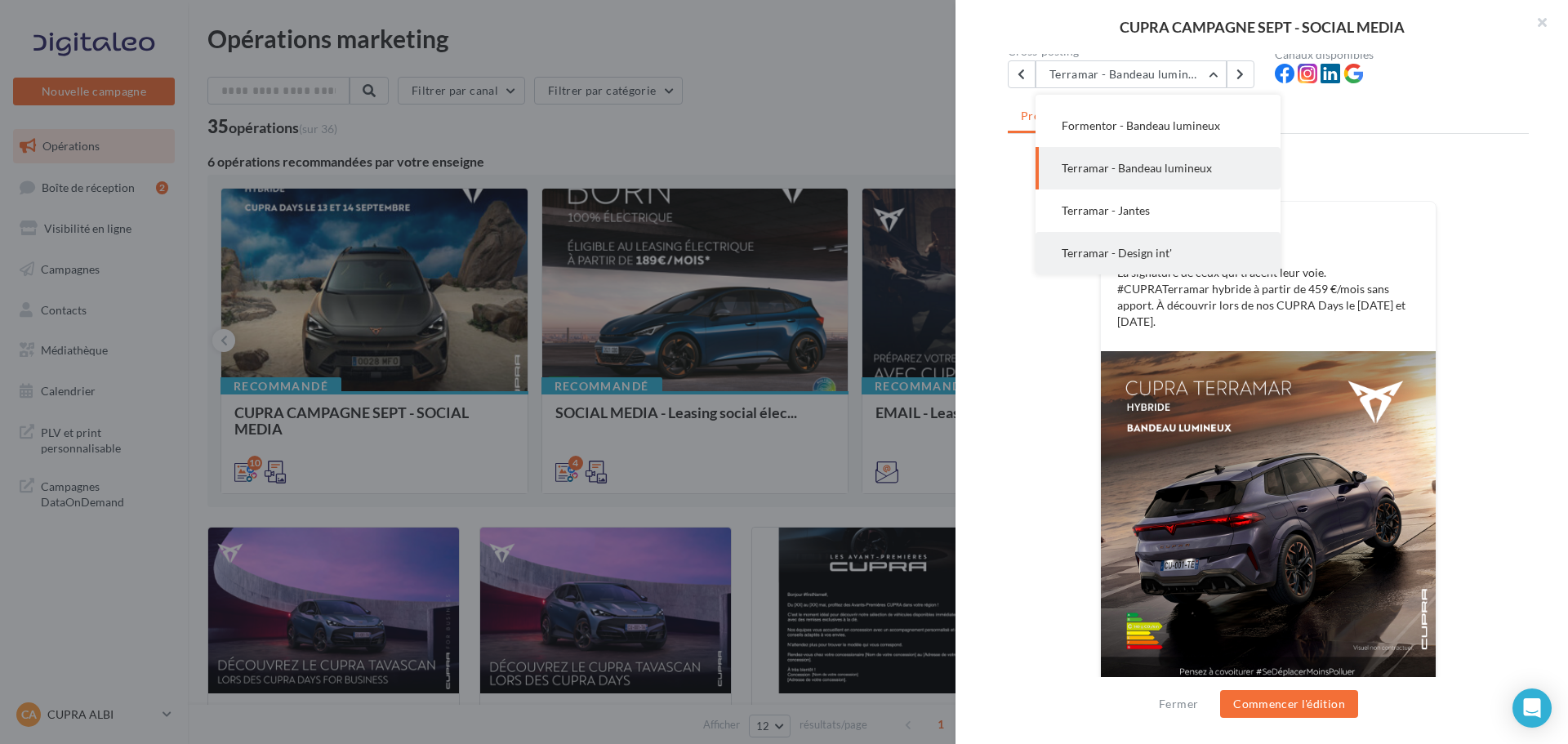
click at [1144, 260] on button "Terramar - Design int'" at bounding box center [1158, 253] width 245 height 42
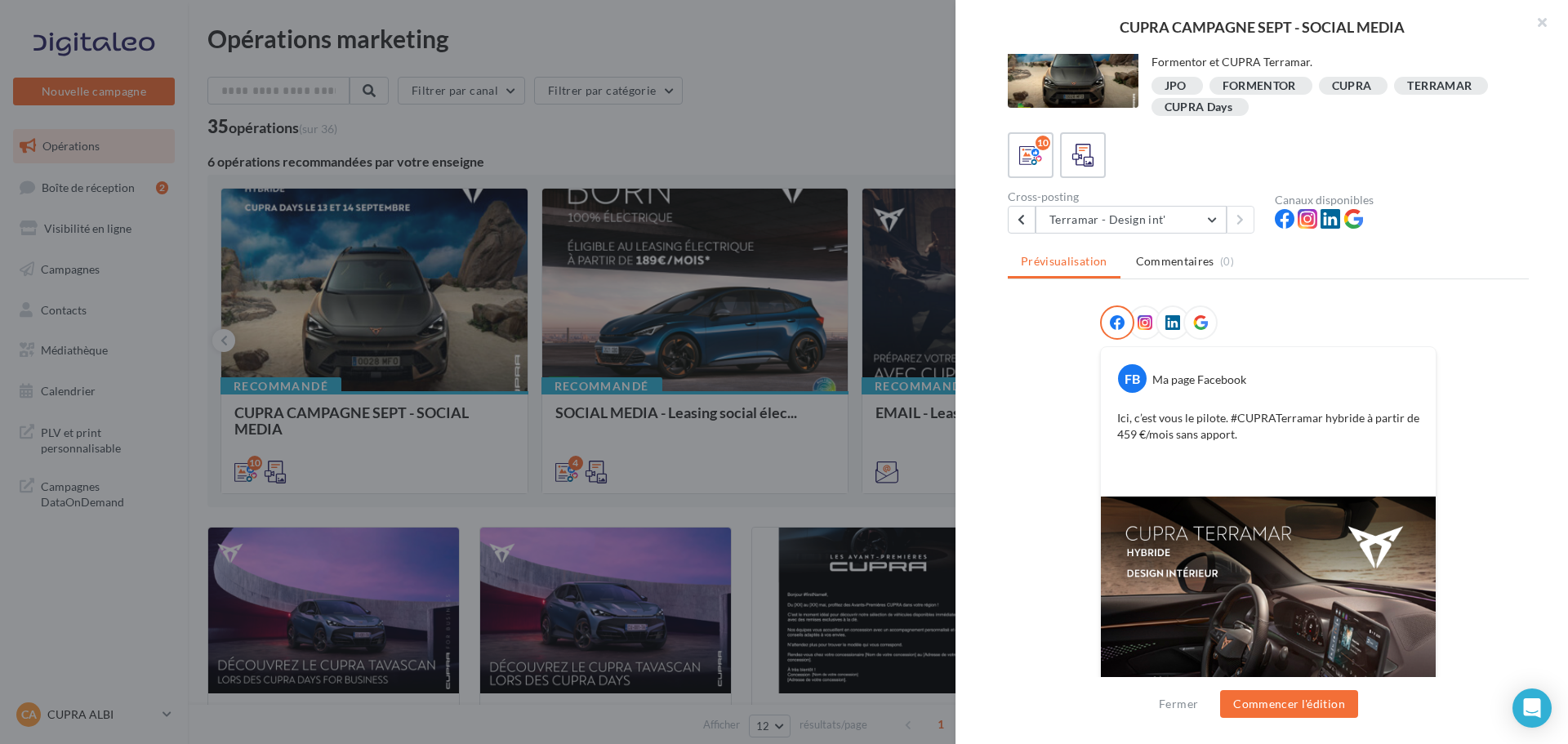
scroll to position [0, 0]
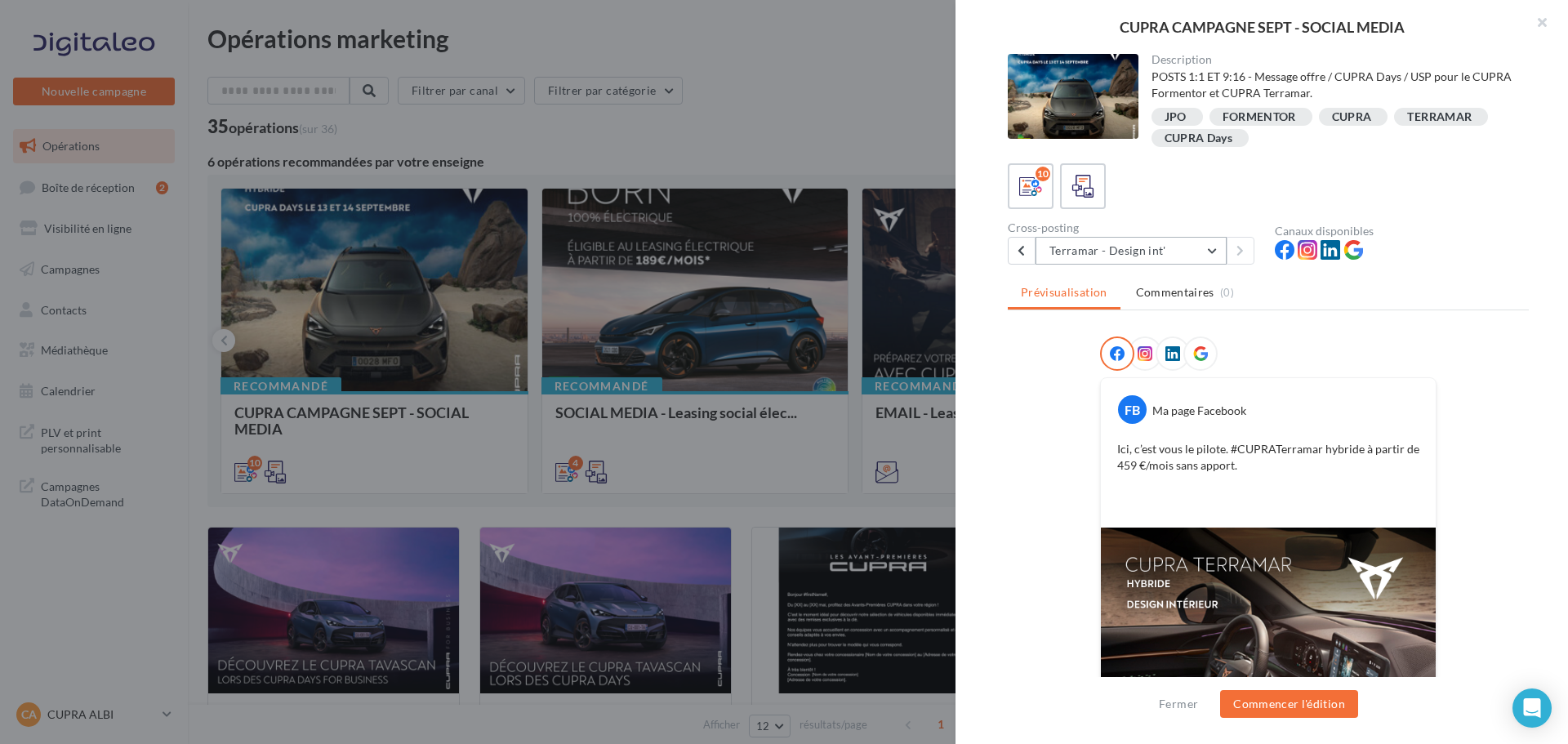
click at [1213, 246] on button "Terramar - Design int'" at bounding box center [1131, 251] width 191 height 28
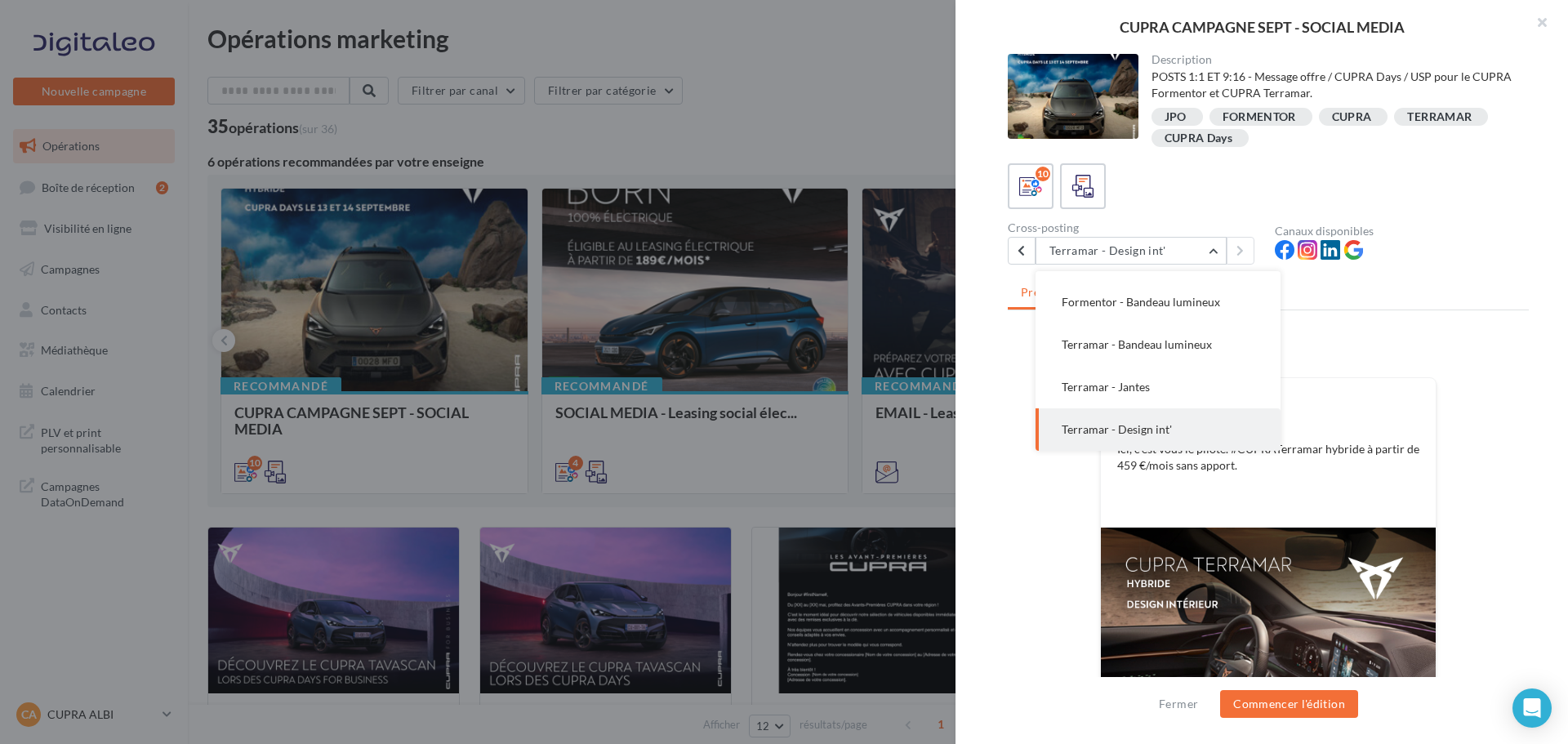
click at [1479, 401] on div "FB Ma page Facebook Ici, c’est vous le pilote. #CUPRATerramar hybride à partir …" at bounding box center [1268, 611] width 521 height 549
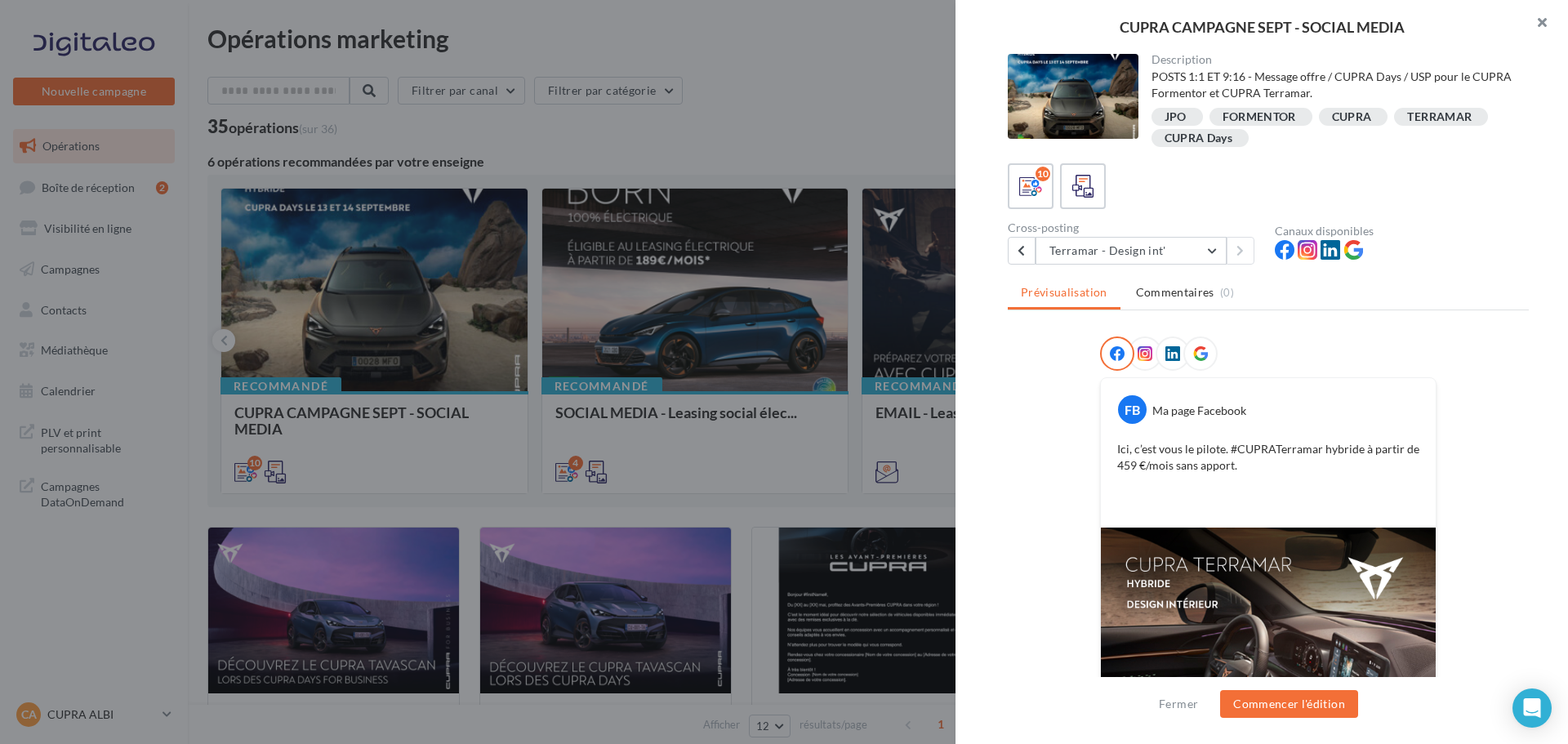
click at [1539, 26] on button "button" at bounding box center [1534, 25] width 65 height 49
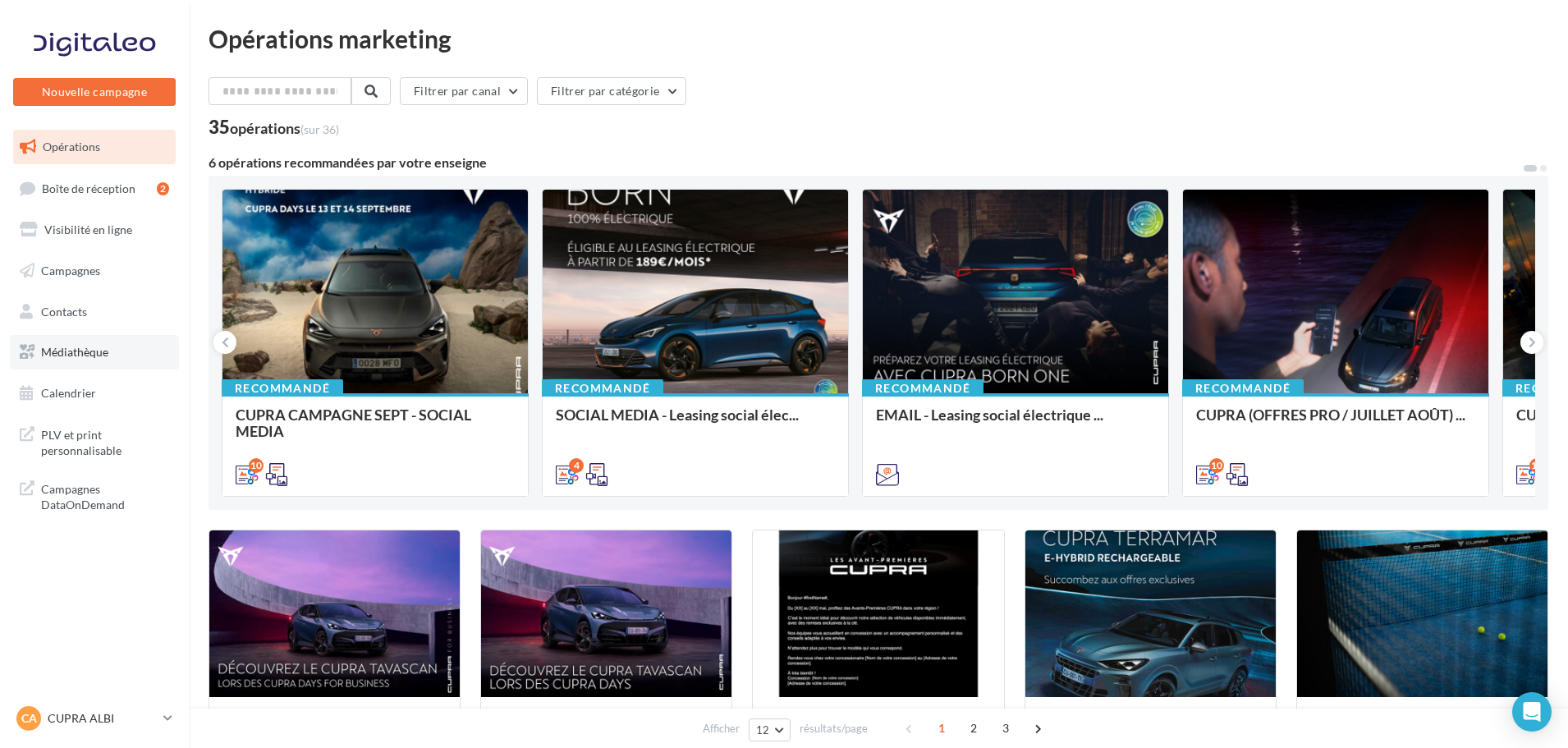
click at [80, 349] on span "Médiathèque" at bounding box center [74, 352] width 67 height 14
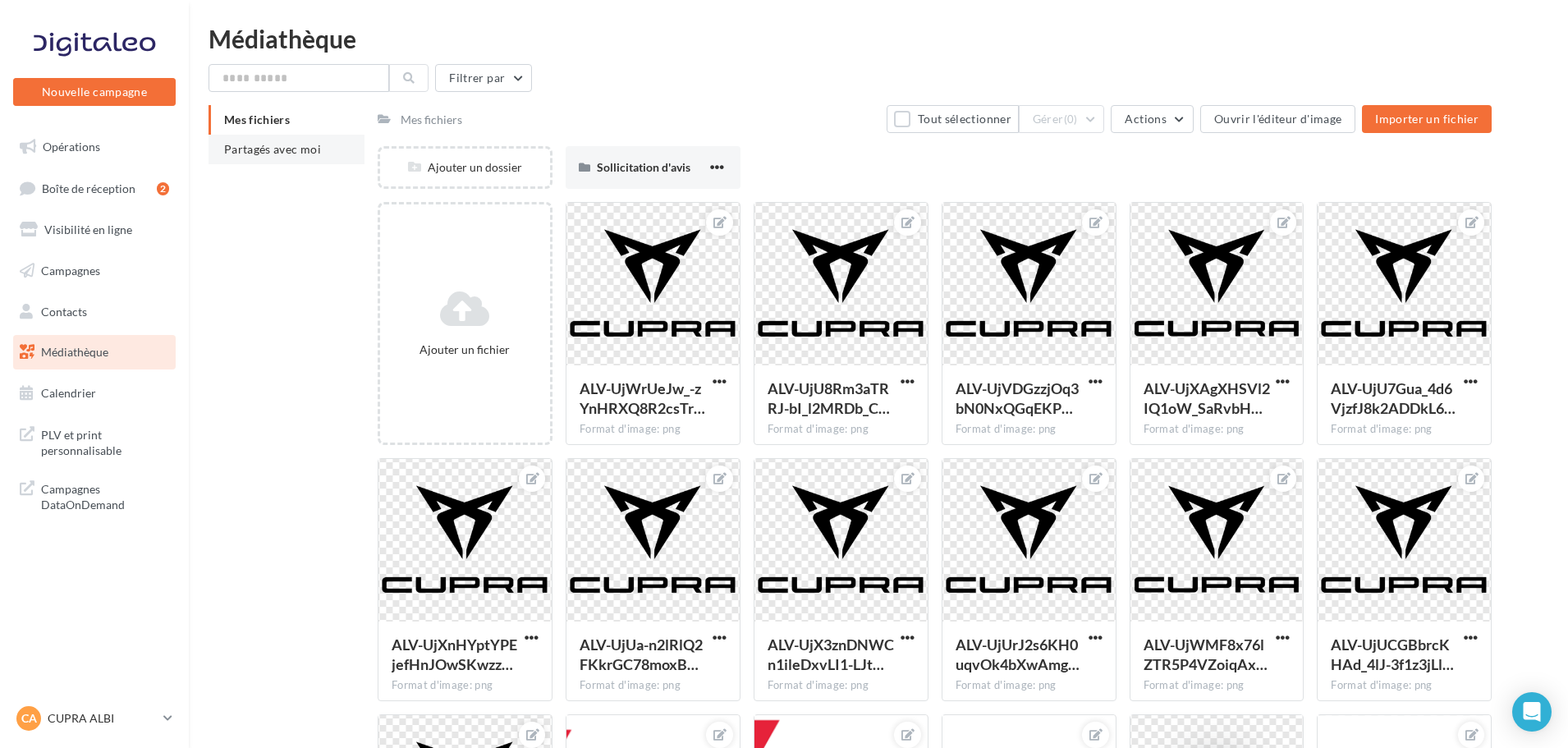
click at [274, 151] on span "Partagés avec moi" at bounding box center [273, 149] width 97 height 14
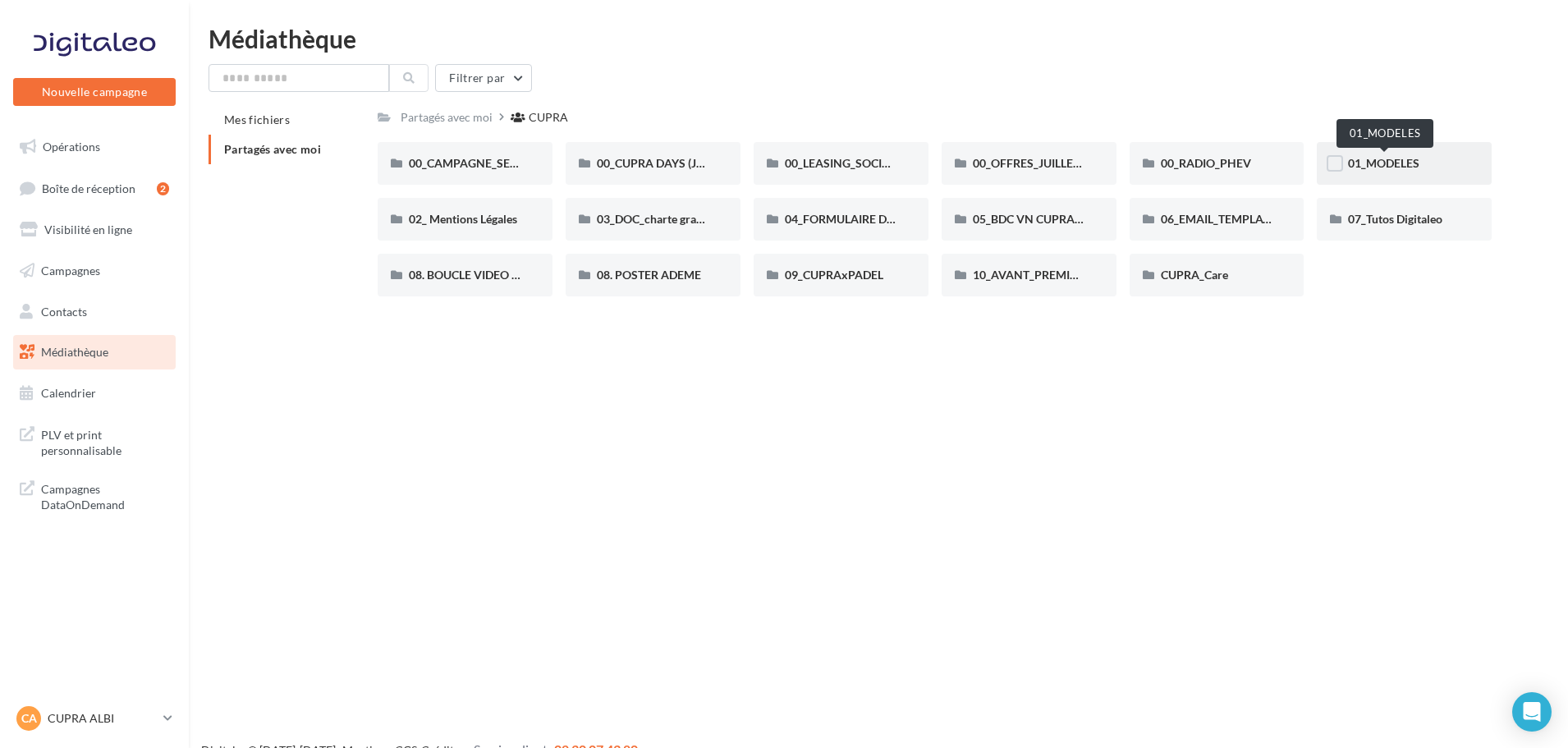
click at [1386, 159] on span "01_MODELES" at bounding box center [1384, 163] width 71 height 14
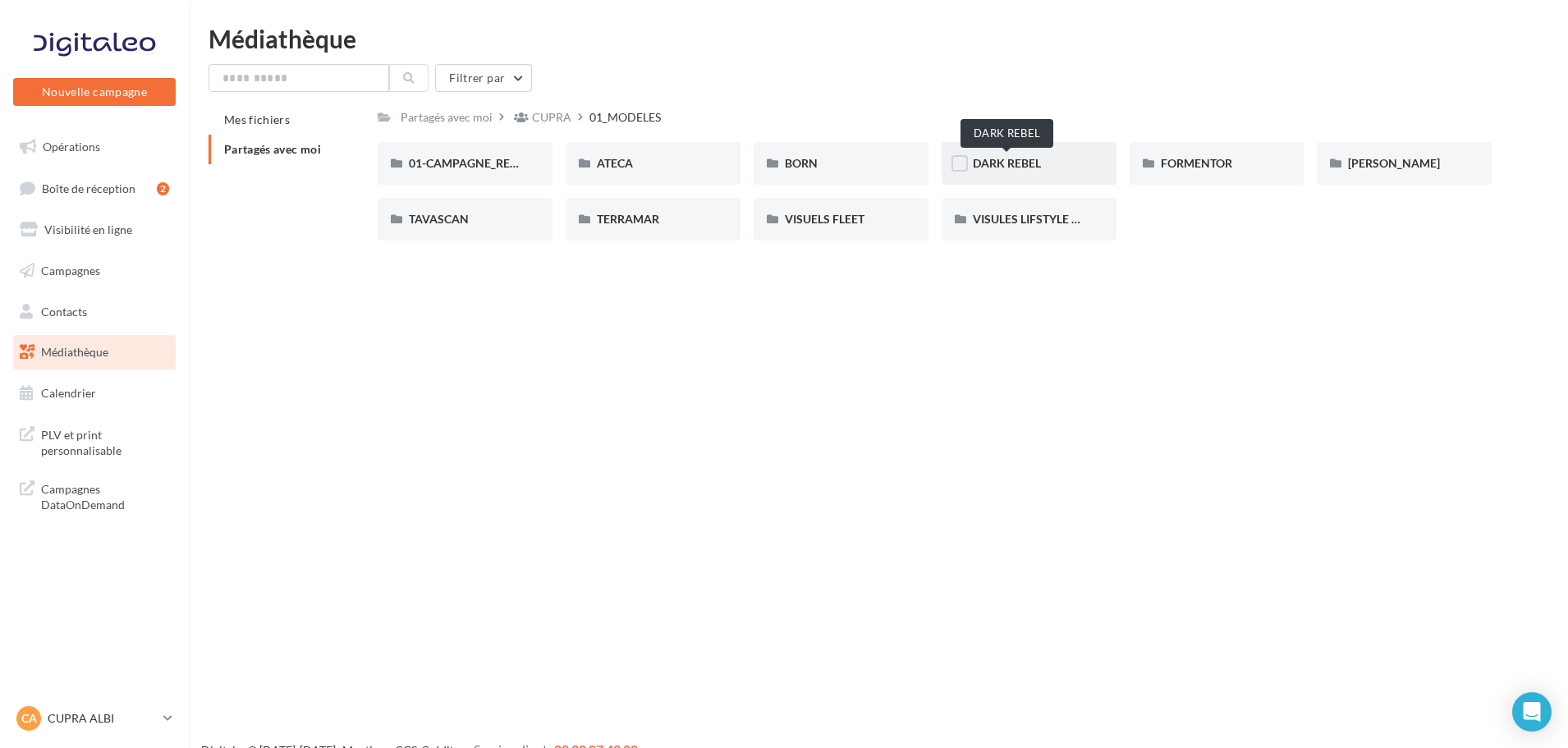
click at [1020, 161] on span "DARK REBEL" at bounding box center [1007, 163] width 68 height 14
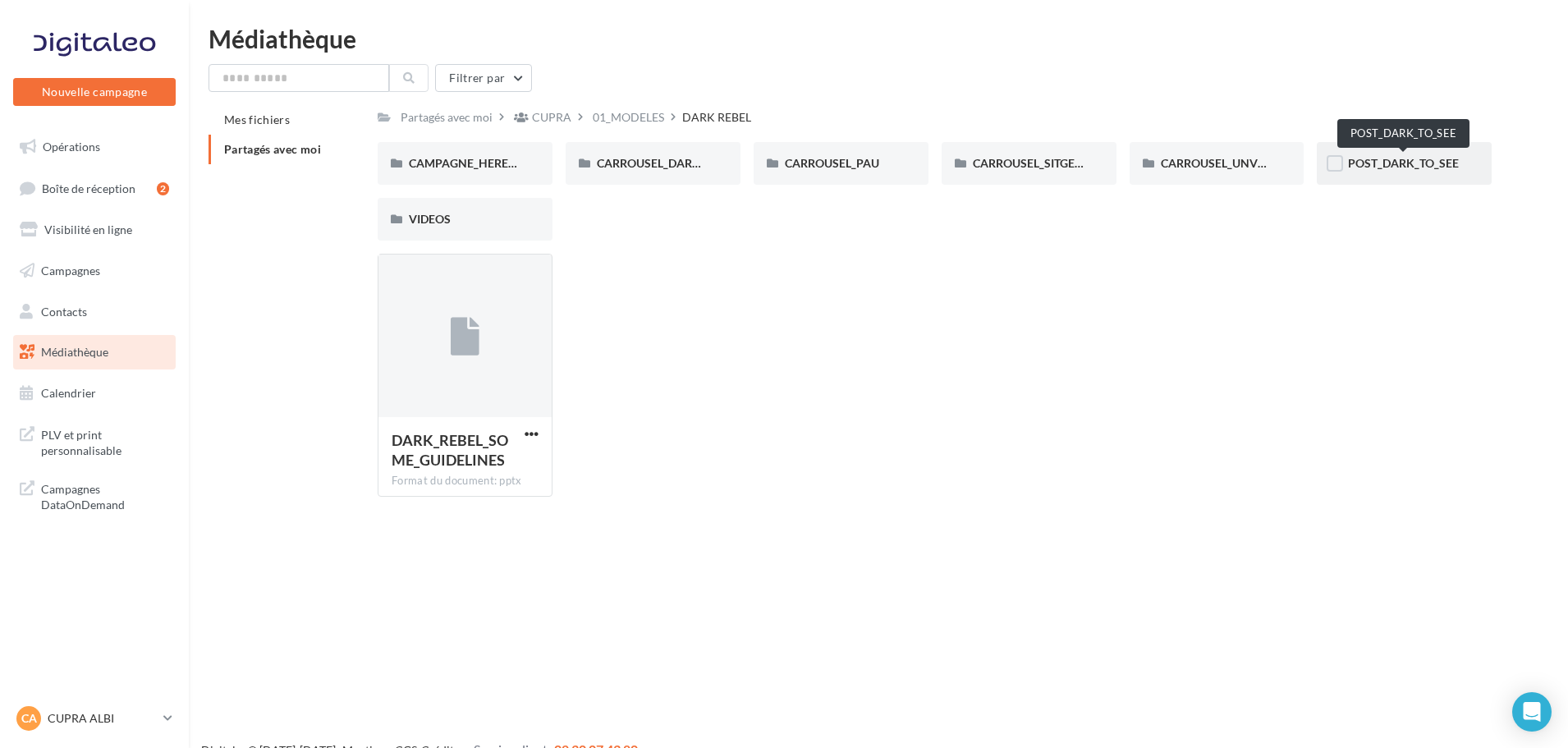
click at [1395, 165] on span "POST_DARK_TO_SEE" at bounding box center [1403, 163] width 111 height 14
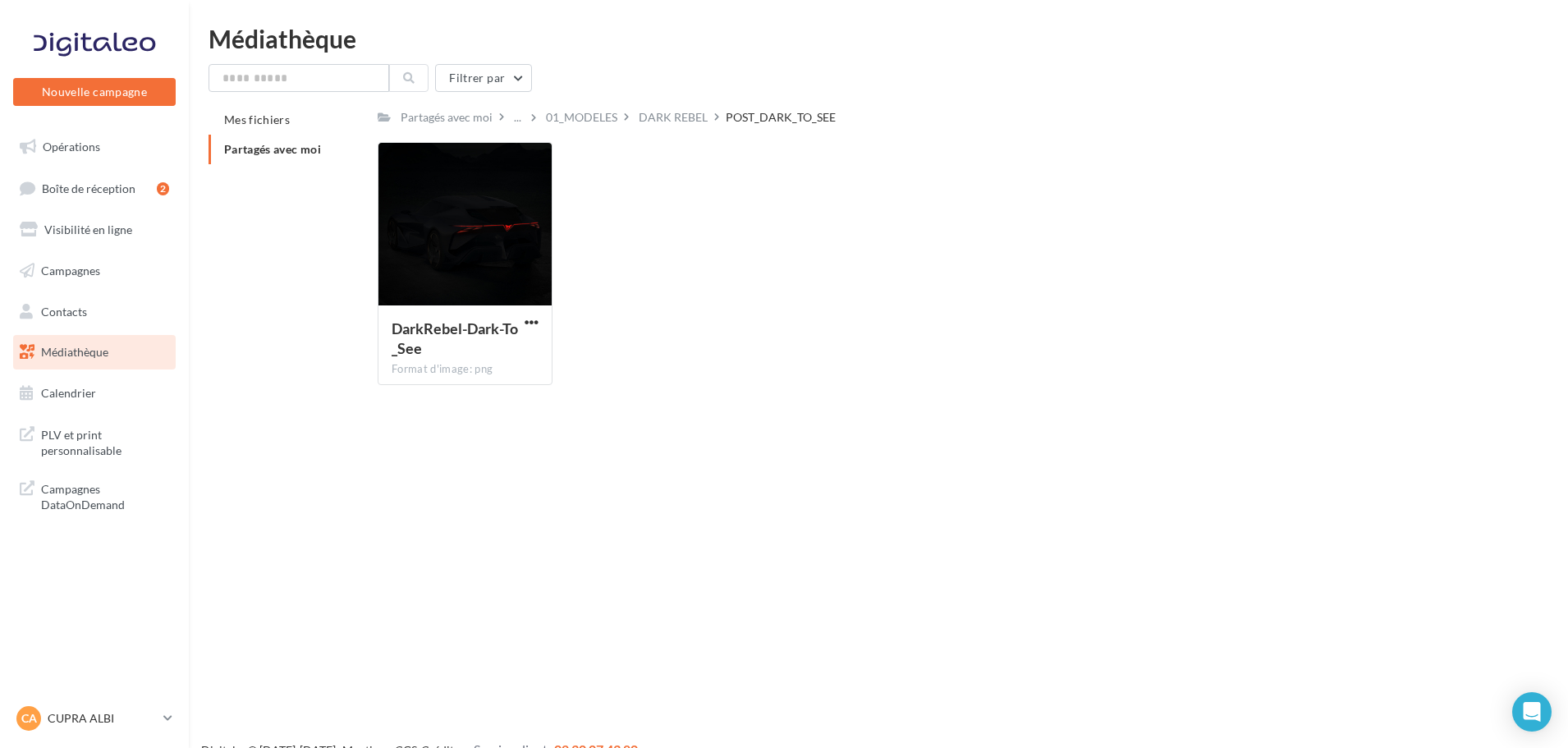
click at [682, 114] on div "DARK REBEL" at bounding box center [673, 117] width 69 height 17
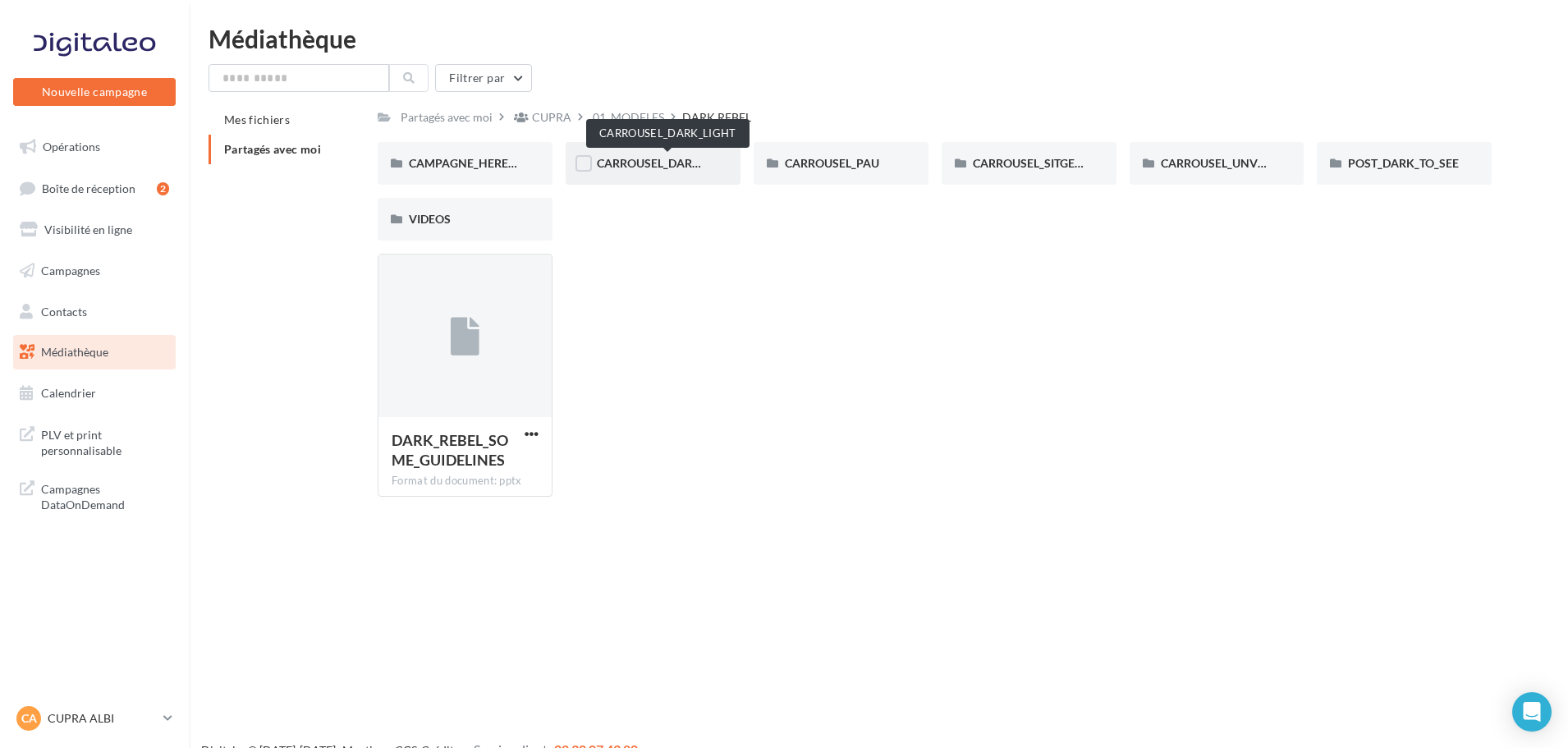
click at [635, 158] on span "CARROUSEL_DARK_LIGHT" at bounding box center [667, 163] width 141 height 14
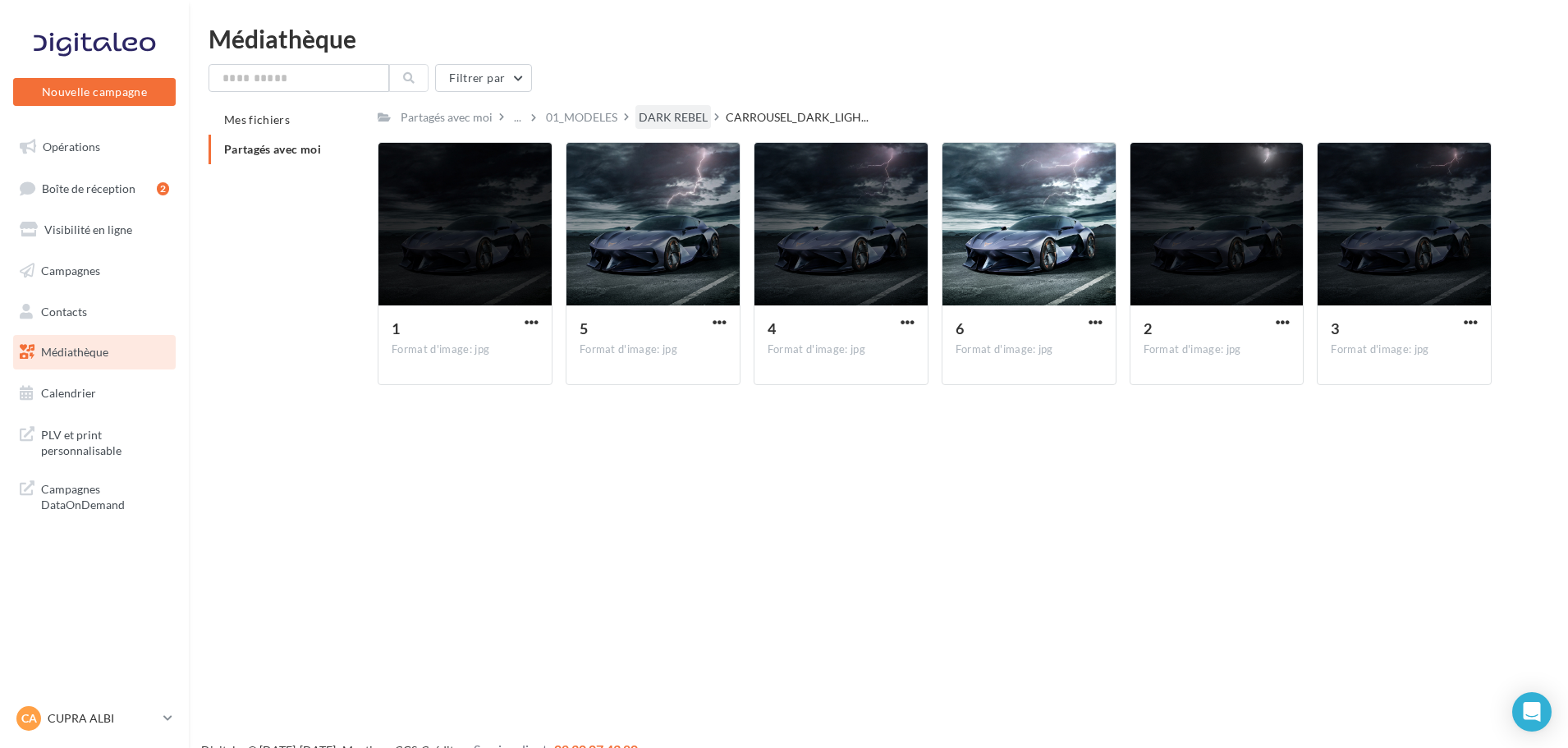
click at [663, 117] on div "DARK REBEL" at bounding box center [673, 117] width 69 height 17
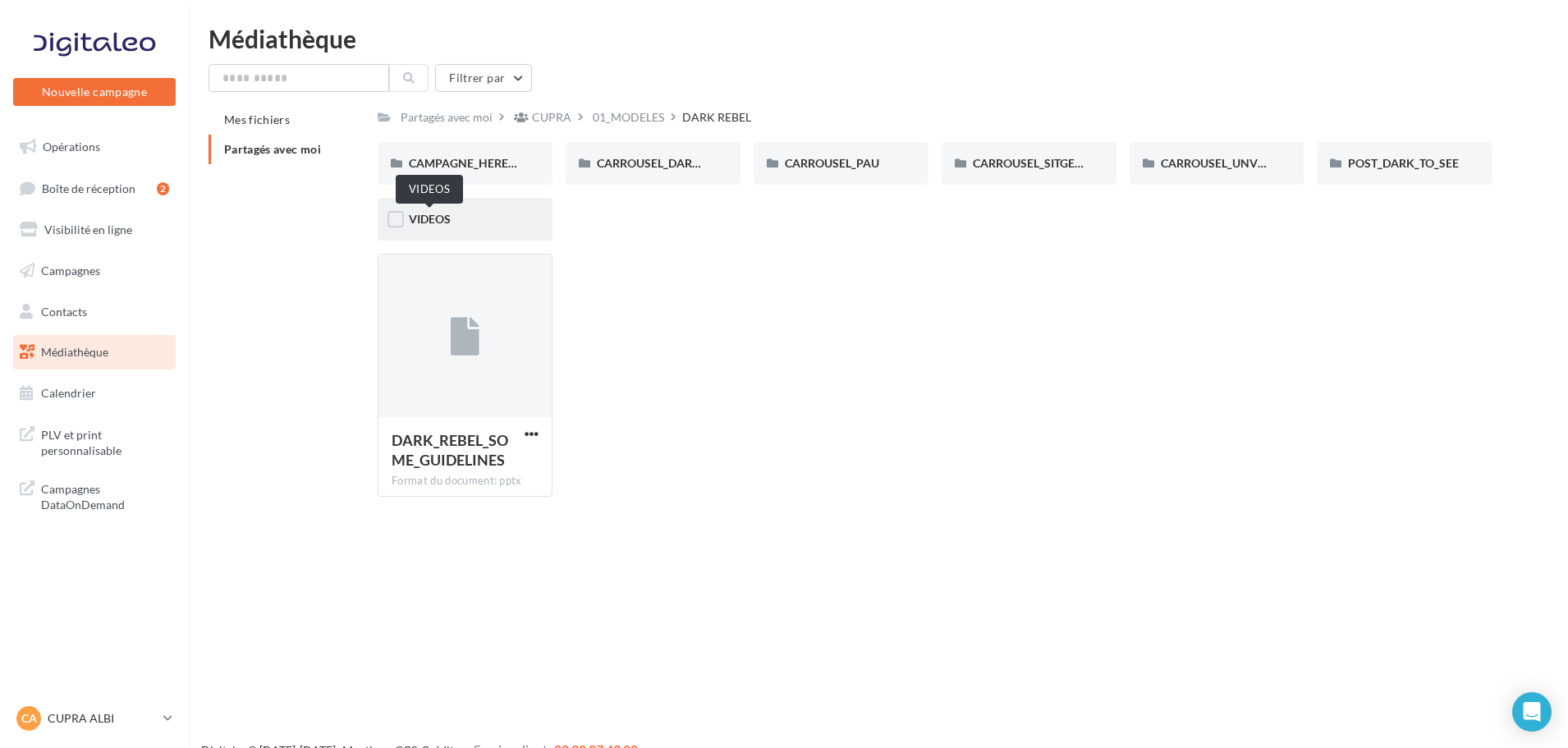
click at [427, 220] on span "VIDEOS" at bounding box center [429, 219] width 42 height 14
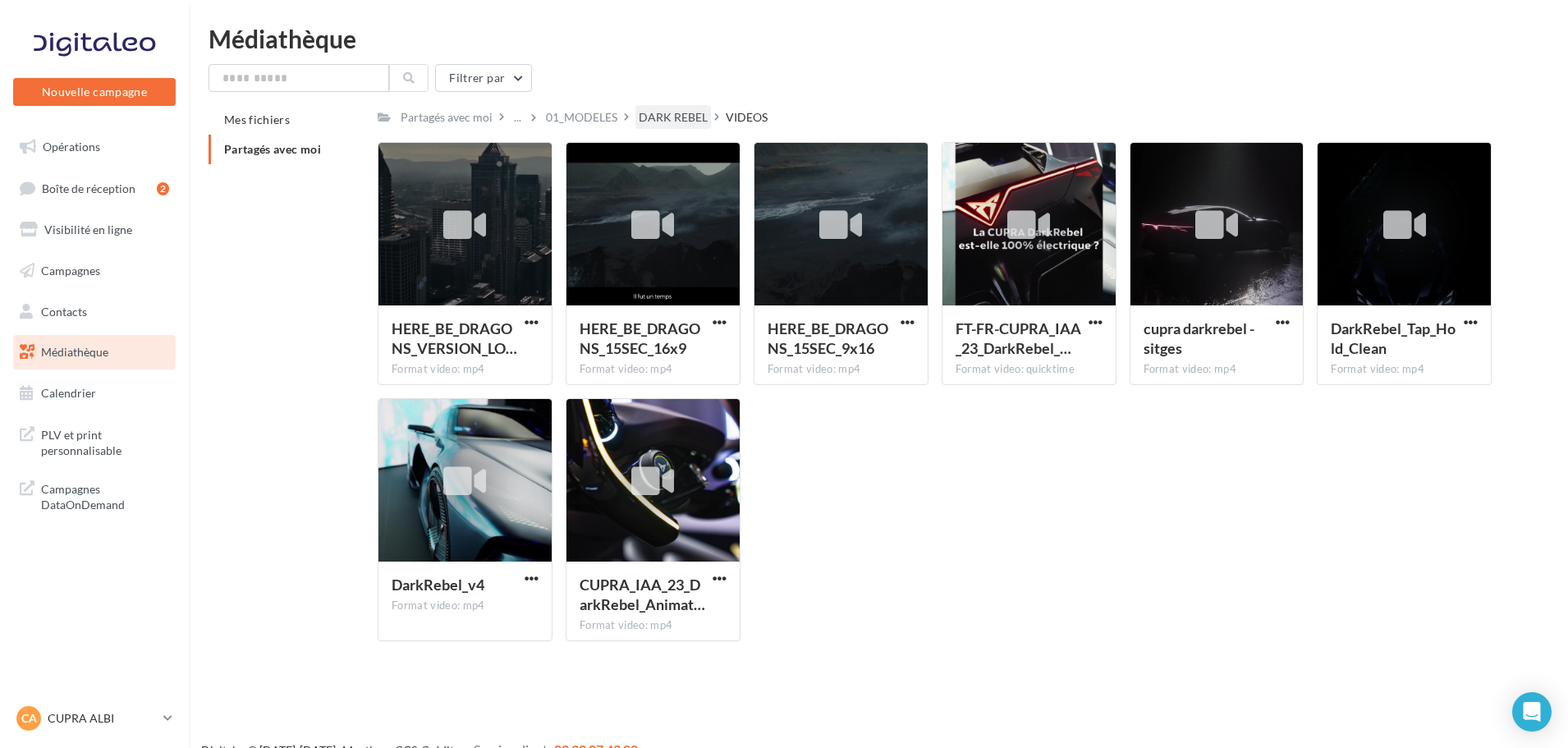
click at [676, 112] on div "DARK REBEL" at bounding box center [673, 117] width 69 height 17
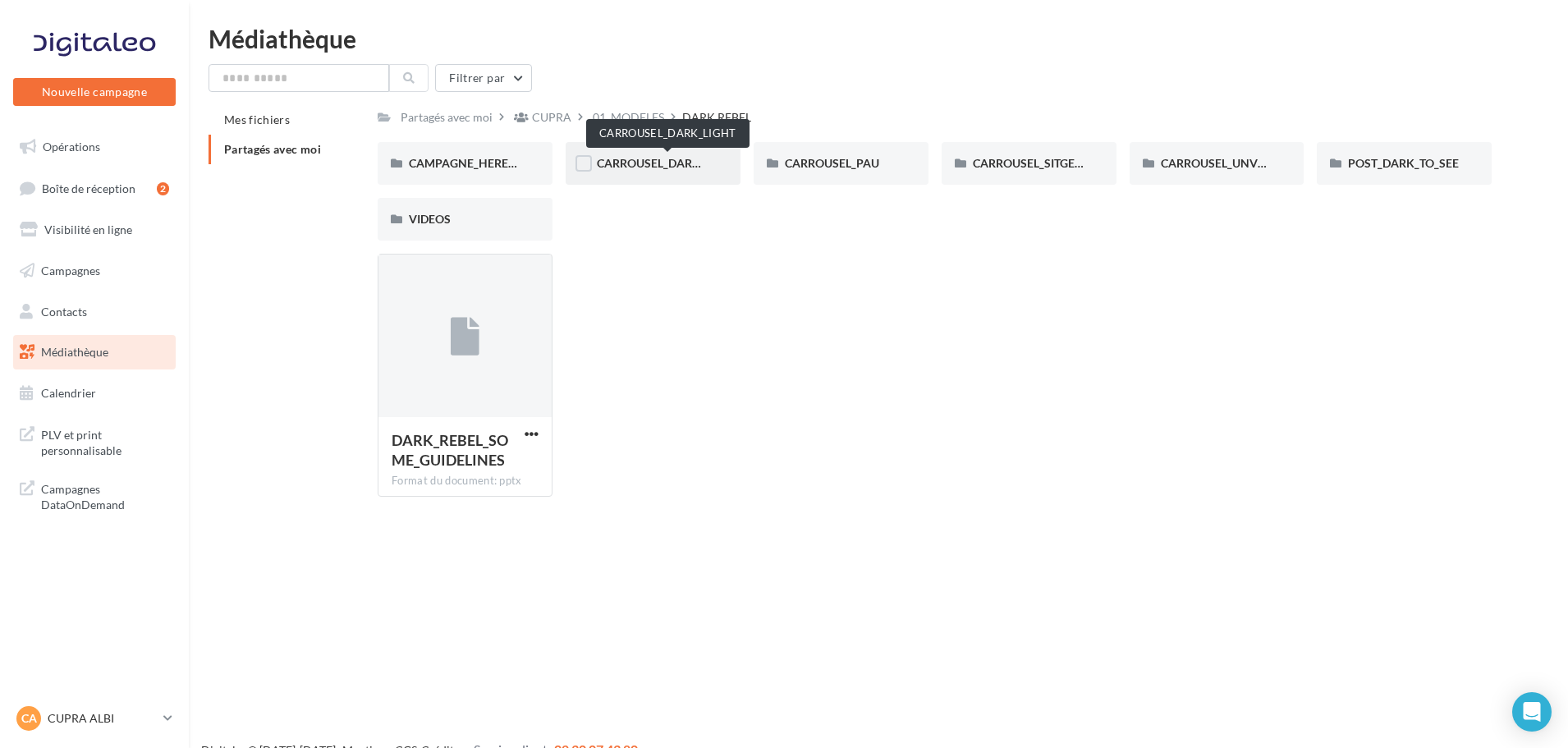
click at [667, 161] on span "CARROUSEL_DARK_LIGHT" at bounding box center [667, 163] width 141 height 14
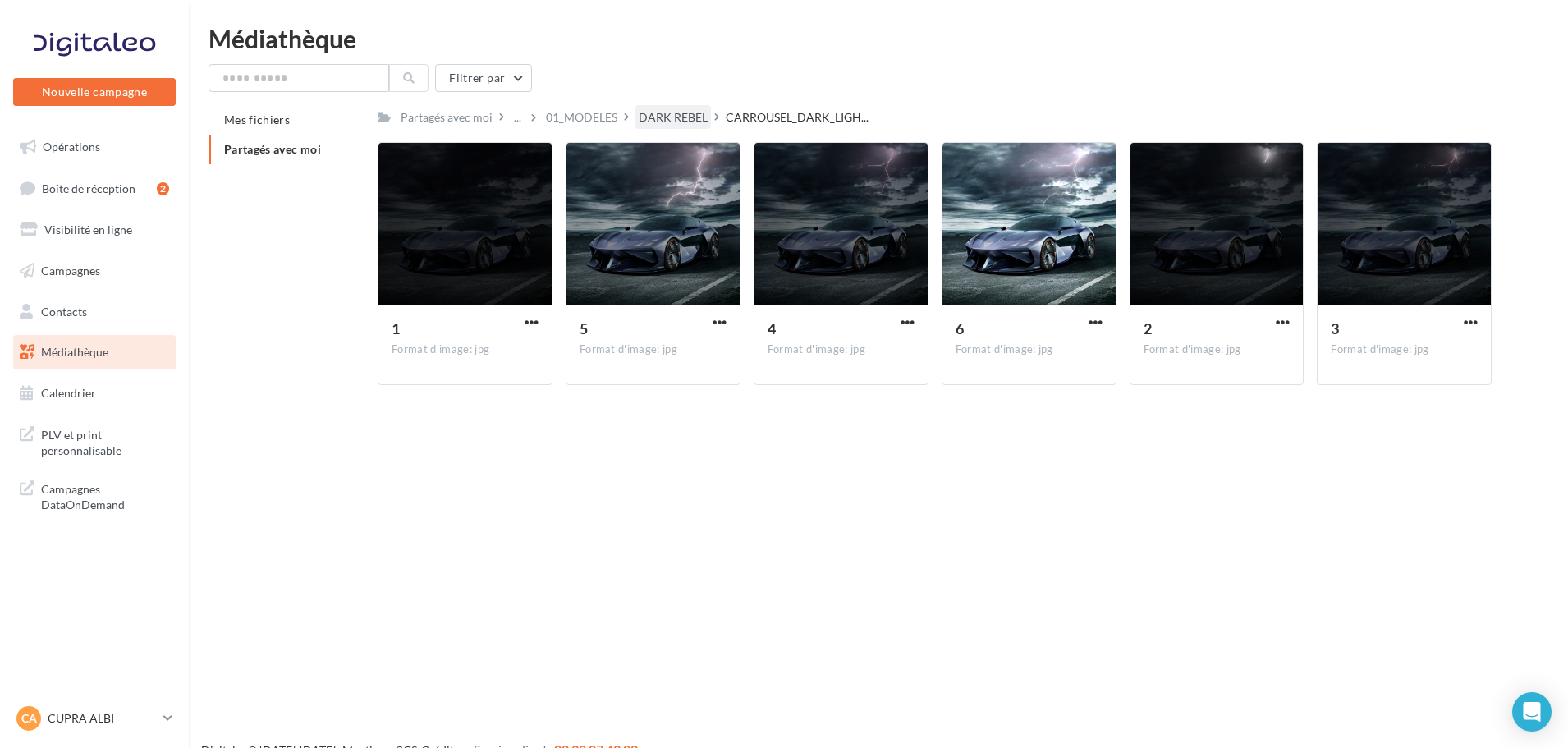
click at [694, 120] on div "DARK REBEL" at bounding box center [673, 117] width 69 height 17
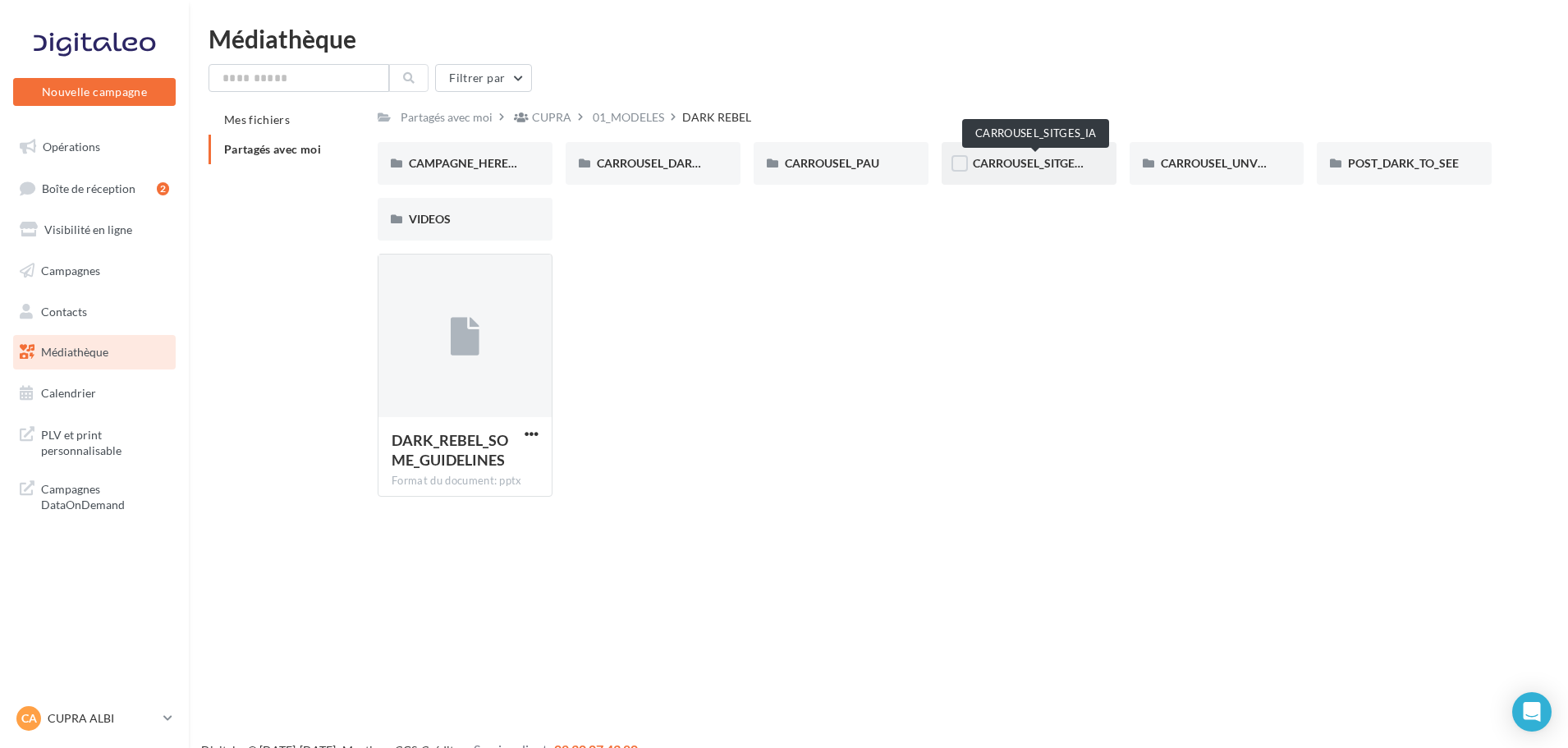
click at [1019, 159] on span "CARROUSEL_SITGES_IA" at bounding box center [1035, 163] width 125 height 14
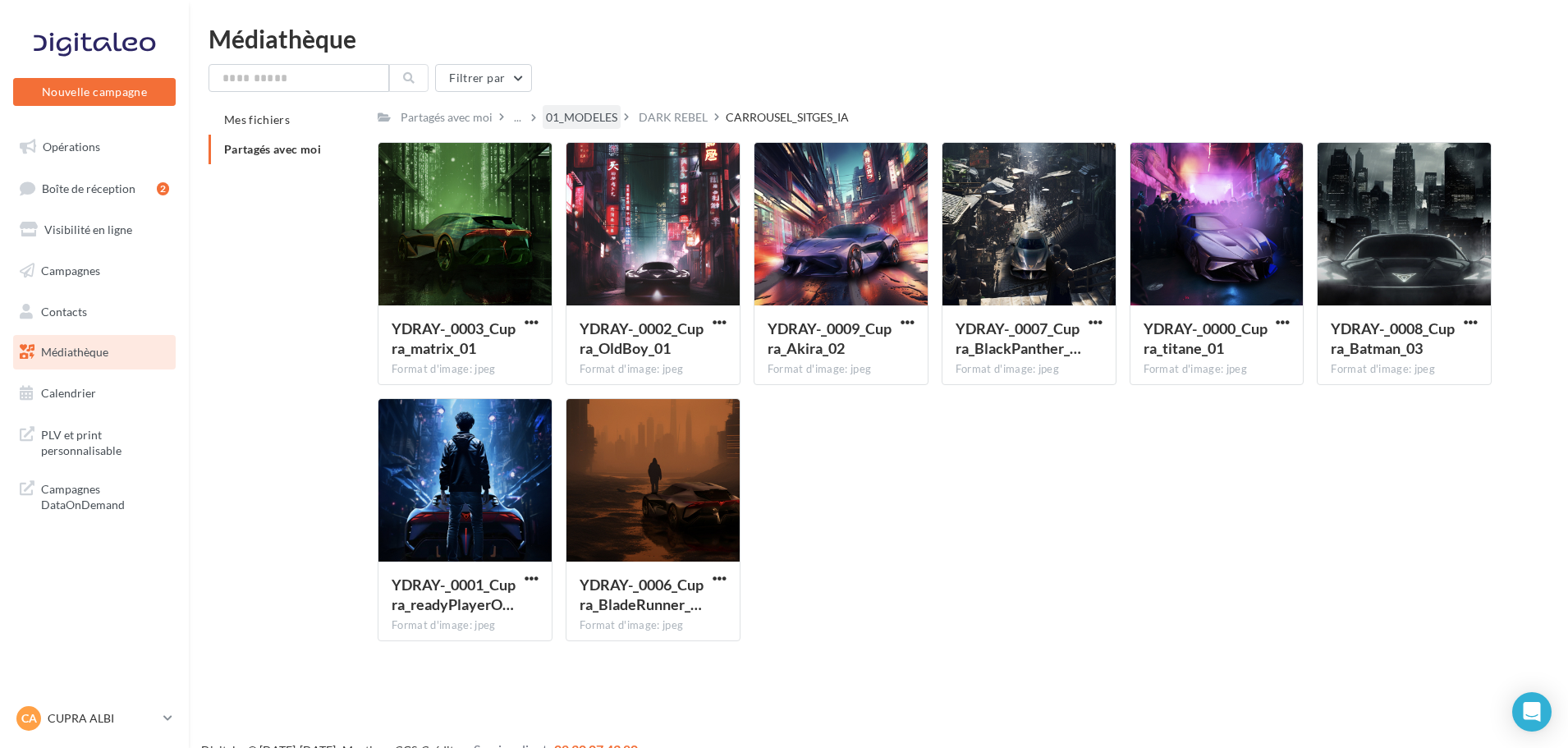
click at [583, 108] on div "01_MODELES" at bounding box center [581, 117] width 78 height 24
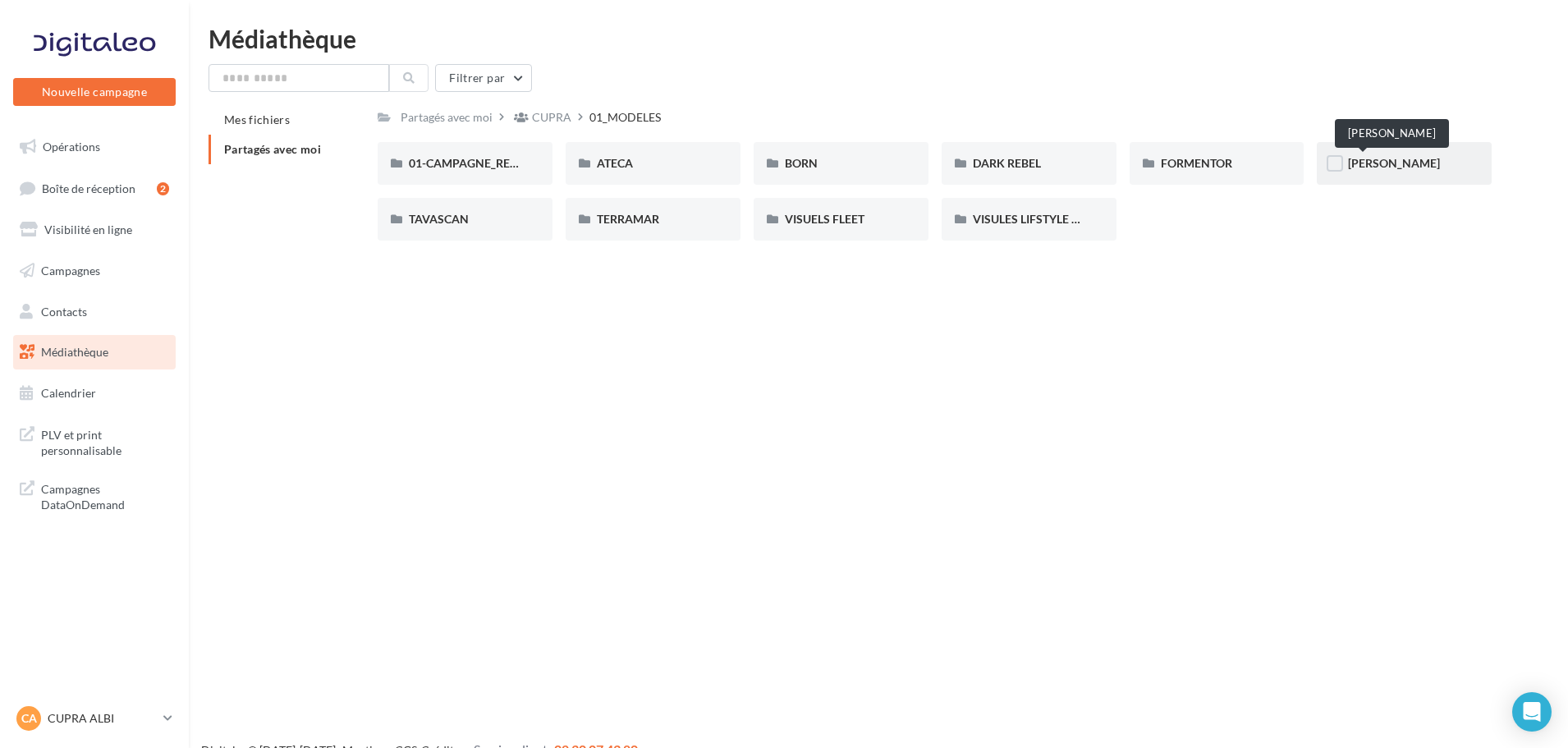
click at [1365, 162] on span "LEON" at bounding box center [1393, 163] width 92 height 14
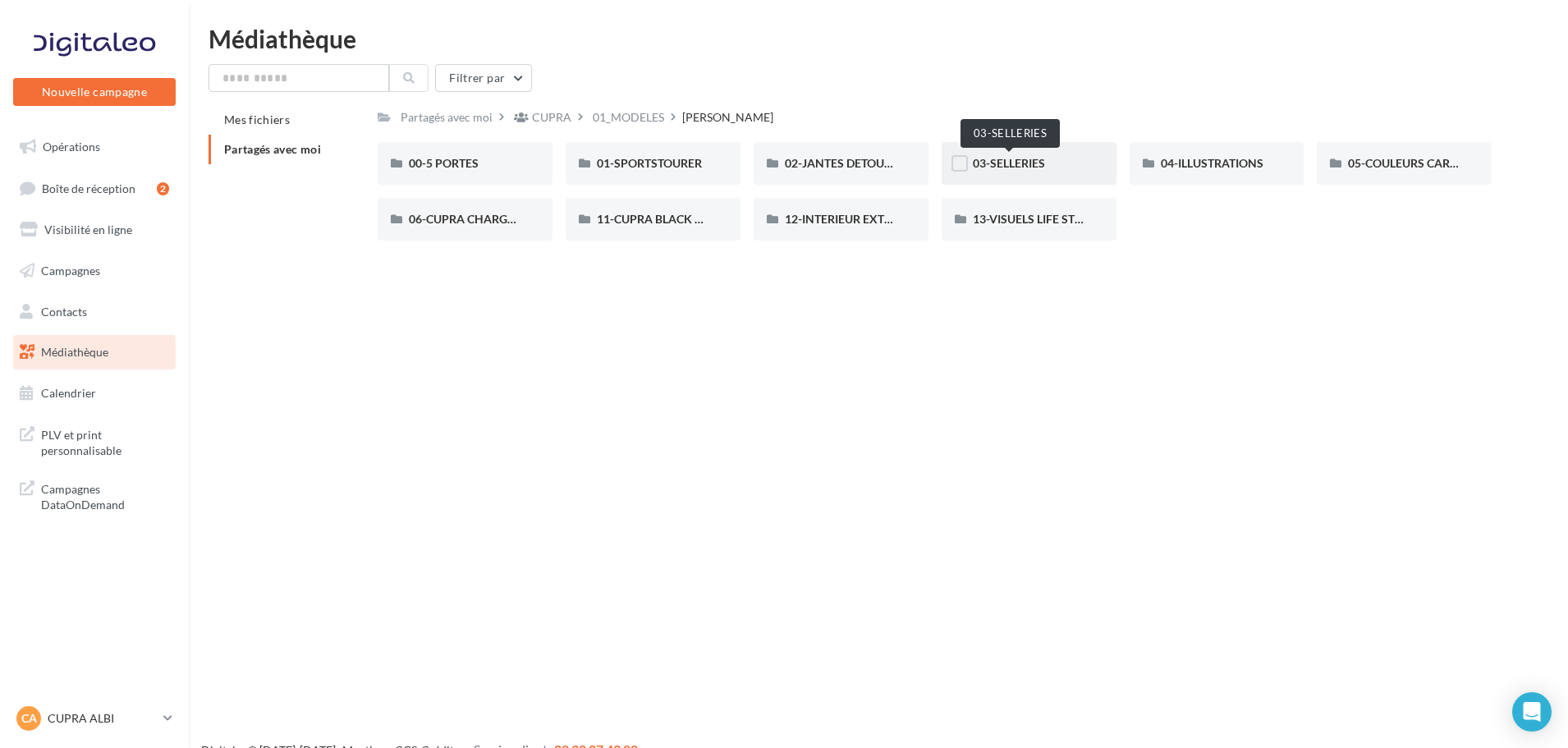
click at [1009, 163] on span "03-SELLERIES" at bounding box center [1009, 163] width 72 height 14
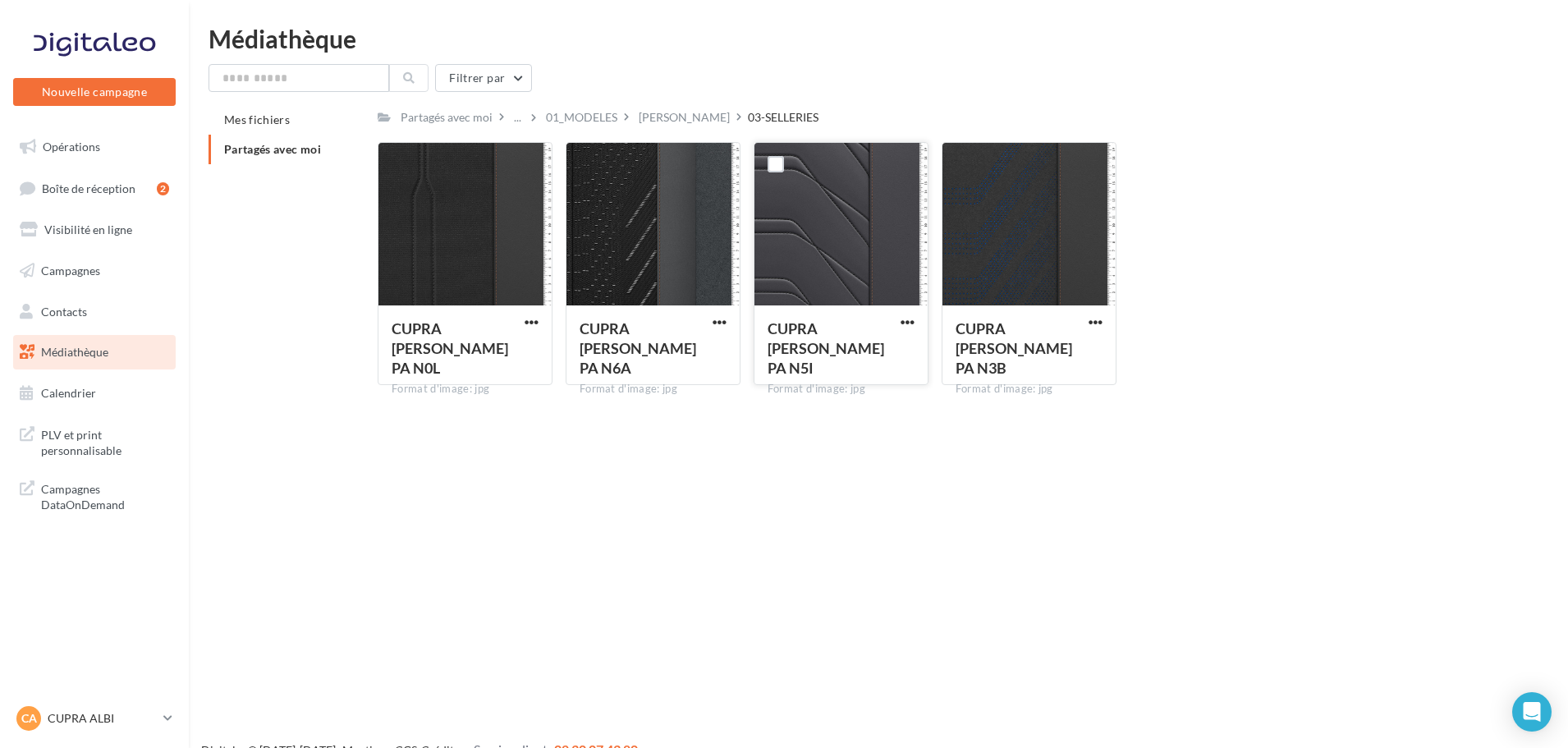
click at [845, 245] on div at bounding box center [841, 225] width 174 height 165
click at [893, 53] on div "Médiathèque Filtrer par Mes fichiers Partagés avec moi Partagés avec moi ... 01…" at bounding box center [878, 211] width 1380 height 372
click at [574, 113] on div "01_MODELES" at bounding box center [582, 117] width 71 height 17
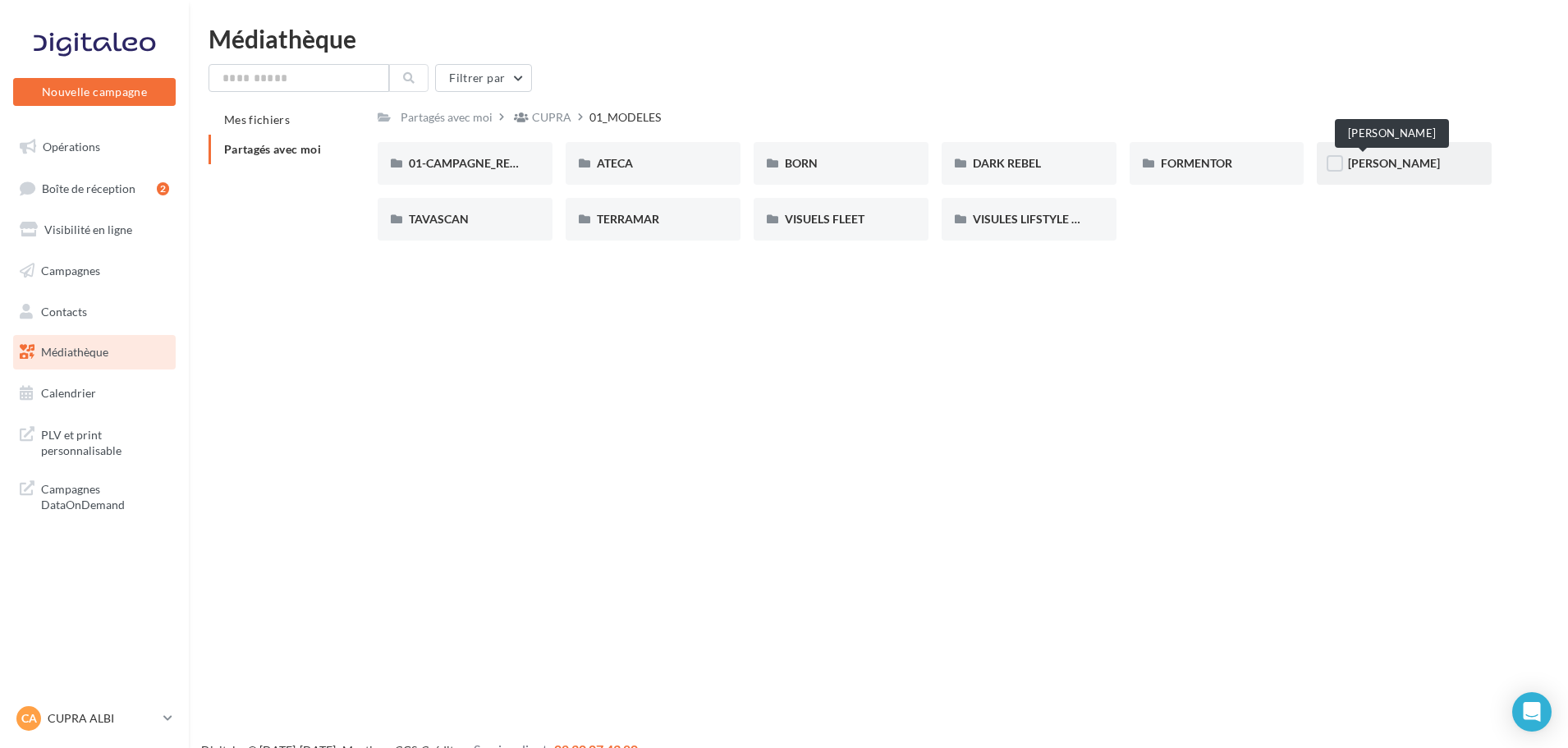
click at [1377, 162] on span "LEON" at bounding box center [1393, 163] width 92 height 14
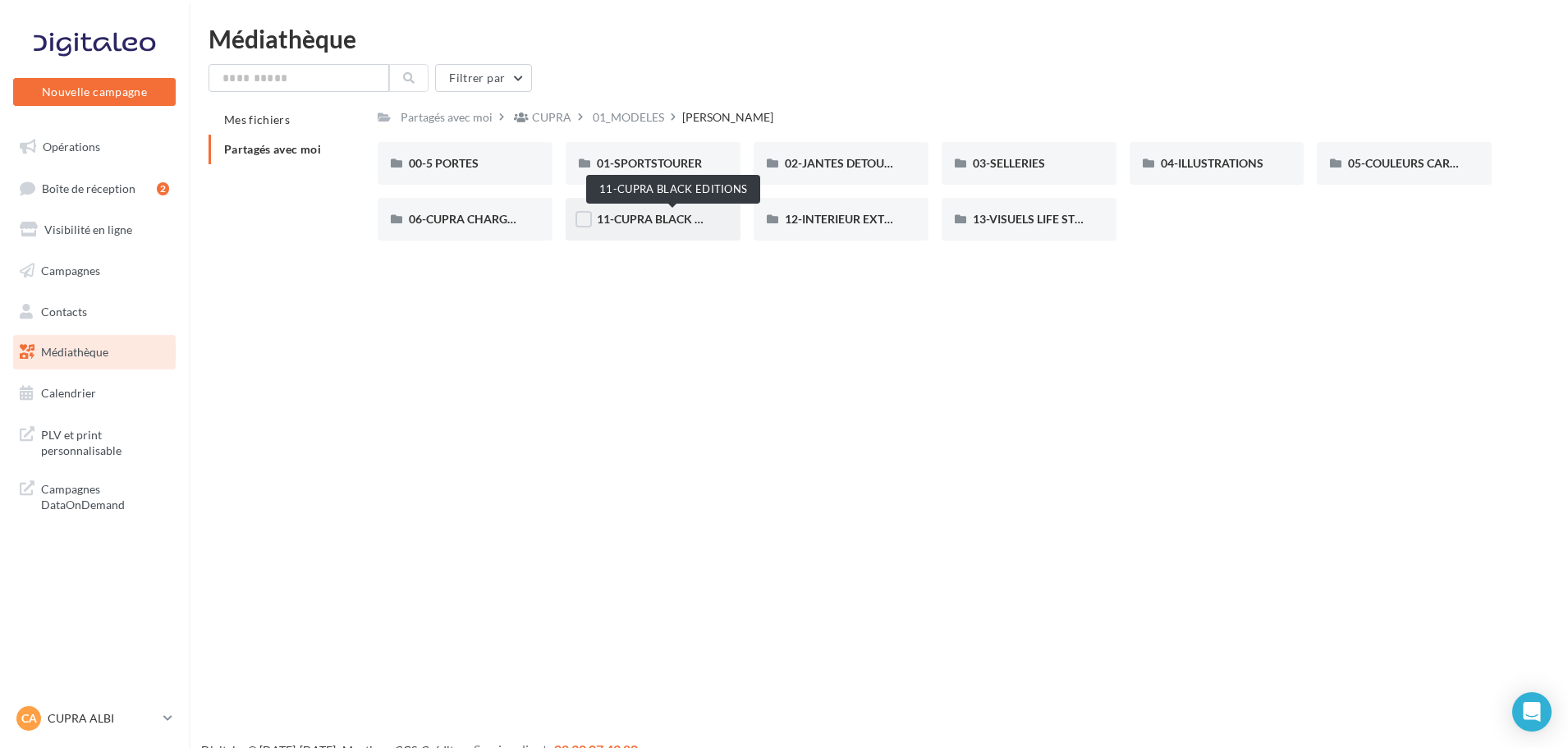
click at [640, 221] on span "11-CUPRA BLACK EDITIONS" at bounding box center [672, 219] width 151 height 14
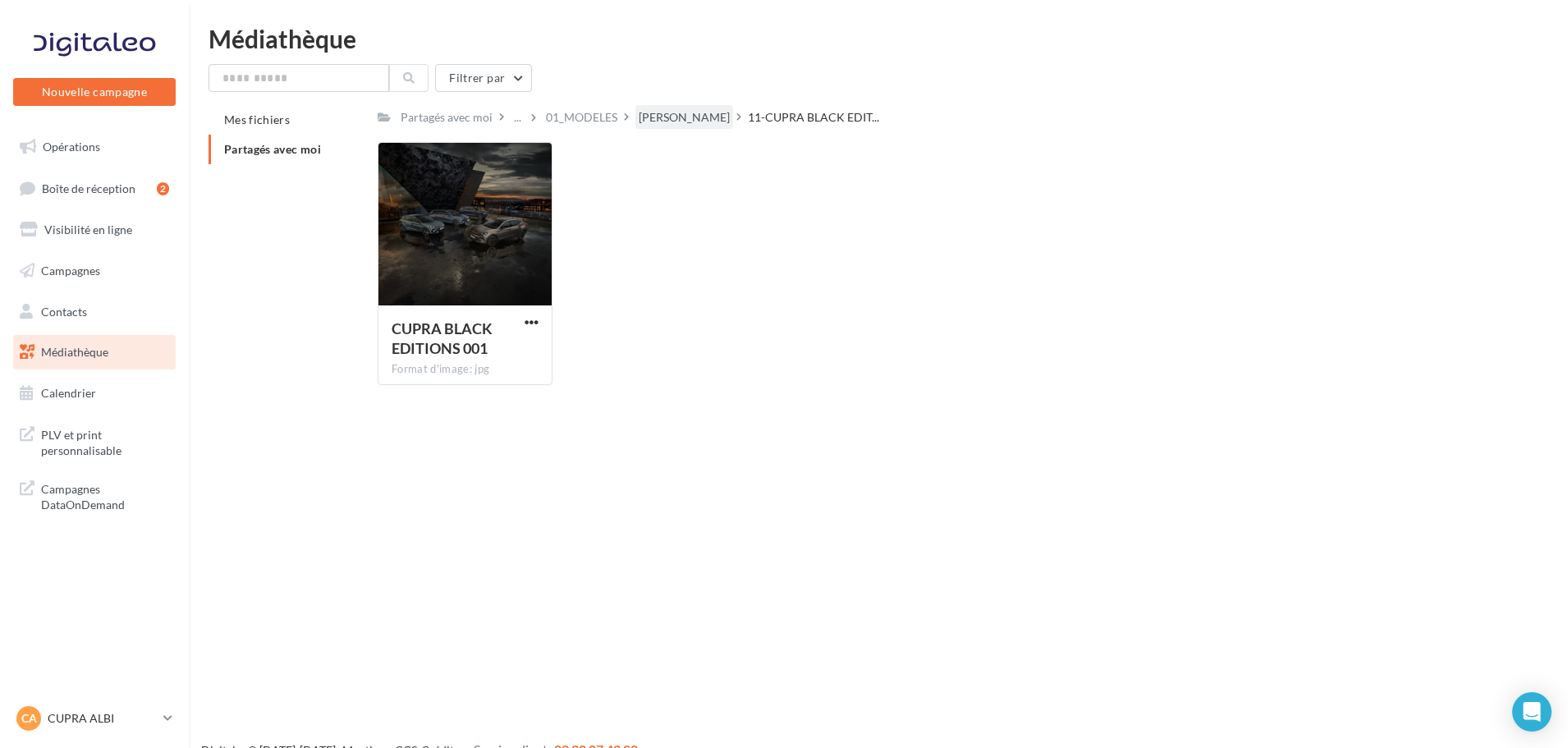
click at [650, 112] on div "LEON" at bounding box center [684, 117] width 91 height 17
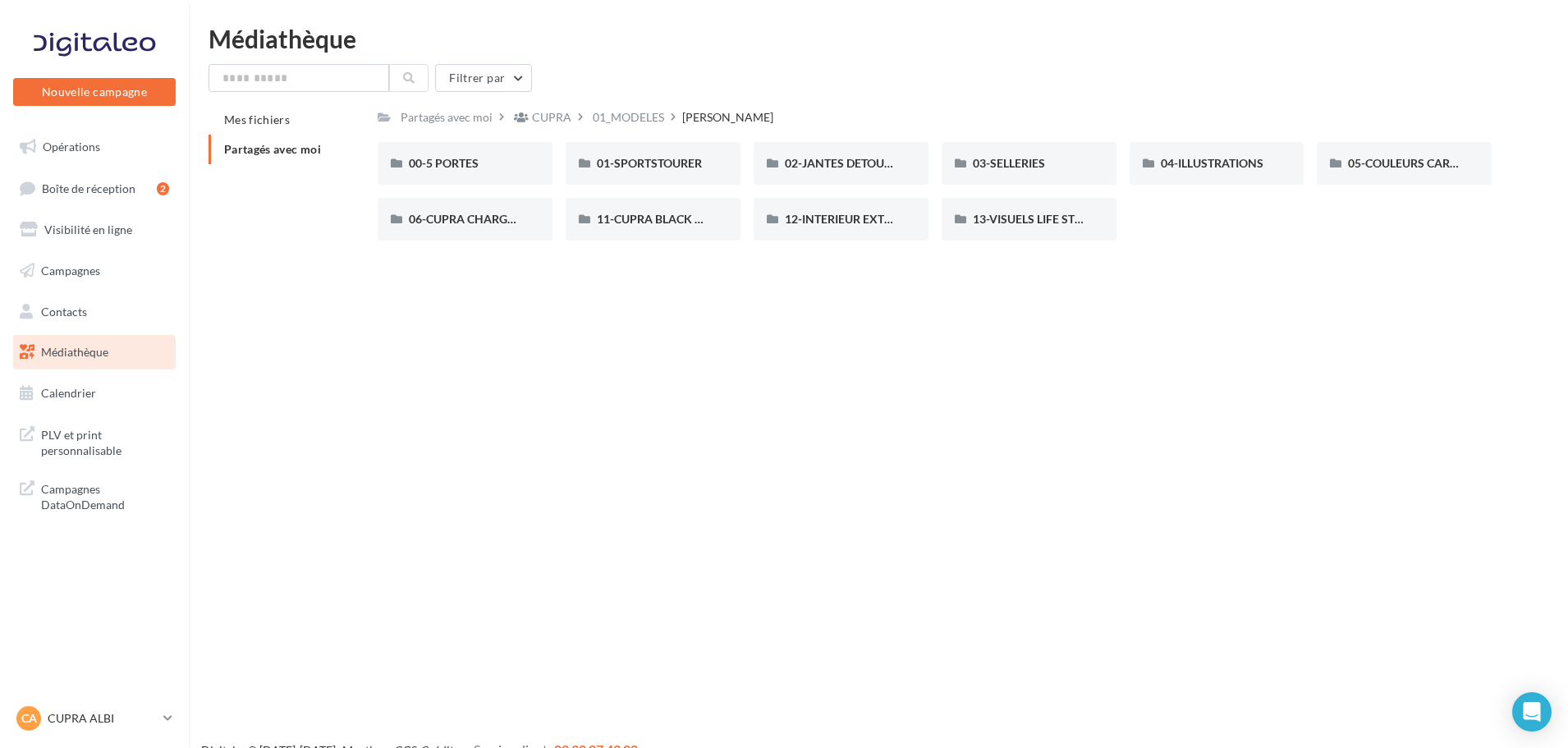
click at [1211, 338] on div "Nouvelle campagne Nouvelle campagne Opérations Boîte de réception 2 Visibilité …" at bounding box center [784, 400] width 1568 height 748
click at [1376, 163] on span "05-COULEURS CARROSSERIES" at bounding box center [1428, 163] width 162 height 14
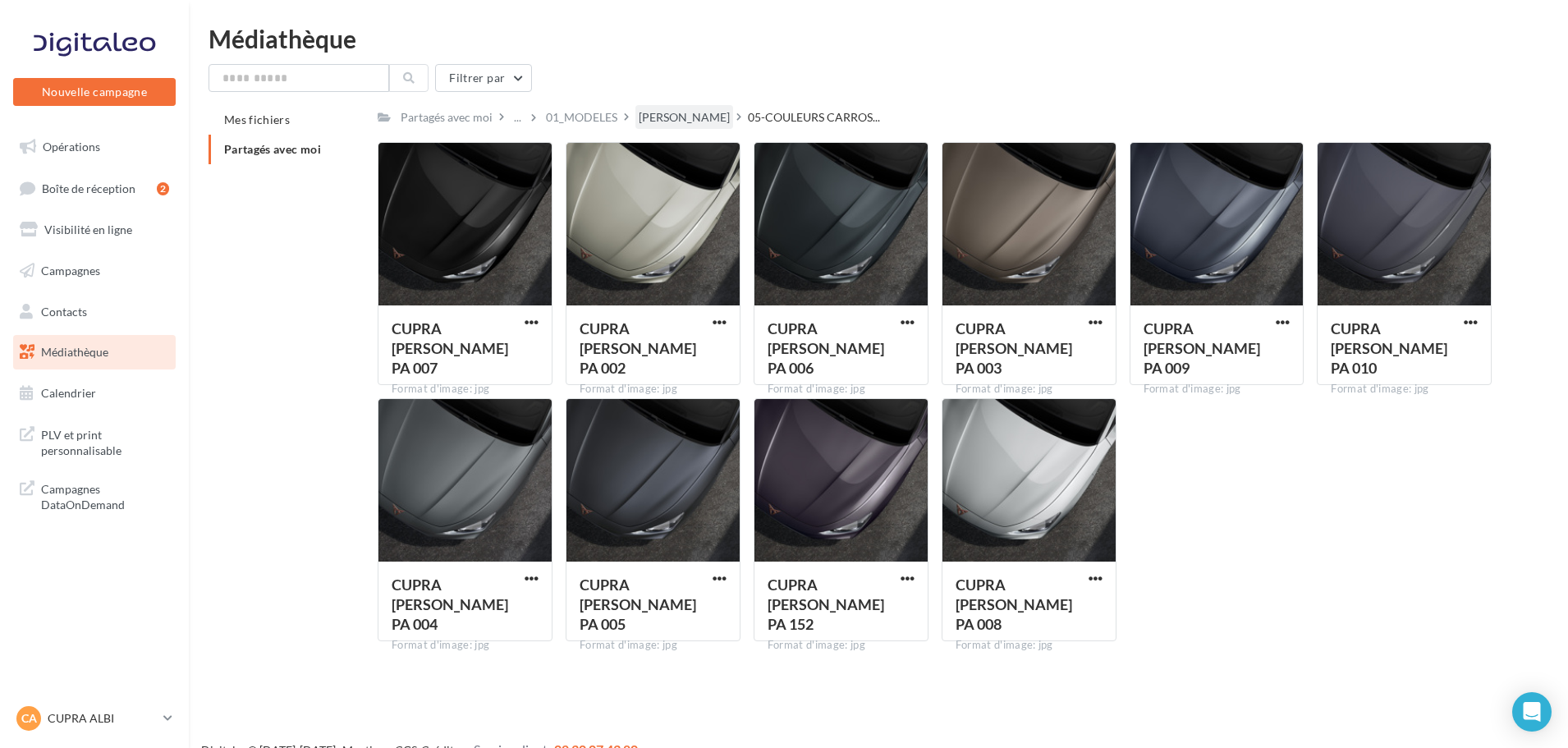
click at [645, 109] on div "LEON" at bounding box center [684, 117] width 91 height 17
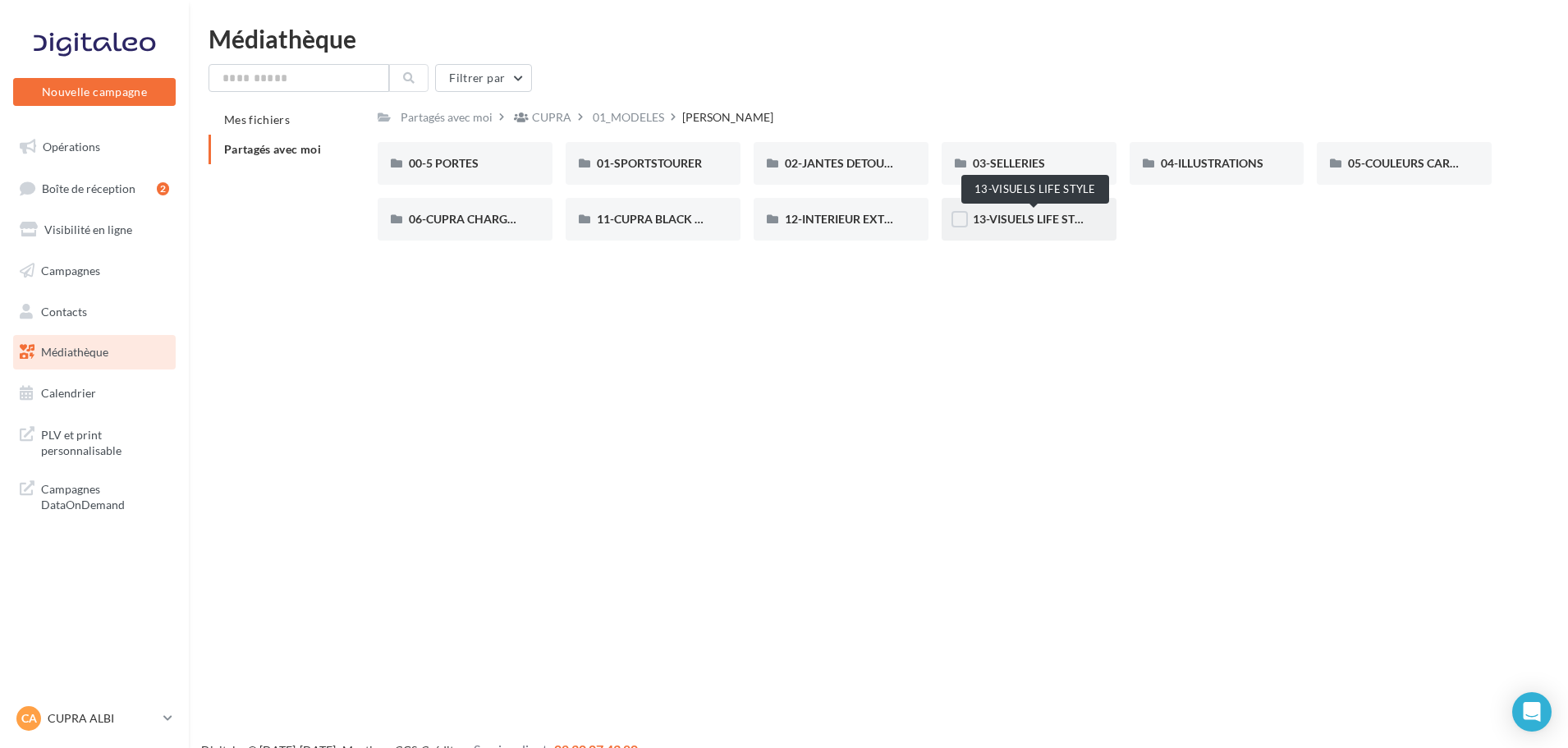
click at [1048, 217] on span "13-VISUELS LIFE STYLE" at bounding box center [1033, 219] width 122 height 14
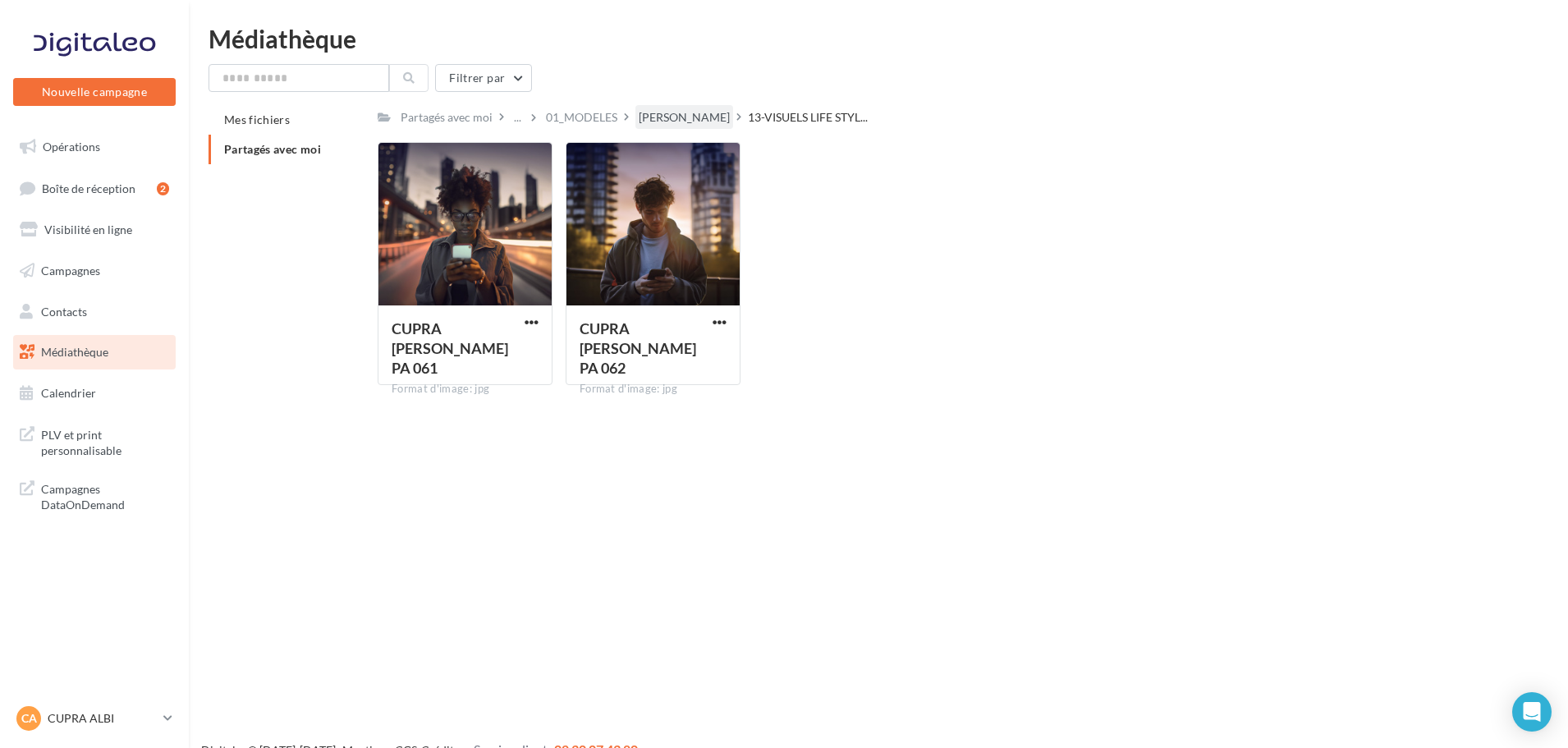
click at [657, 116] on div "LEON" at bounding box center [684, 117] width 91 height 17
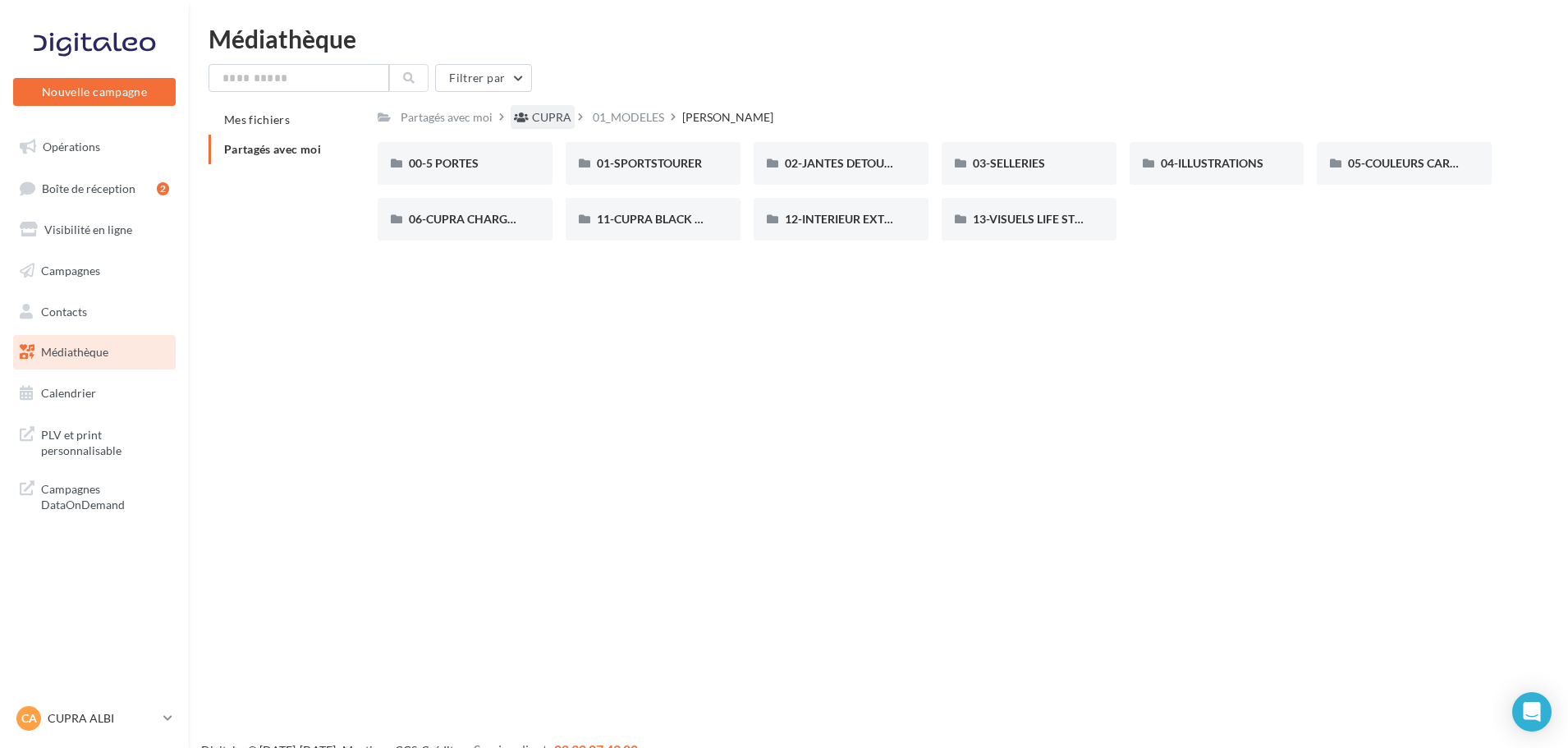
click at [548, 112] on div "CUPRA" at bounding box center [552, 117] width 40 height 17
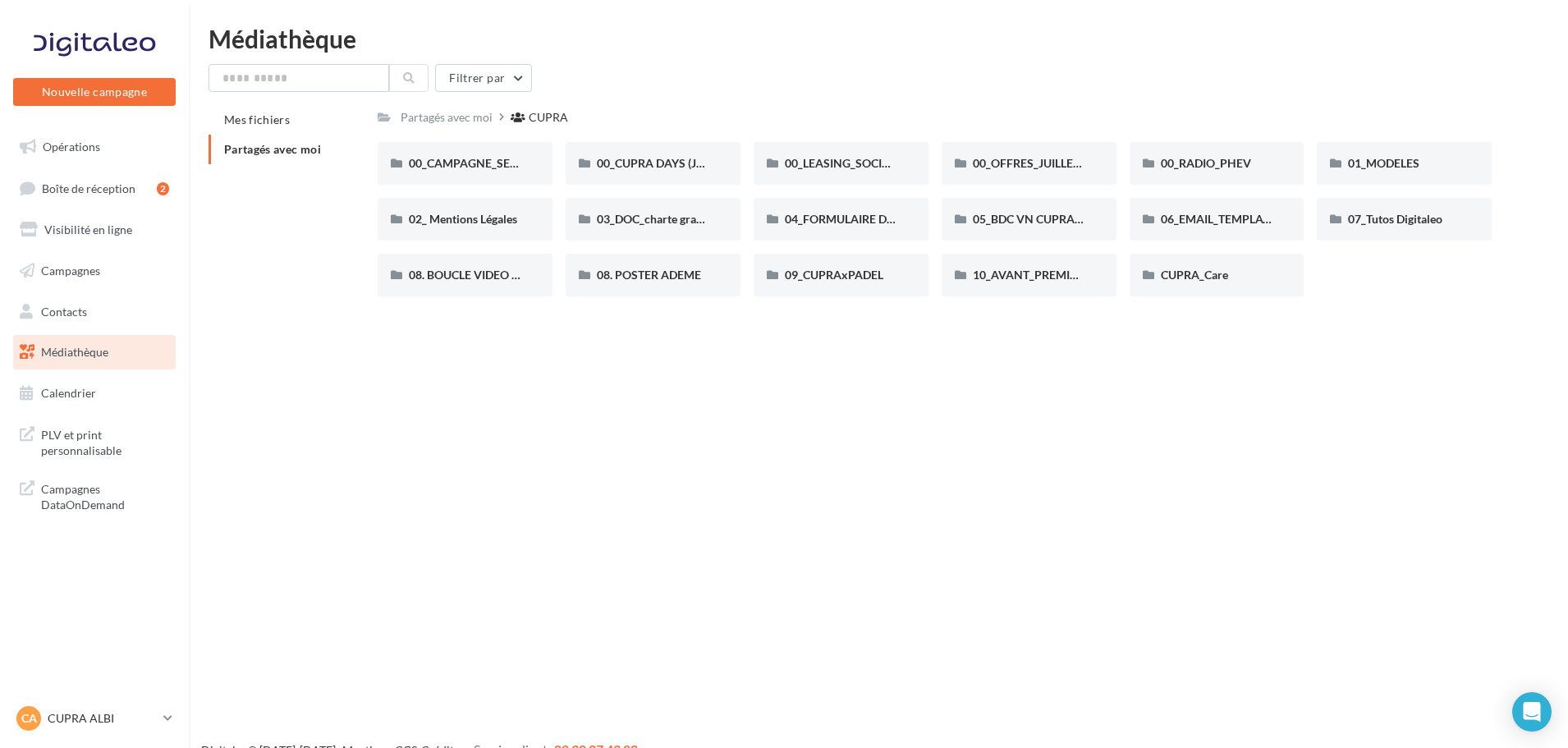
click at [858, 88] on div "Filtrer par" at bounding box center [878, 78] width 1340 height 28
click at [478, 280] on span "08. BOUCLE VIDEO ECRAN SHOWROOM" at bounding box center [517, 275] width 217 height 14
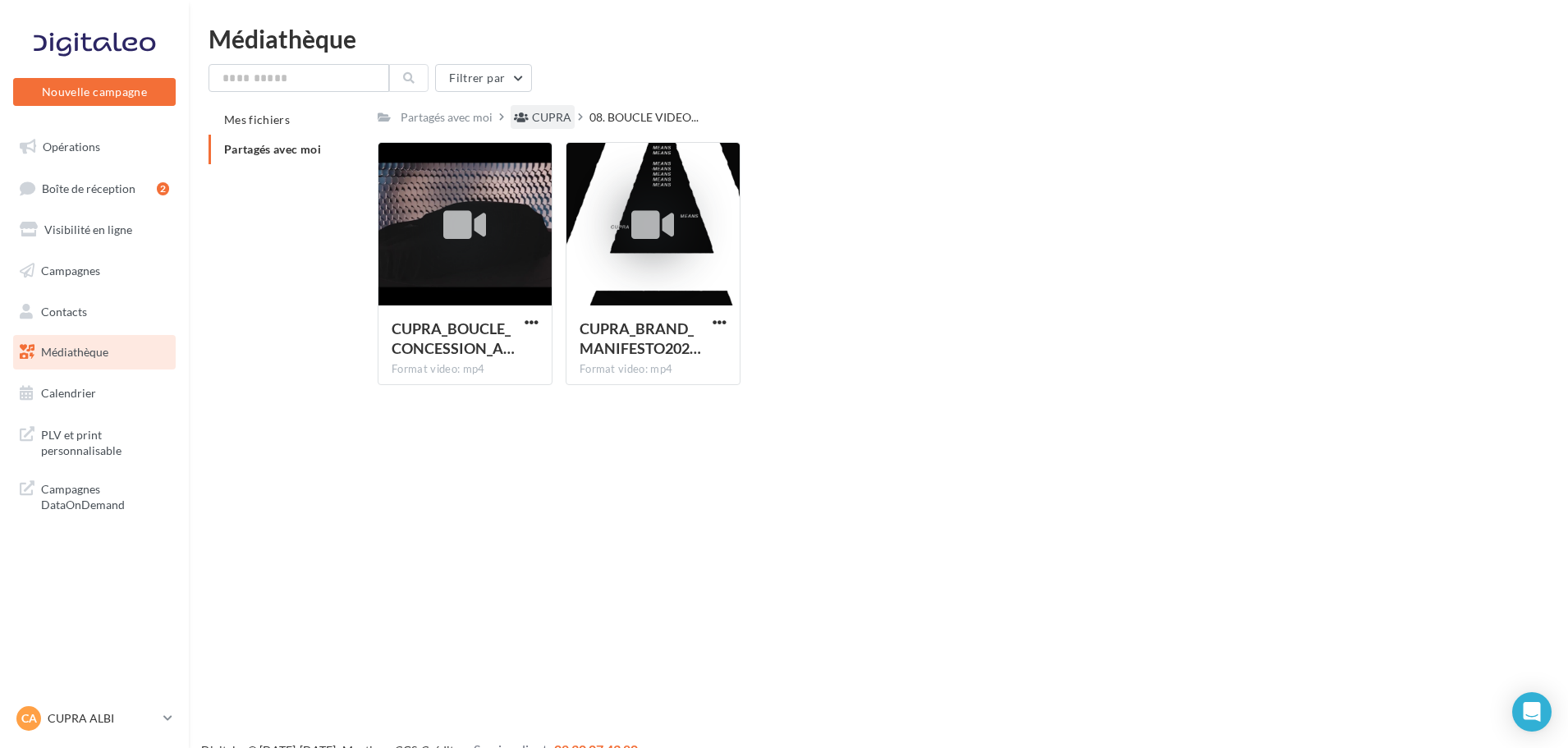
click at [543, 118] on div "CUPRA" at bounding box center [552, 117] width 40 height 17
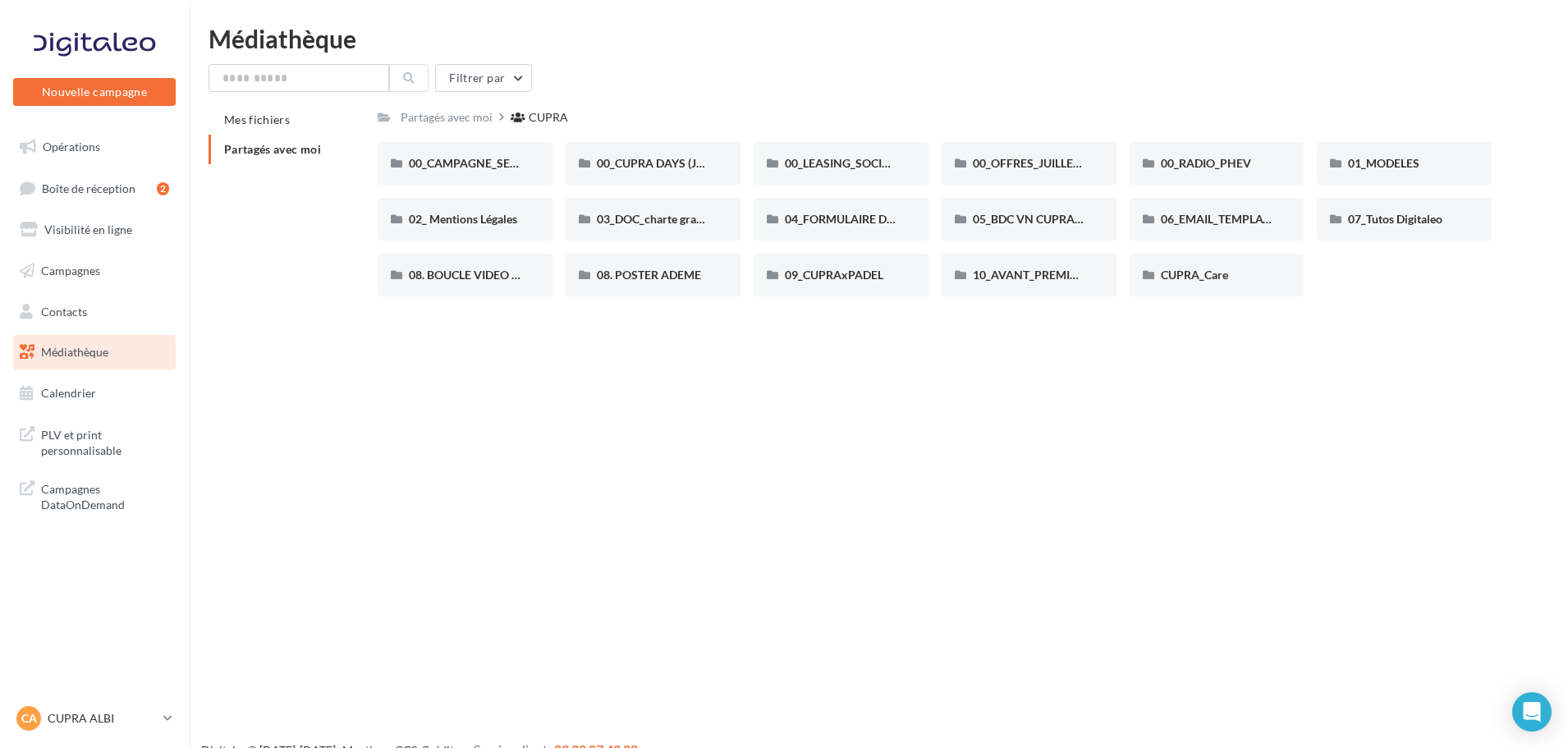
click at [309, 290] on div "Mes fichiers Partagés avec moi Partagés avec moi CUPRA C Partagé par CUPRA 00_C…" at bounding box center [885, 207] width 1353 height 204
click at [166, 725] on icon at bounding box center [168, 718] width 9 height 14
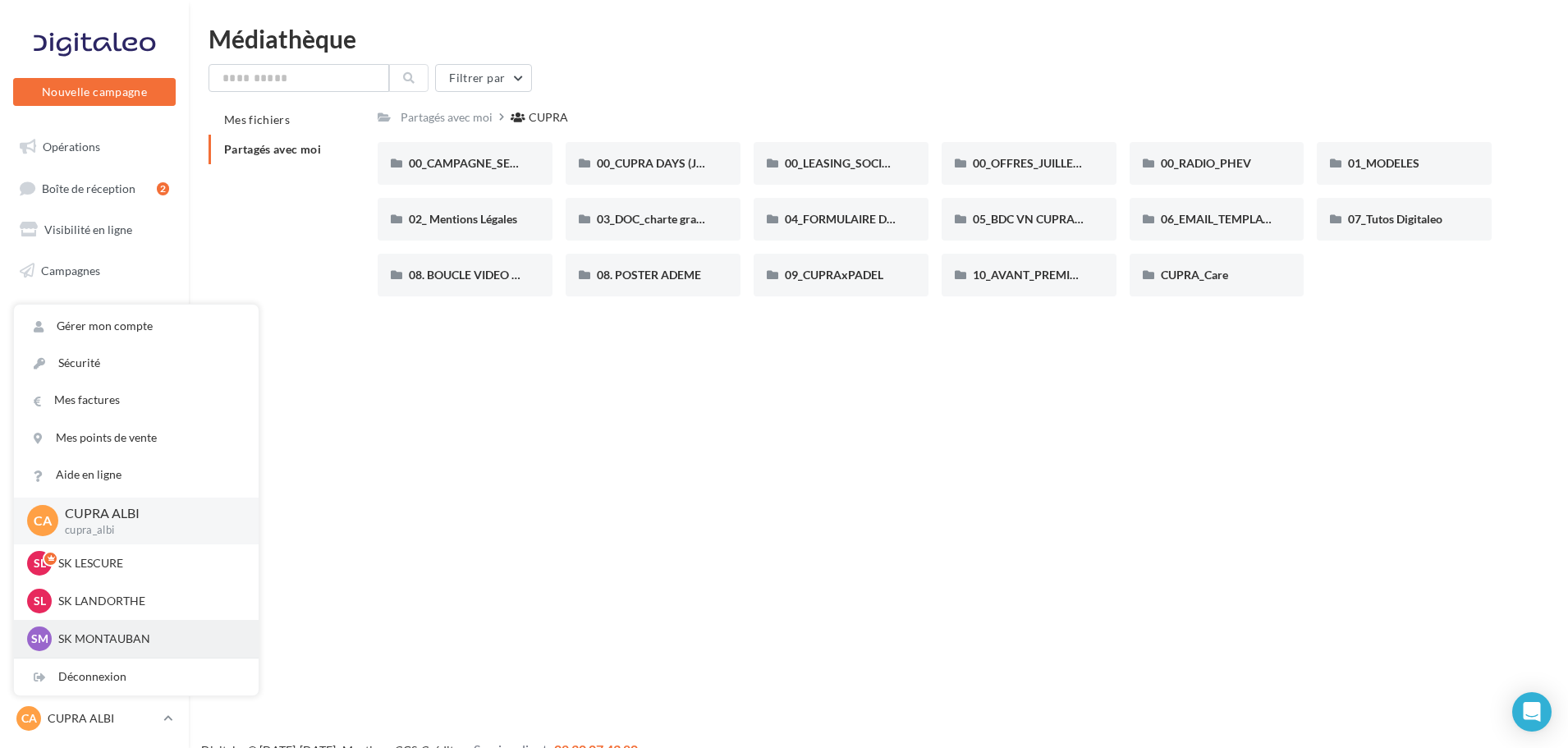
click at [141, 640] on p "SK MONTAUBAN" at bounding box center [149, 639] width 181 height 17
